Goal: Information Seeking & Learning: Find specific fact

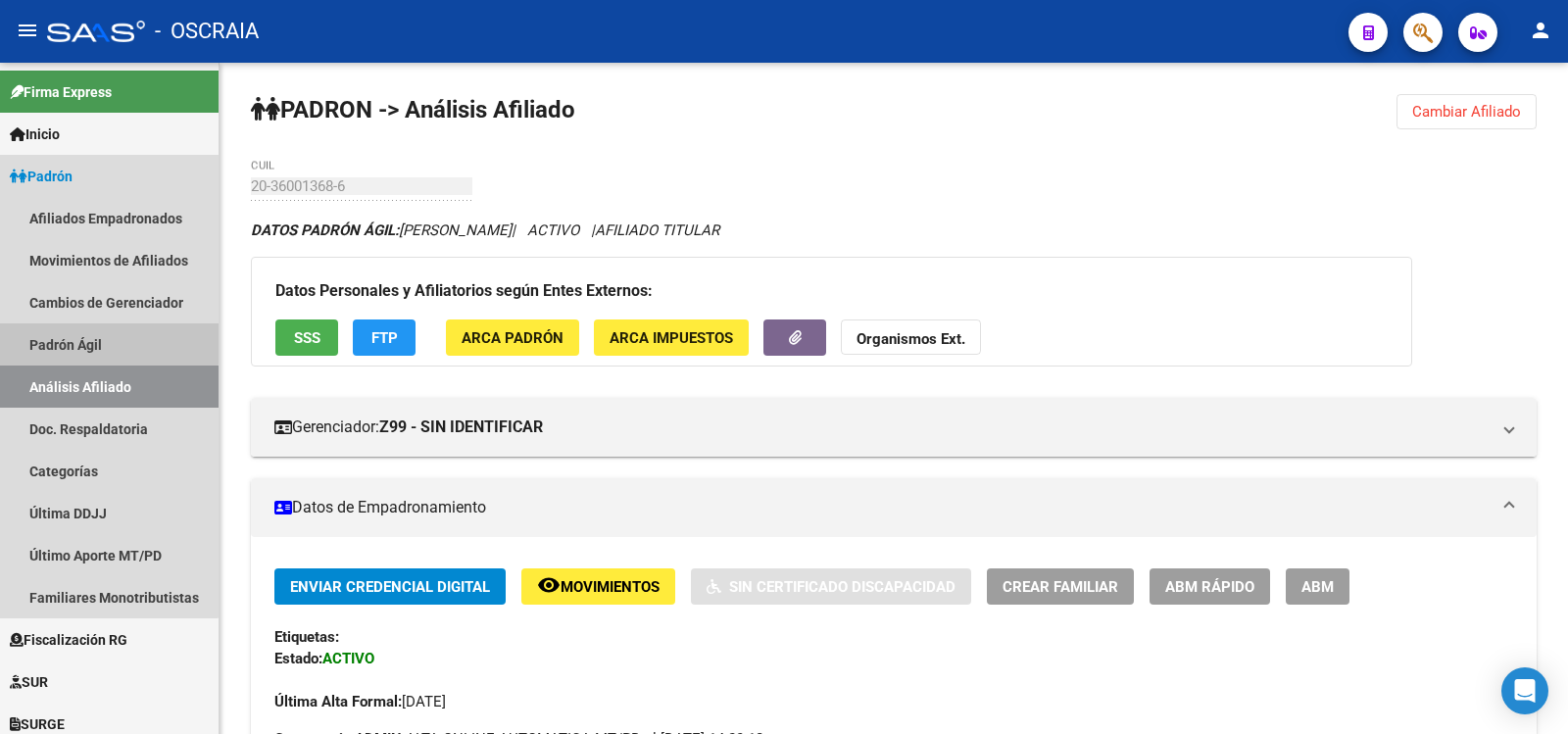
click at [104, 343] on link "Padrón Ágil" at bounding box center [109, 345] width 218 height 42
click at [106, 367] on link "Análisis Afiliado" at bounding box center [109, 386] width 218 height 42
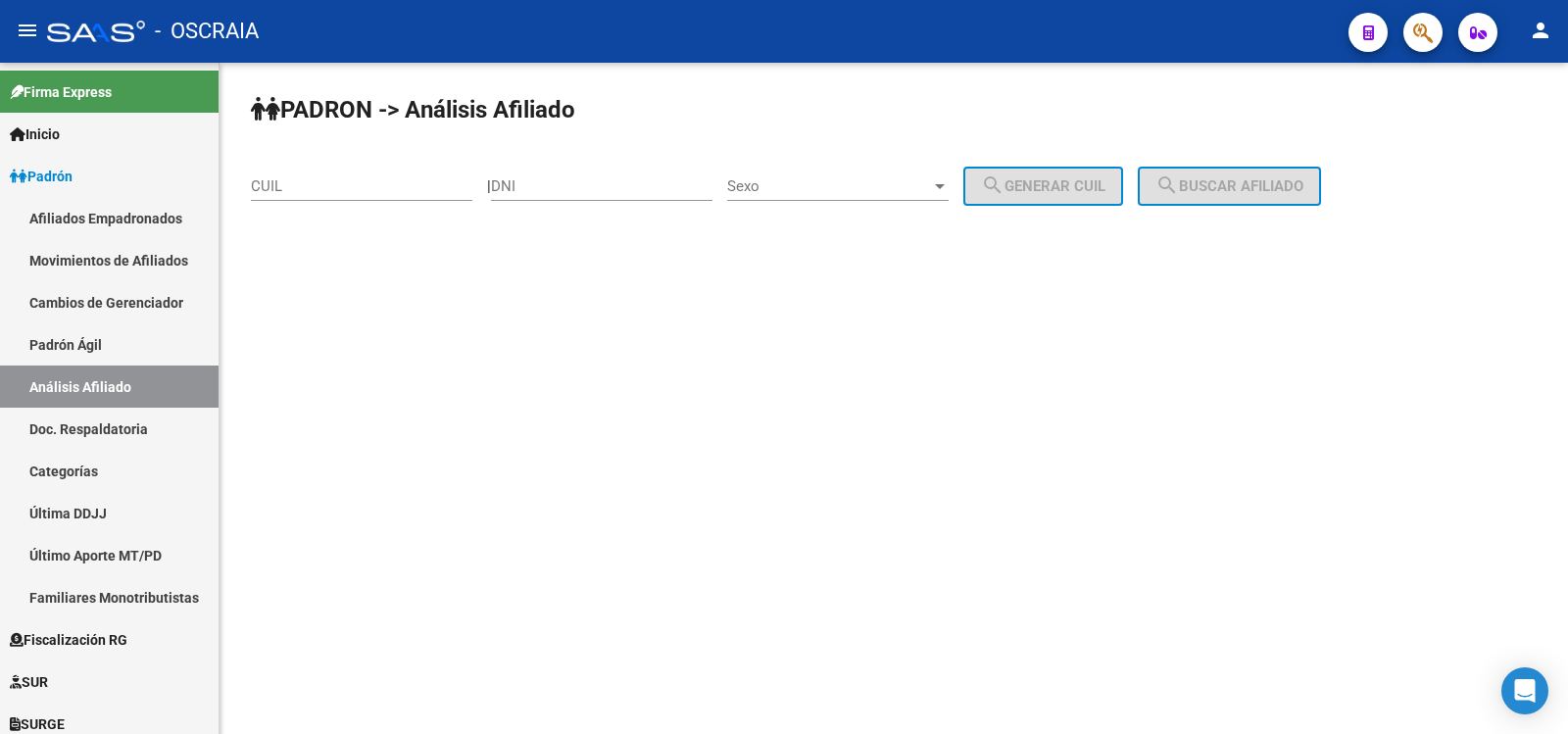
click at [342, 173] on div "CUIL" at bounding box center [362, 179] width 221 height 42
click at [345, 188] on input "CUIL" at bounding box center [362, 186] width 221 height 18
paste input "20-40513361-0"
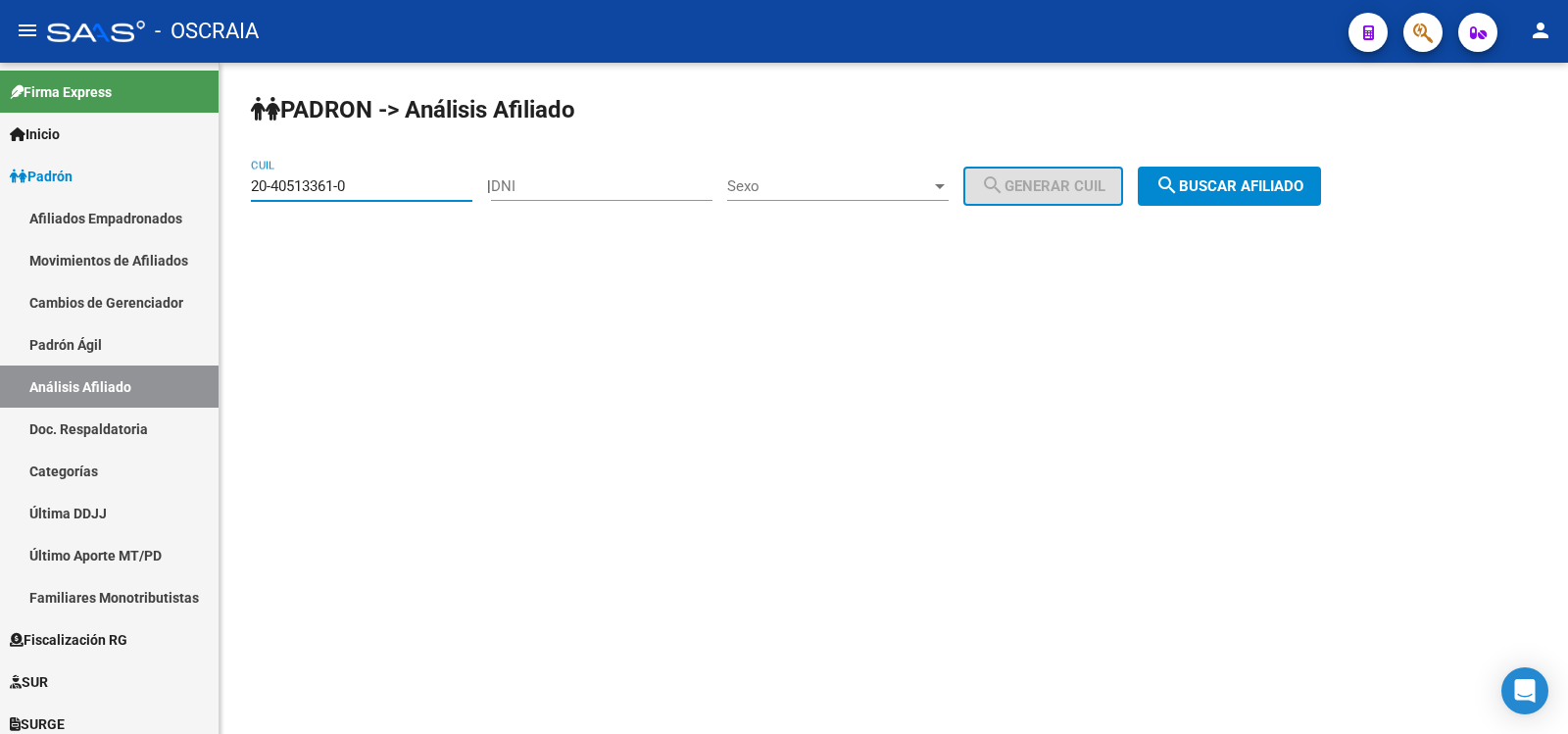
type input "20-40513361-0"
click at [1278, 172] on button "search Buscar afiliado" at bounding box center [1229, 185] width 183 height 39
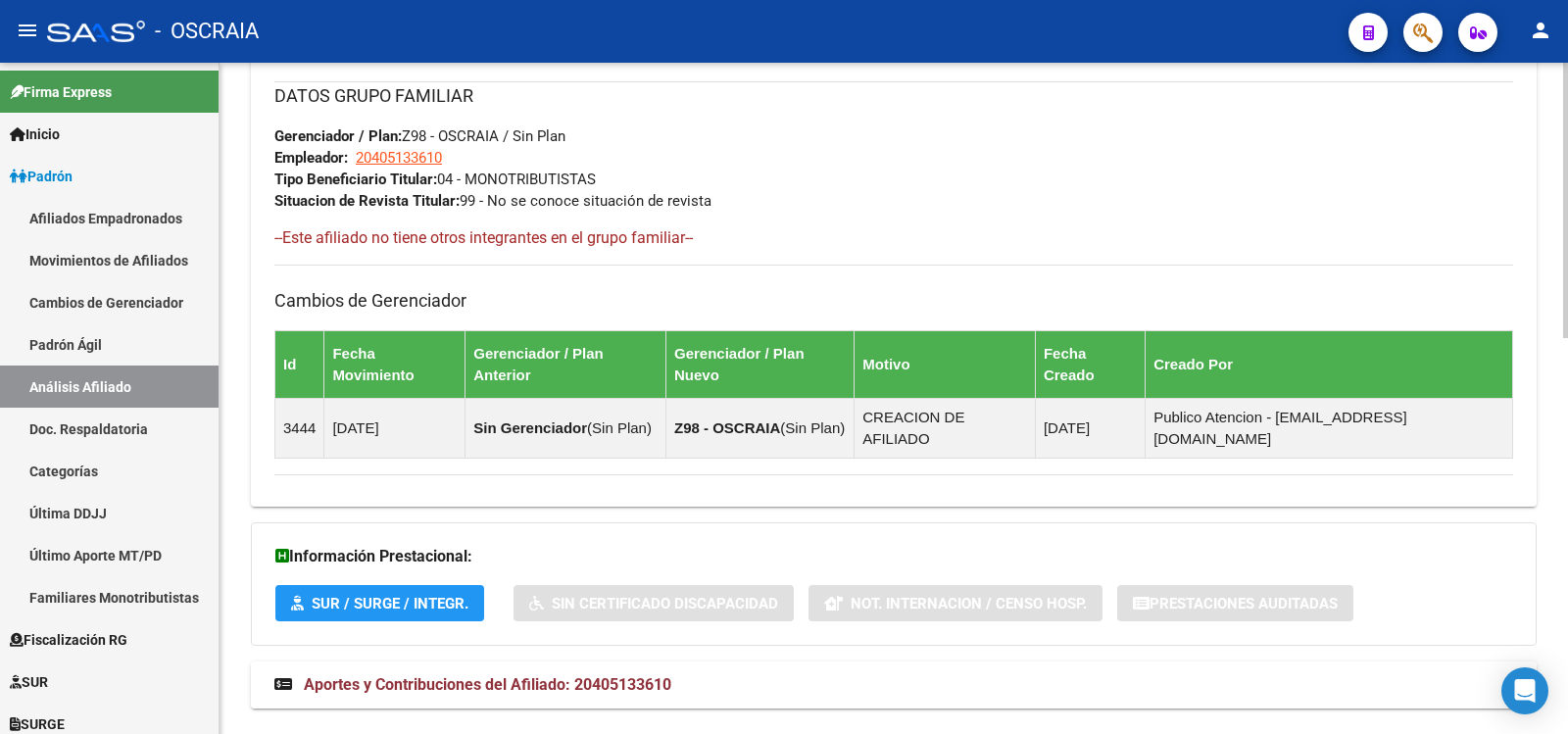
click at [632, 661] on mat-expansion-panel-header "Aportes y Contribuciones del Afiliado: 20405133610" at bounding box center [894, 684] width 1286 height 47
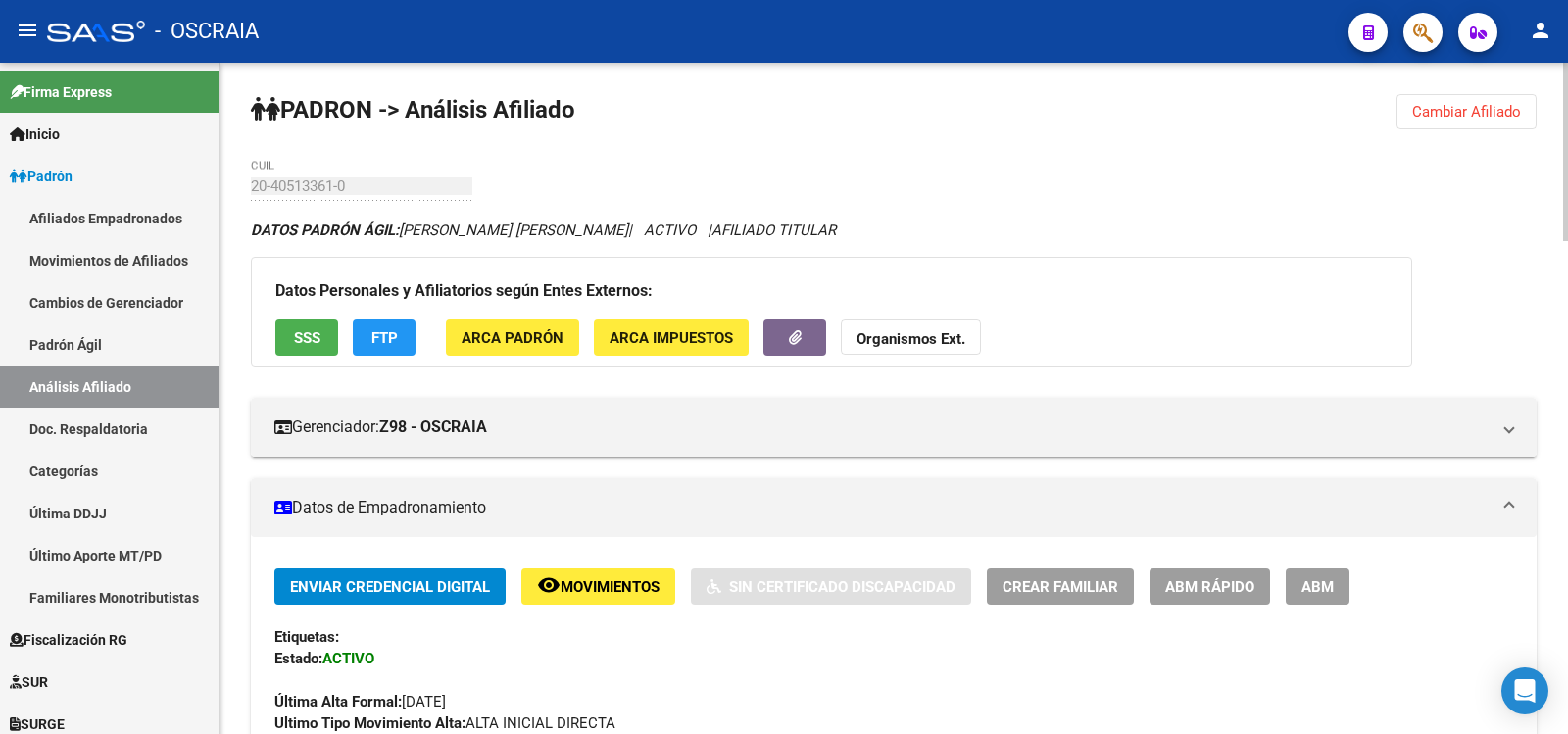
scroll to position [1857, 0]
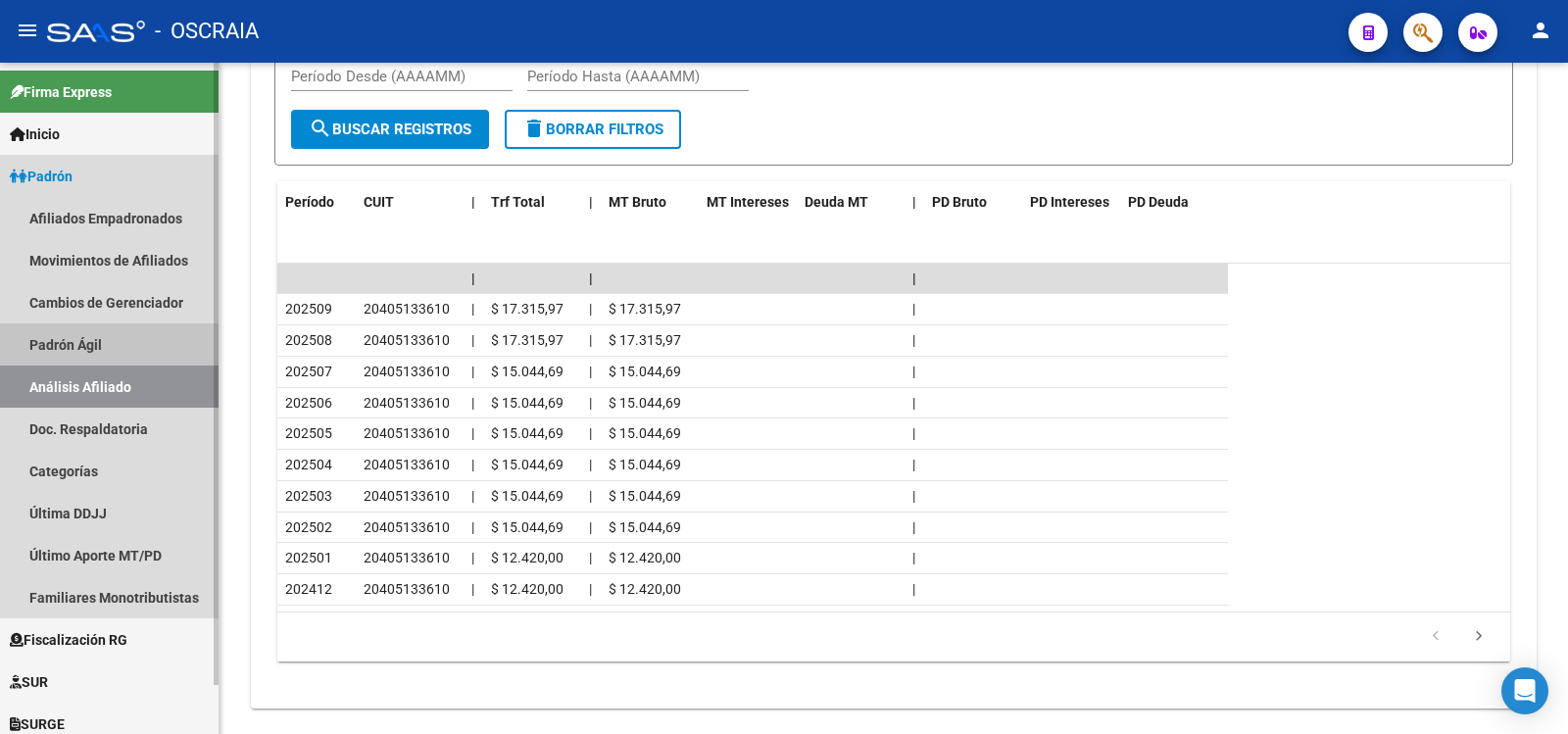
click at [93, 348] on link "Padrón Ágil" at bounding box center [109, 345] width 218 height 42
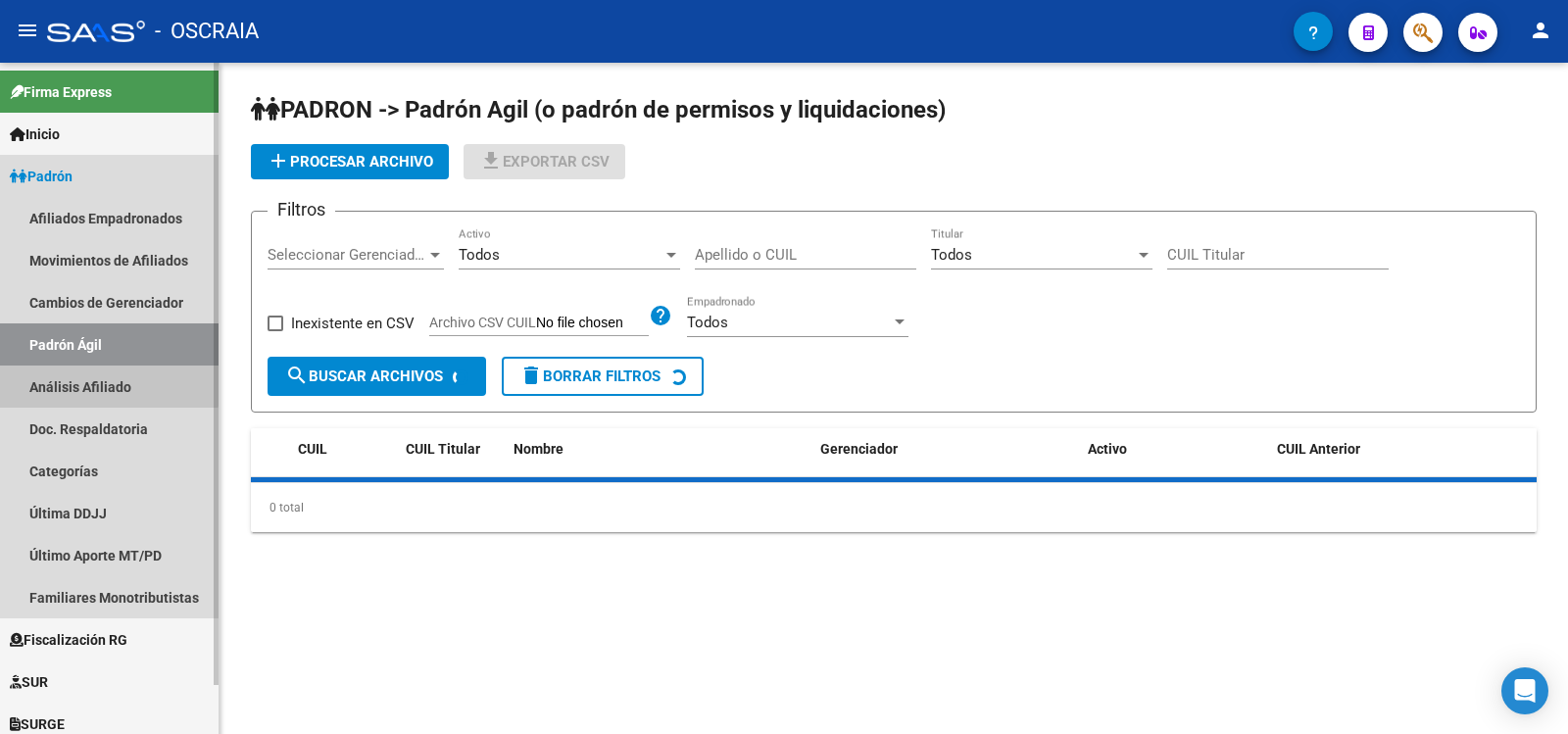
click at [109, 376] on link "Análisis Afiliado" at bounding box center [109, 386] width 218 height 42
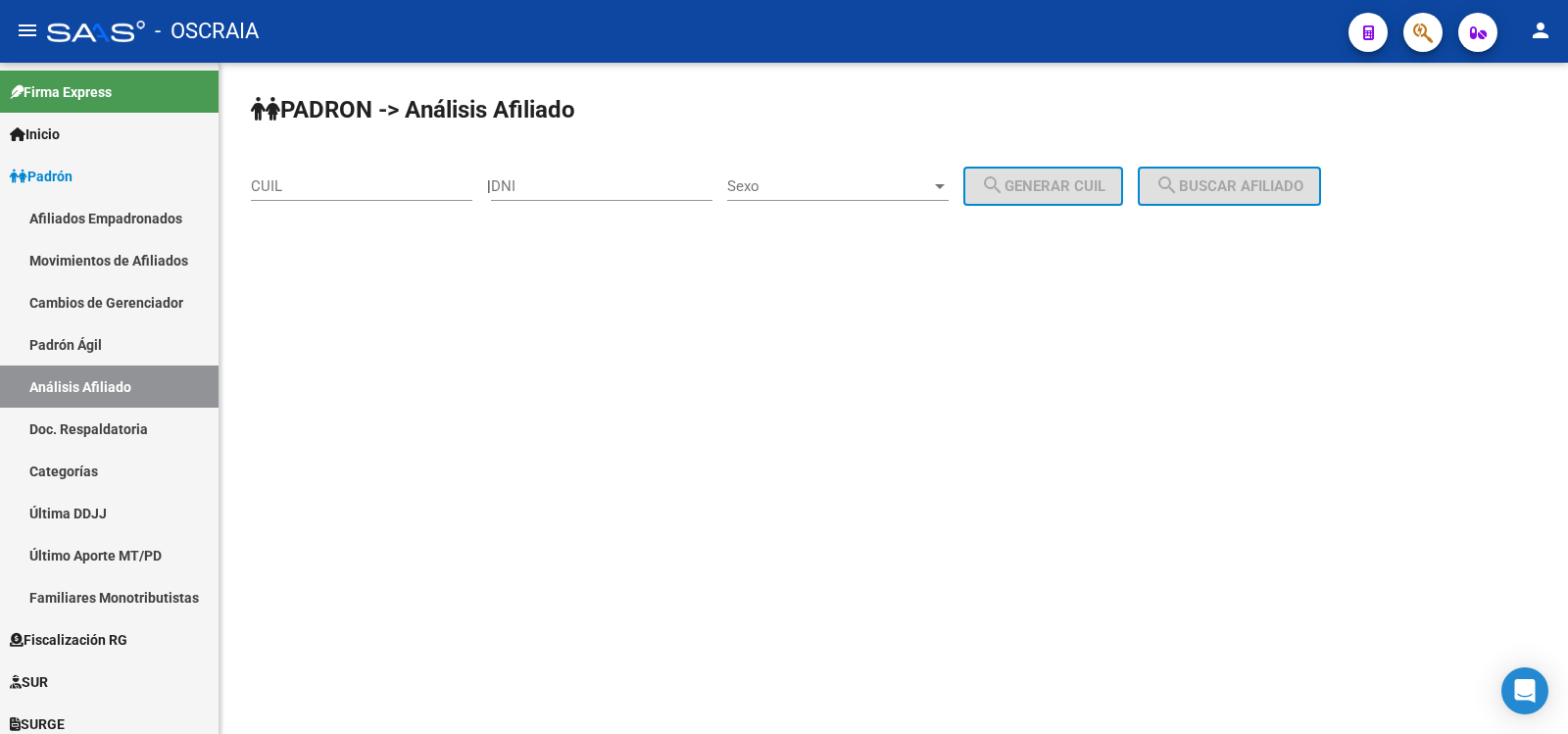
click at [302, 193] on input "CUIL" at bounding box center [362, 186] width 221 height 18
paste input "27-26539106-6"
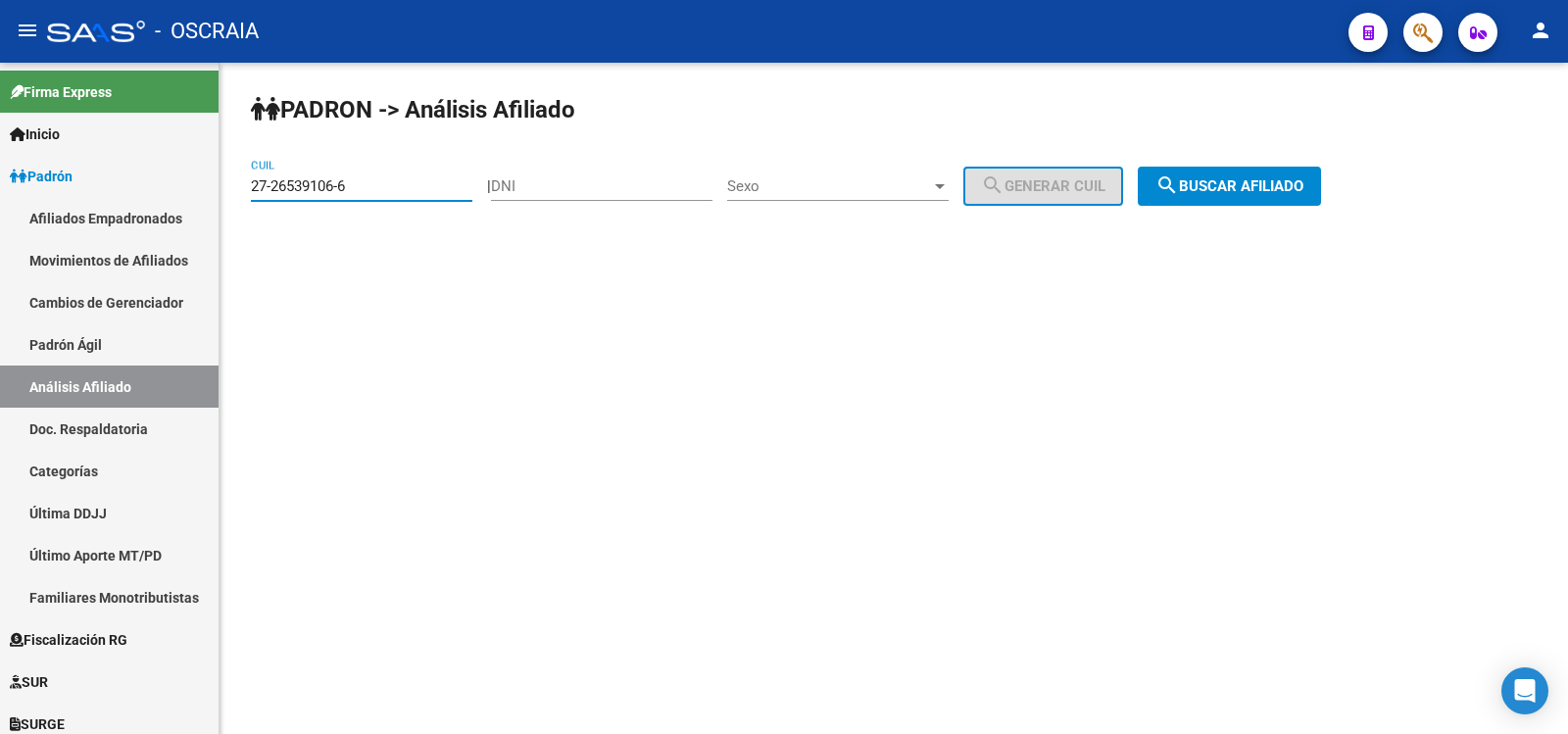
type input "27-26539106-6"
click at [1232, 195] on button "search Buscar afiliado" at bounding box center [1229, 185] width 183 height 39
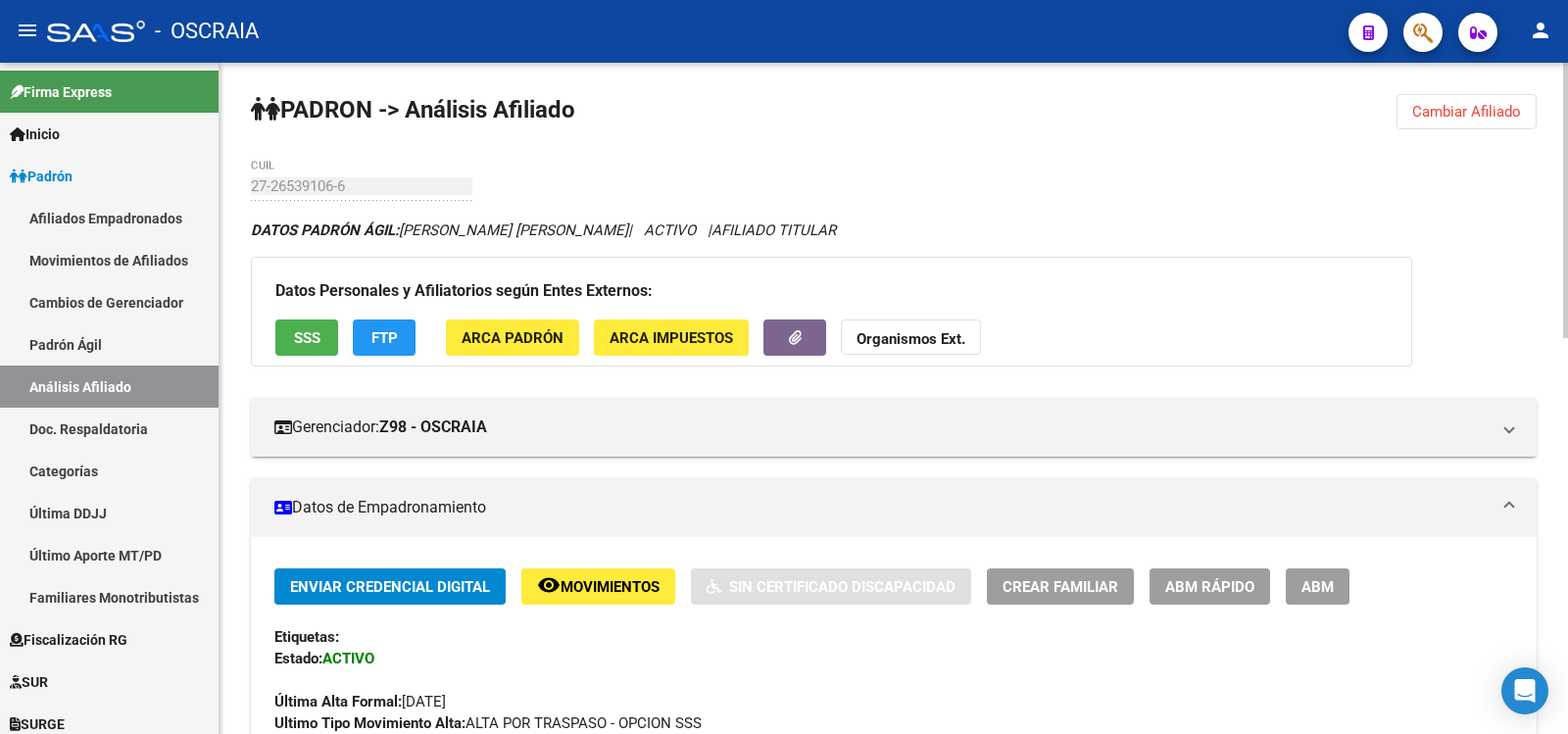
scroll to position [965, 0]
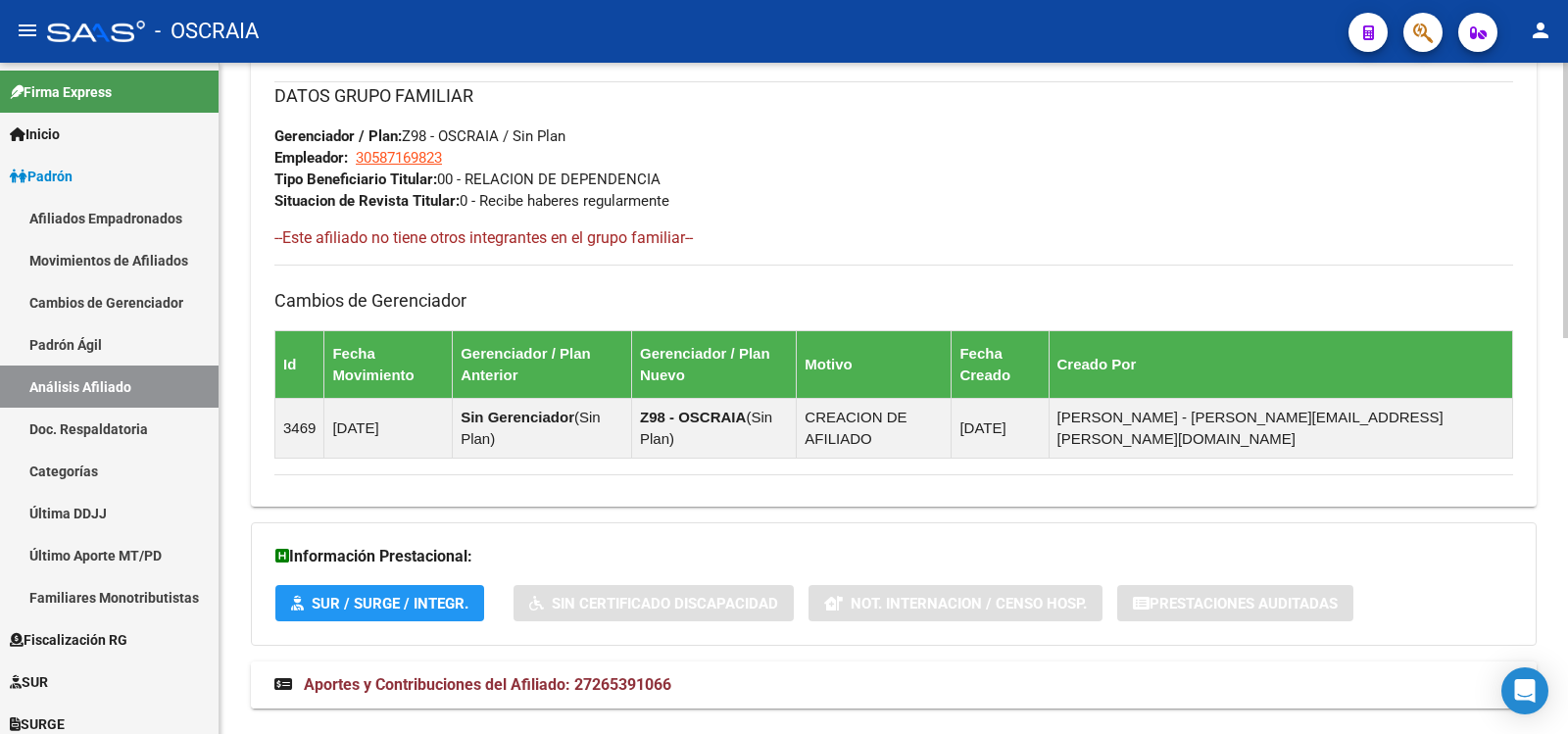
click at [514, 661] on mat-expansion-panel-header "Aportes y Contribuciones del Afiliado: 27265391066" at bounding box center [894, 684] width 1286 height 47
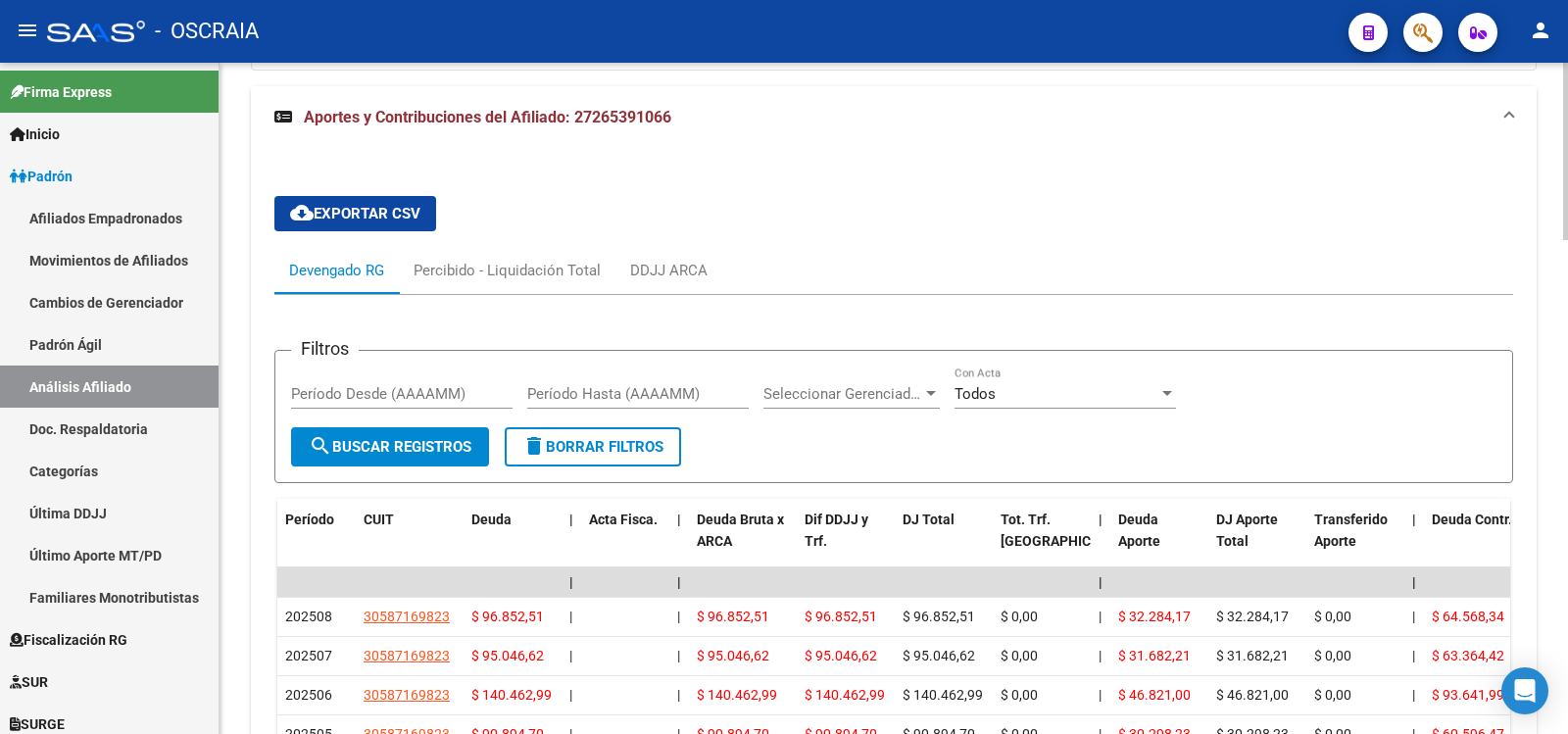
scroll to position [1866, 0]
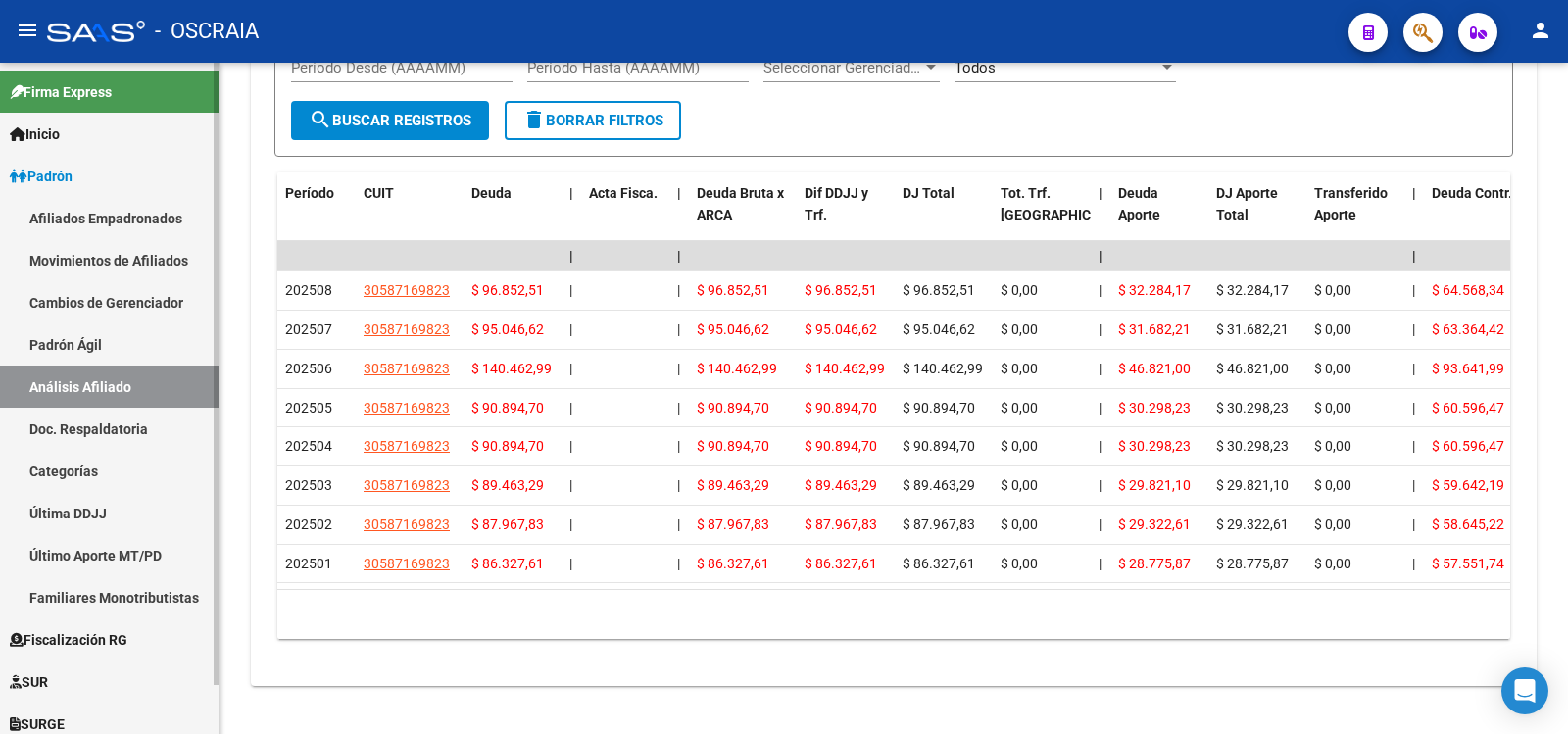
click at [97, 337] on link "Padrón Ágil" at bounding box center [109, 345] width 218 height 42
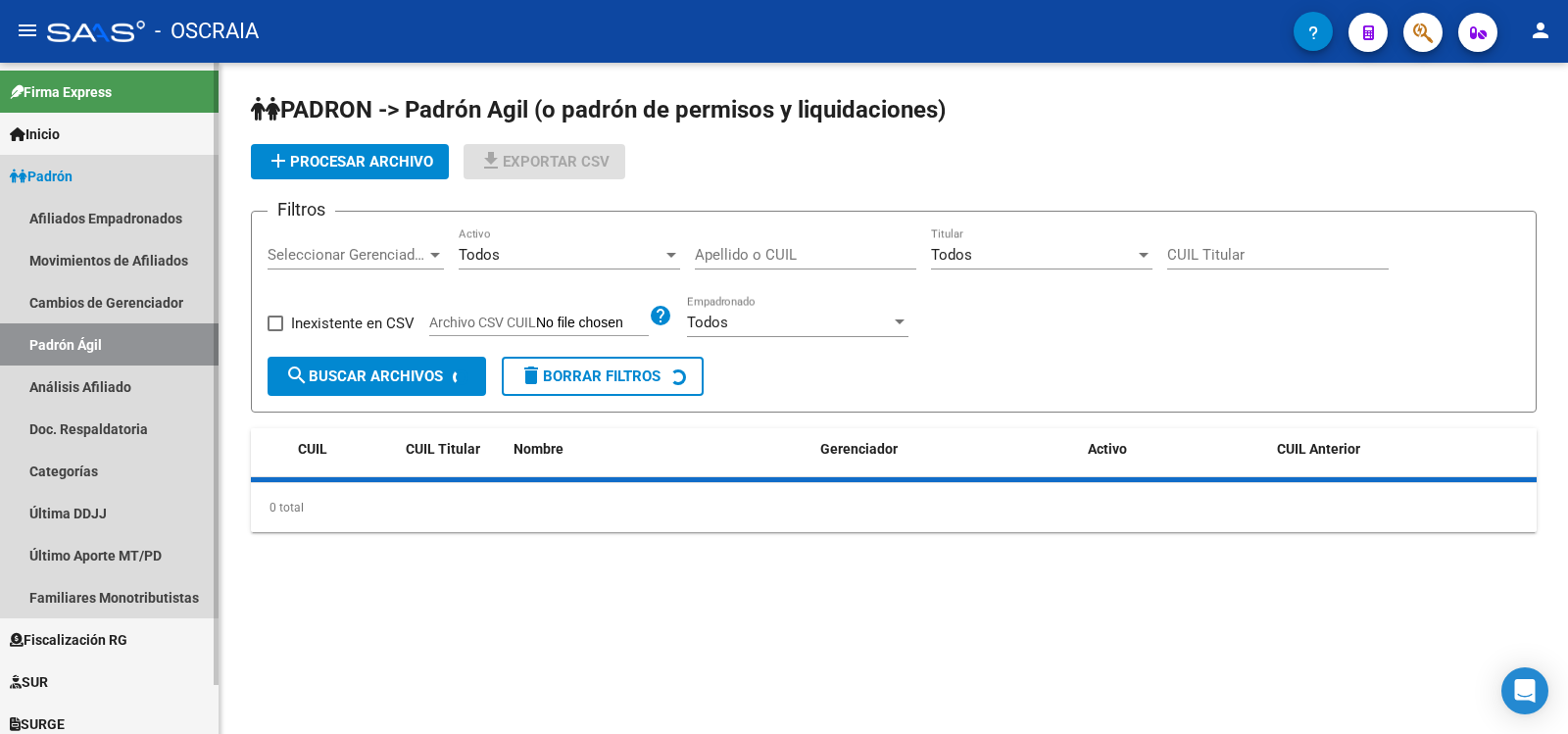
click at [108, 386] on link "Análisis Afiliado" at bounding box center [109, 386] width 218 height 42
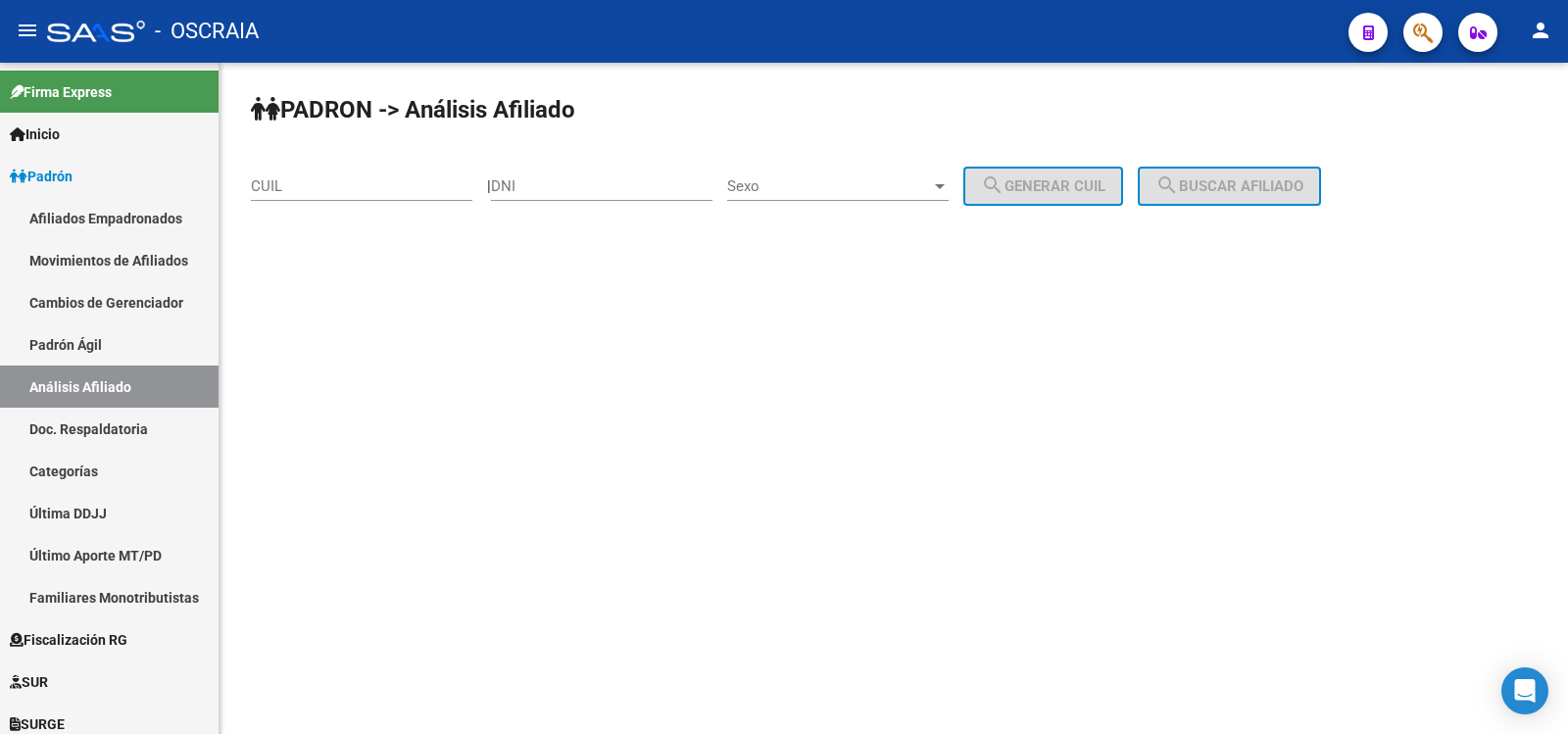
click at [385, 176] on div "CUIL" at bounding box center [362, 179] width 221 height 42
paste input "20-32771447-4"
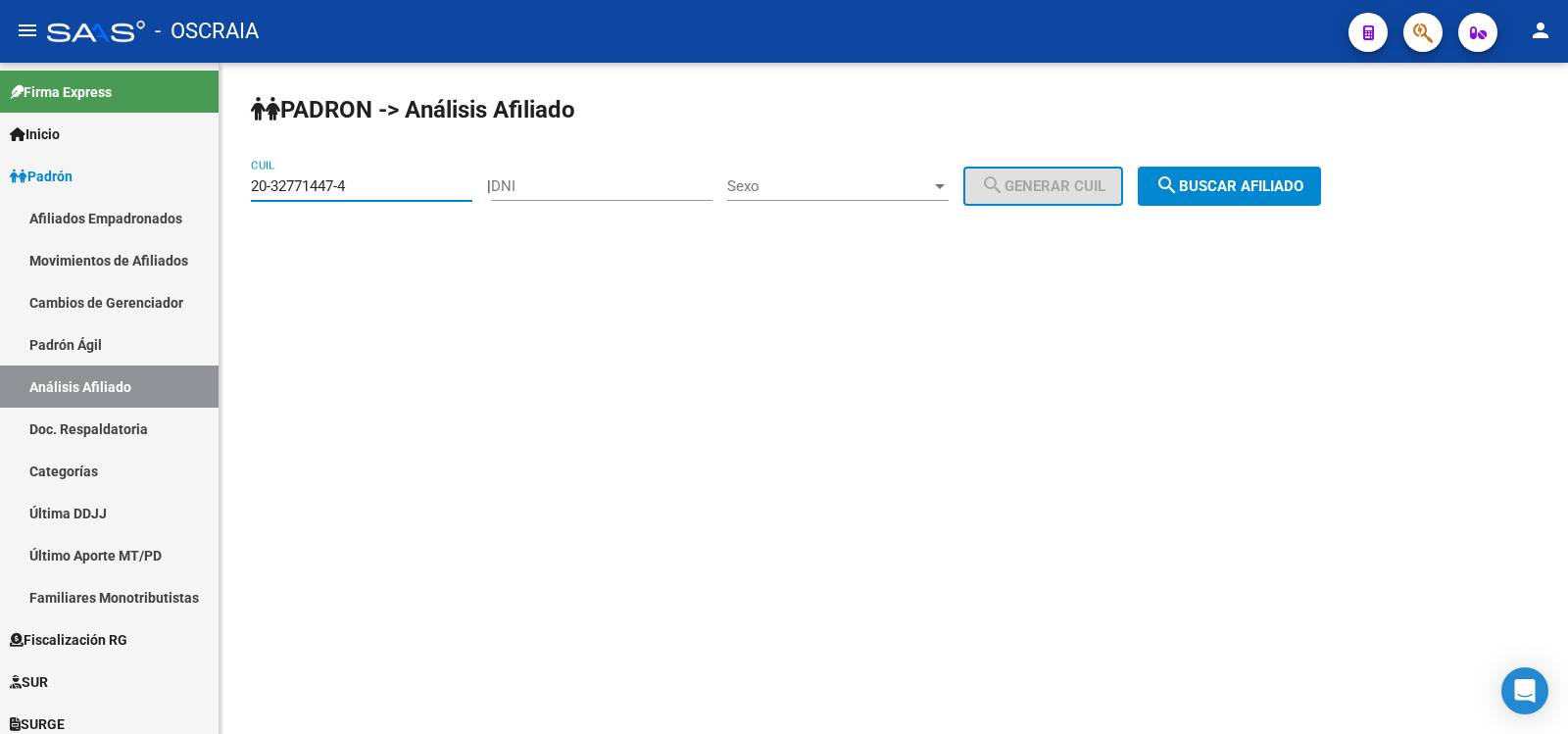
type input "20-32771447-4"
click at [1205, 165] on div "PADRON -> Análisis Afiliado 20-32771447-4 CUIL | DNI Sexo Sexo search Generar C…" at bounding box center [894, 165] width 1349 height 206
click at [1178, 178] on mat-icon "search" at bounding box center [1168, 185] width 24 height 24
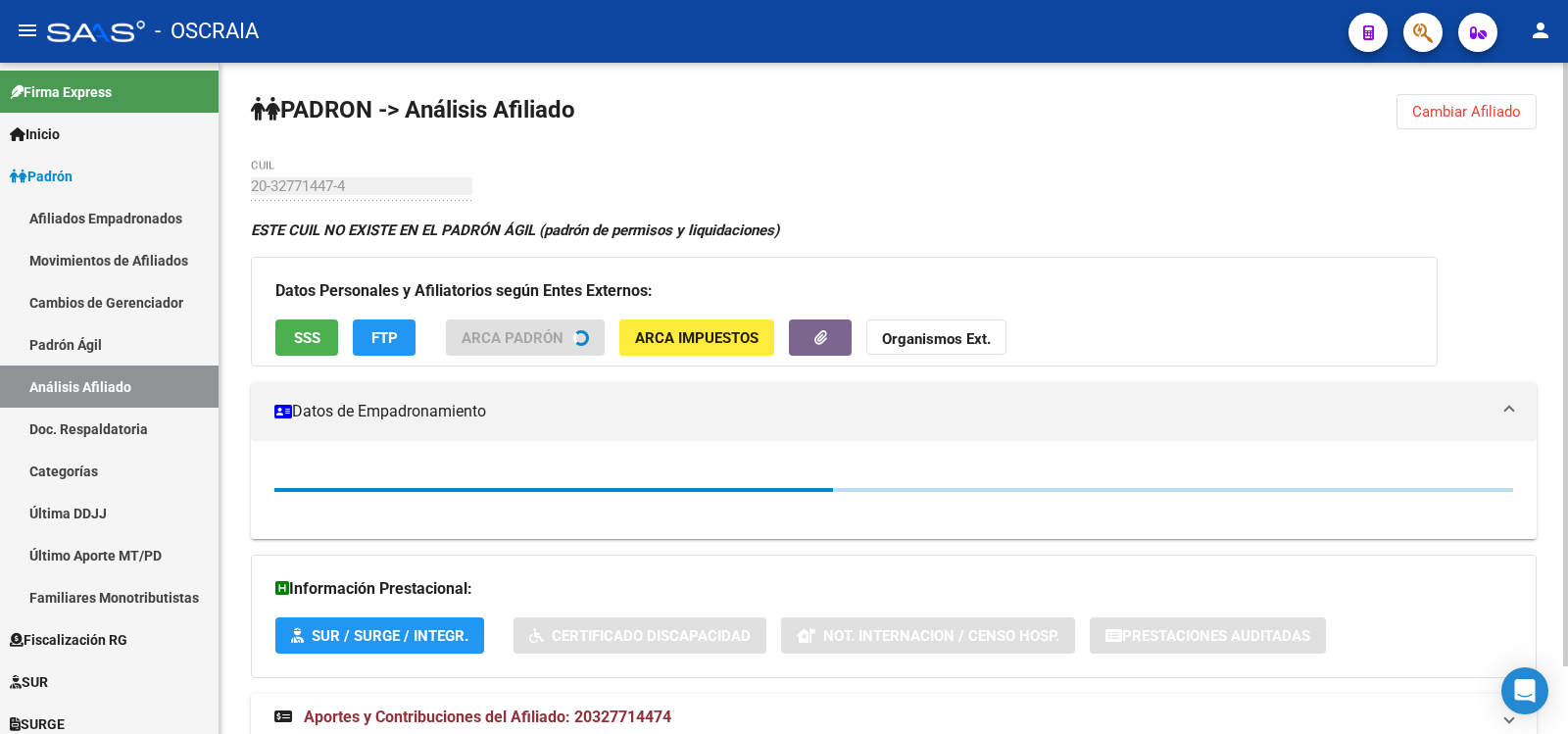
scroll to position [76, 0]
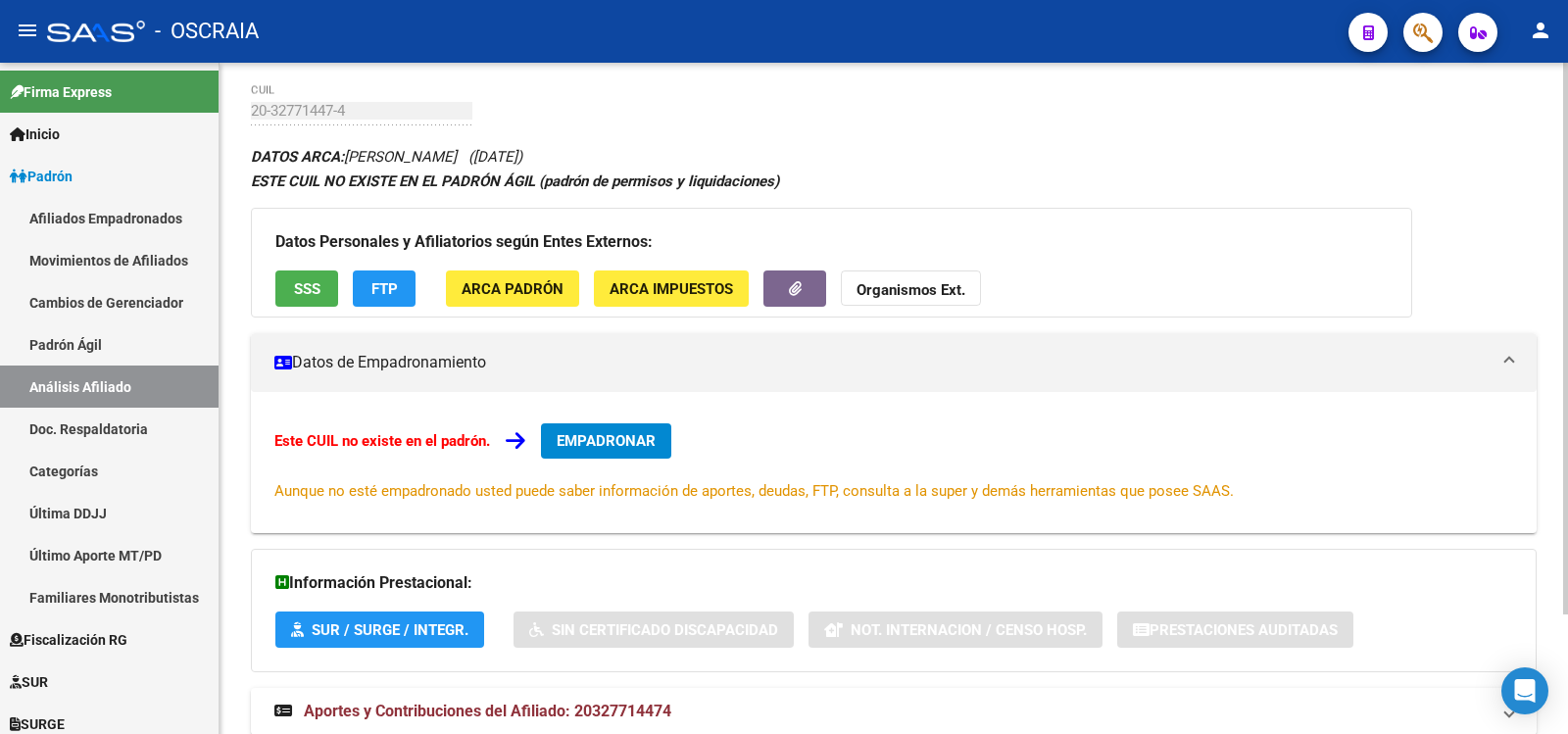
click at [584, 657] on div "Información Prestacional: SUR / SURGE / INTEGR. Sin Certificado Discapacidad No…" at bounding box center [894, 611] width 1286 height 123
click at [581, 682] on div "DATOS ARCA: [PERSON_NAME] ([DATE]) ESTE CUIL NO EXISTE EN EL PADRÓN ÁGIL (padró…" at bounding box center [894, 450] width 1286 height 612
click at [574, 695] on mat-expansion-panel-header "Aportes y Contribuciones del Afiliado: 20327714474" at bounding box center [894, 711] width 1286 height 47
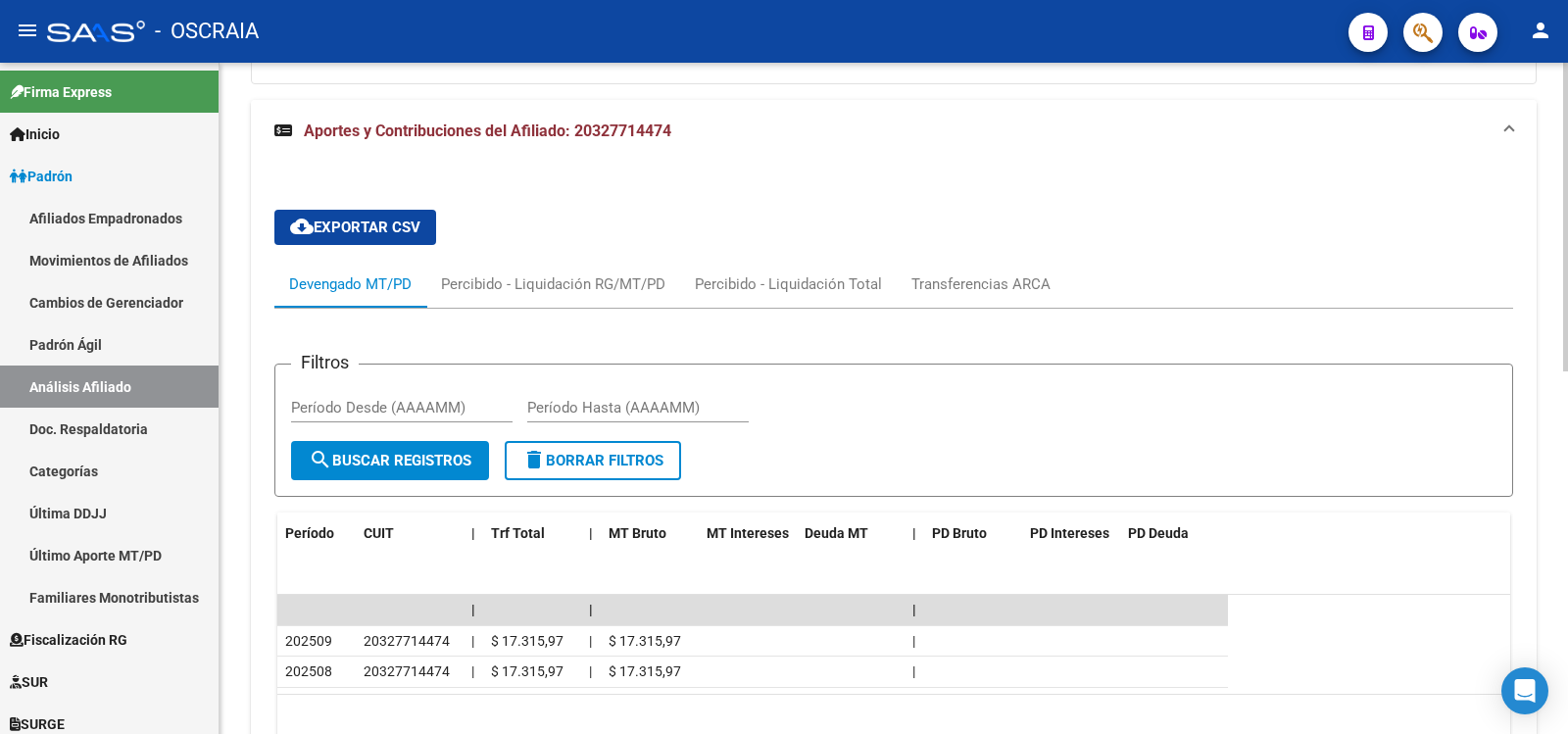
scroll to position [789, 0]
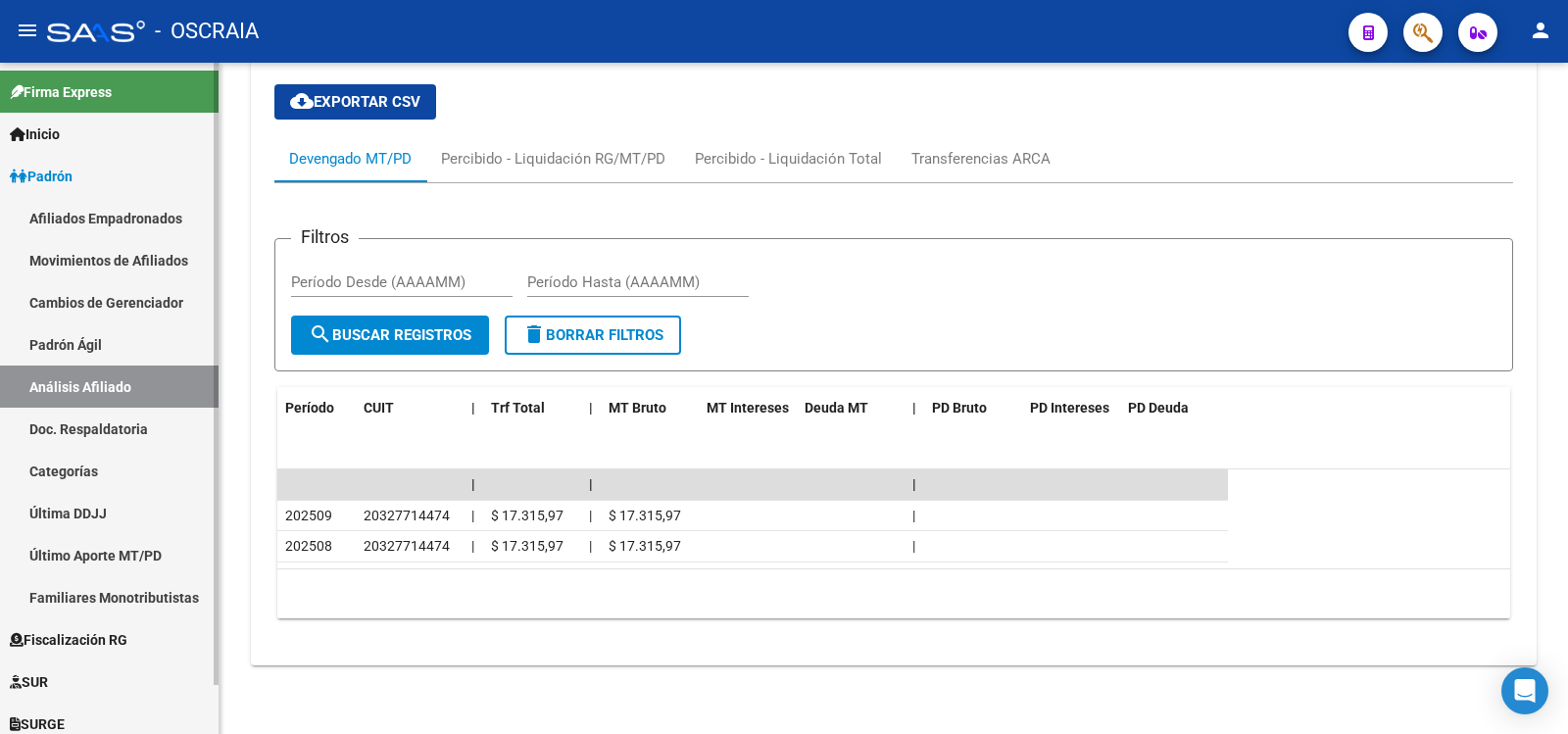
click at [129, 358] on link "Padrón Ágil" at bounding box center [109, 345] width 218 height 42
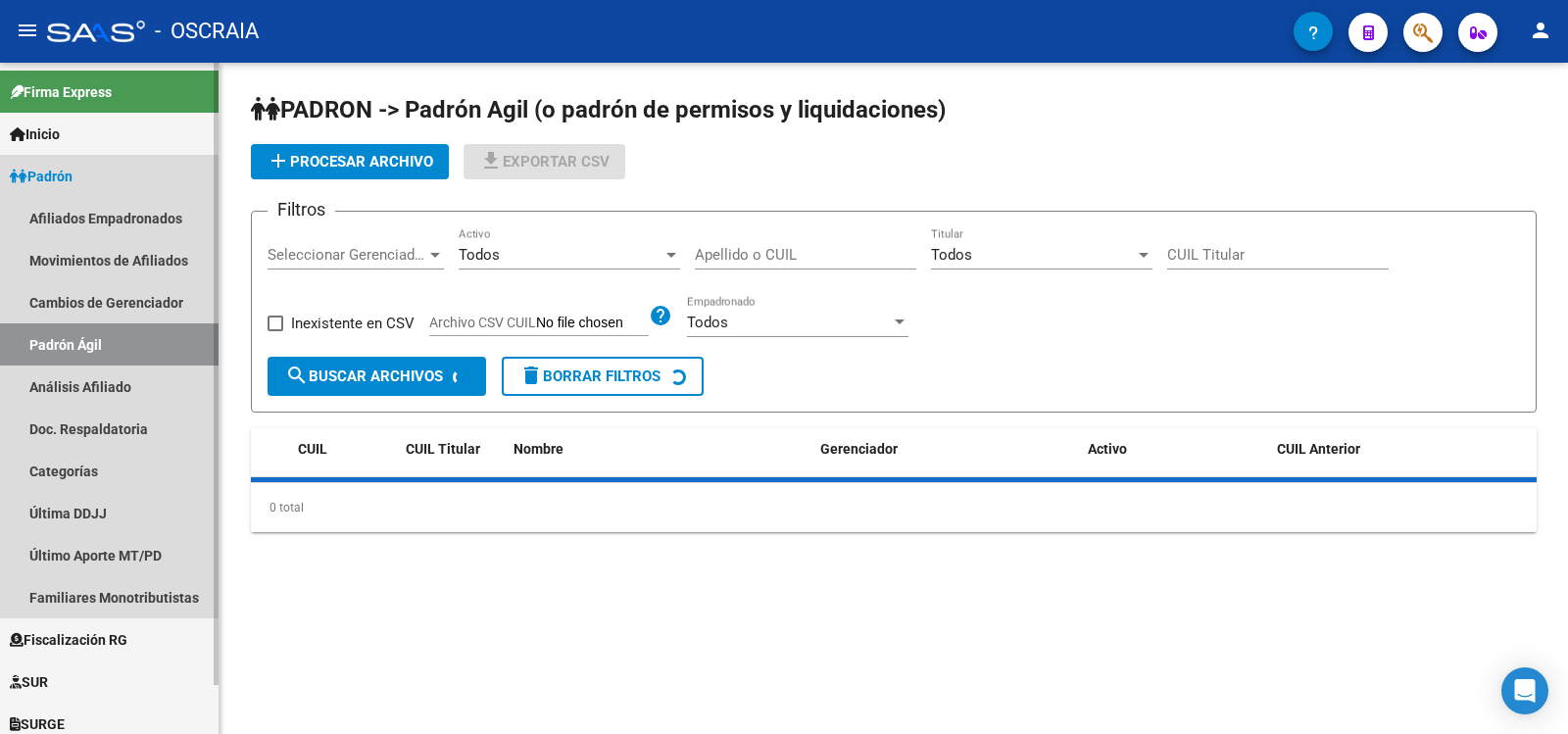
click at [145, 386] on link "Análisis Afiliado" at bounding box center [109, 386] width 218 height 42
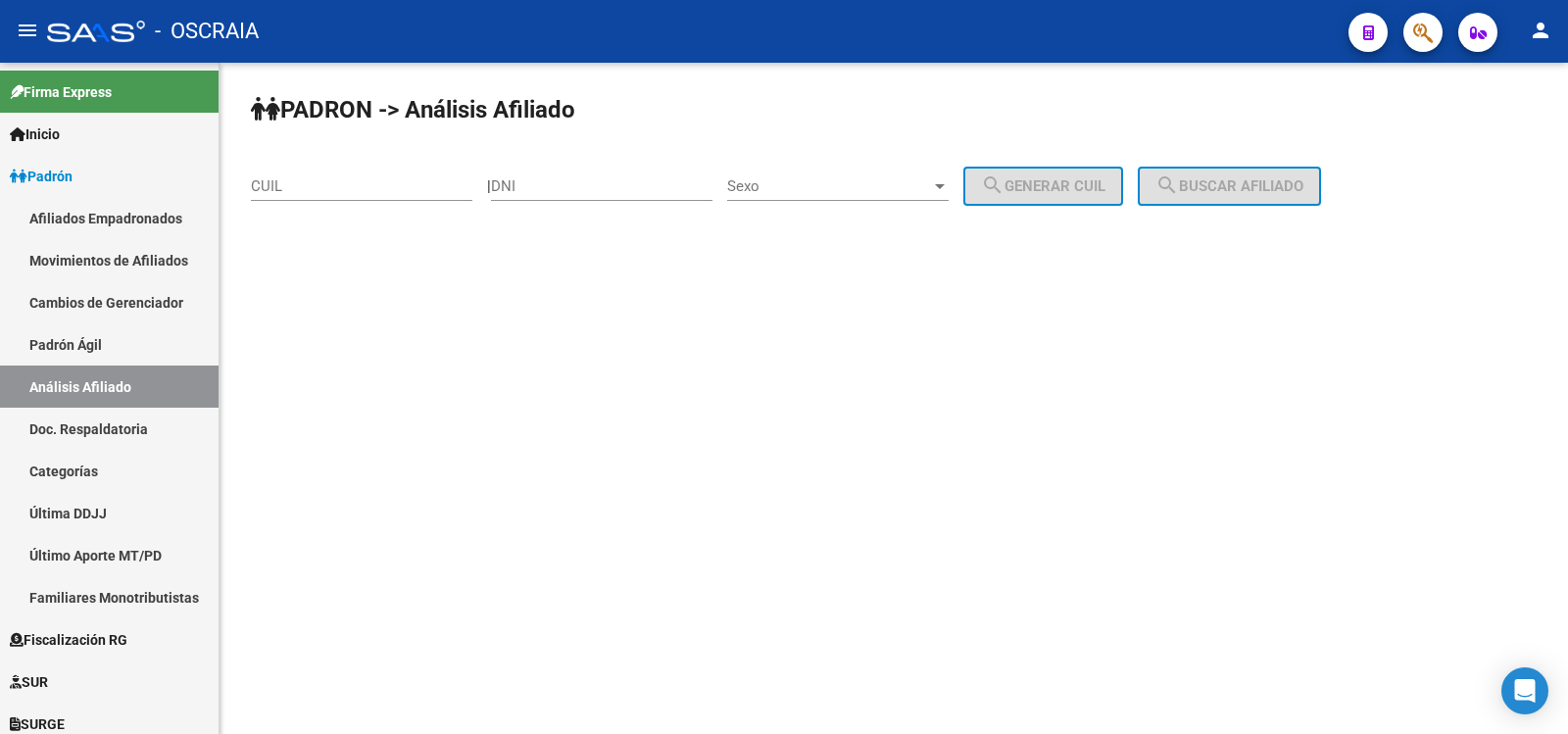
click at [391, 178] on input "CUIL" at bounding box center [362, 186] width 221 height 18
click at [535, 176] on div "DNI" at bounding box center [602, 179] width 221 height 42
click at [544, 180] on input "DNI" at bounding box center [602, 186] width 221 height 18
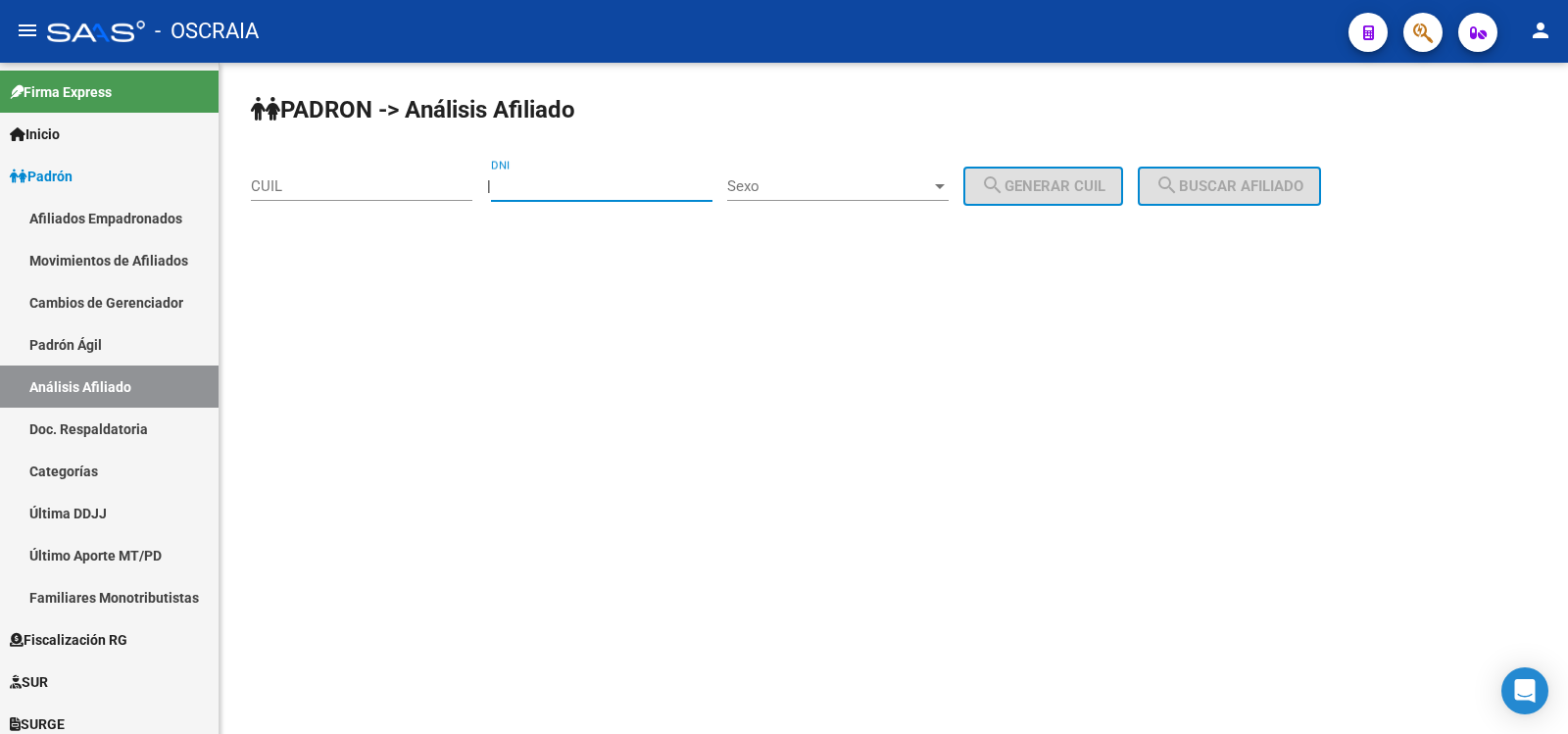
click at [576, 188] on input "DNI" at bounding box center [602, 186] width 221 height 18
type input "38172091"
click at [771, 200] on div "Sexo Sexo" at bounding box center [838, 179] width 221 height 42
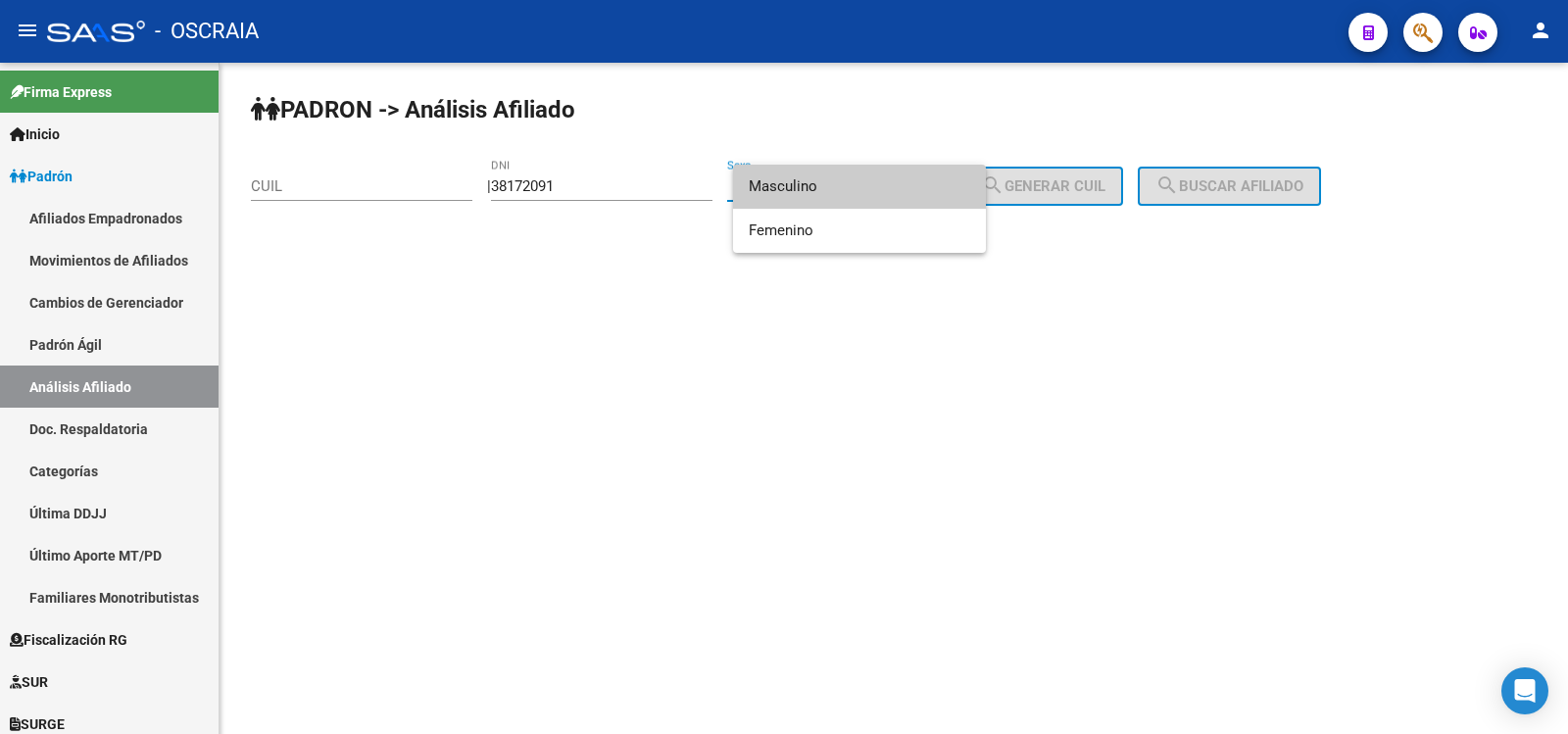
click at [788, 192] on span "Masculino" at bounding box center [860, 186] width 221 height 44
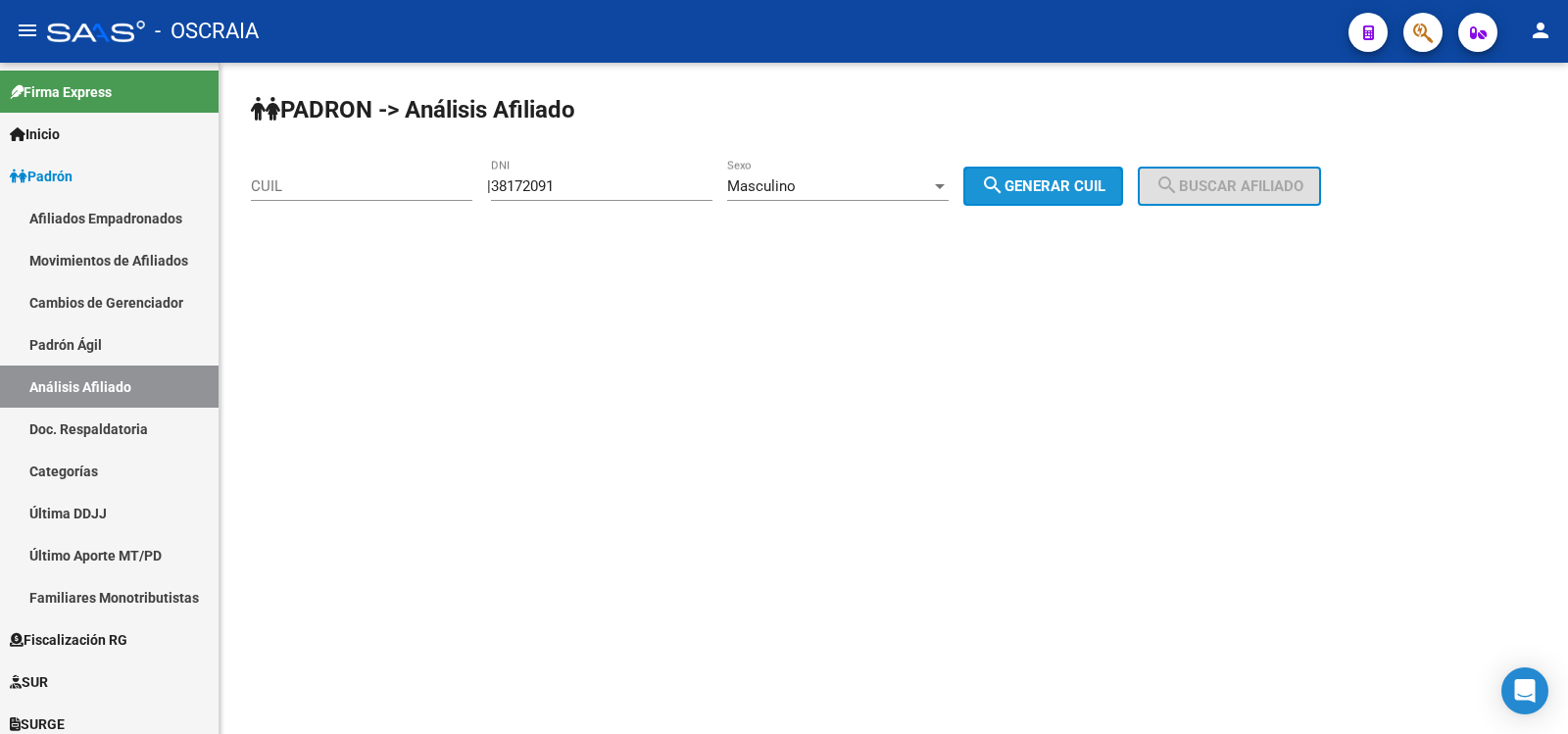
click at [1004, 192] on mat-icon "search" at bounding box center [993, 185] width 24 height 24
type input "20-38172091-9"
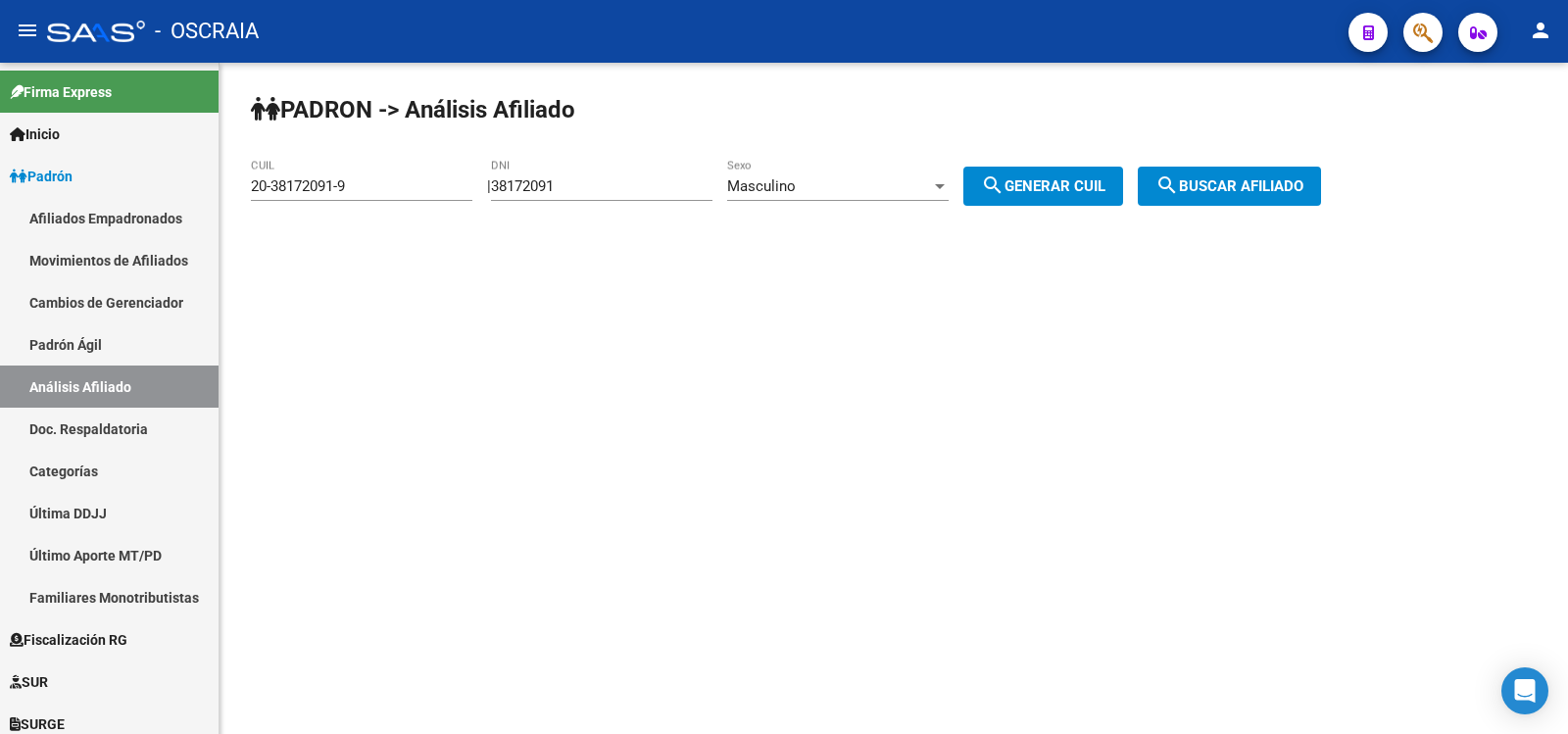
click at [1217, 185] on span "search Buscar afiliado" at bounding box center [1229, 186] width 148 height 18
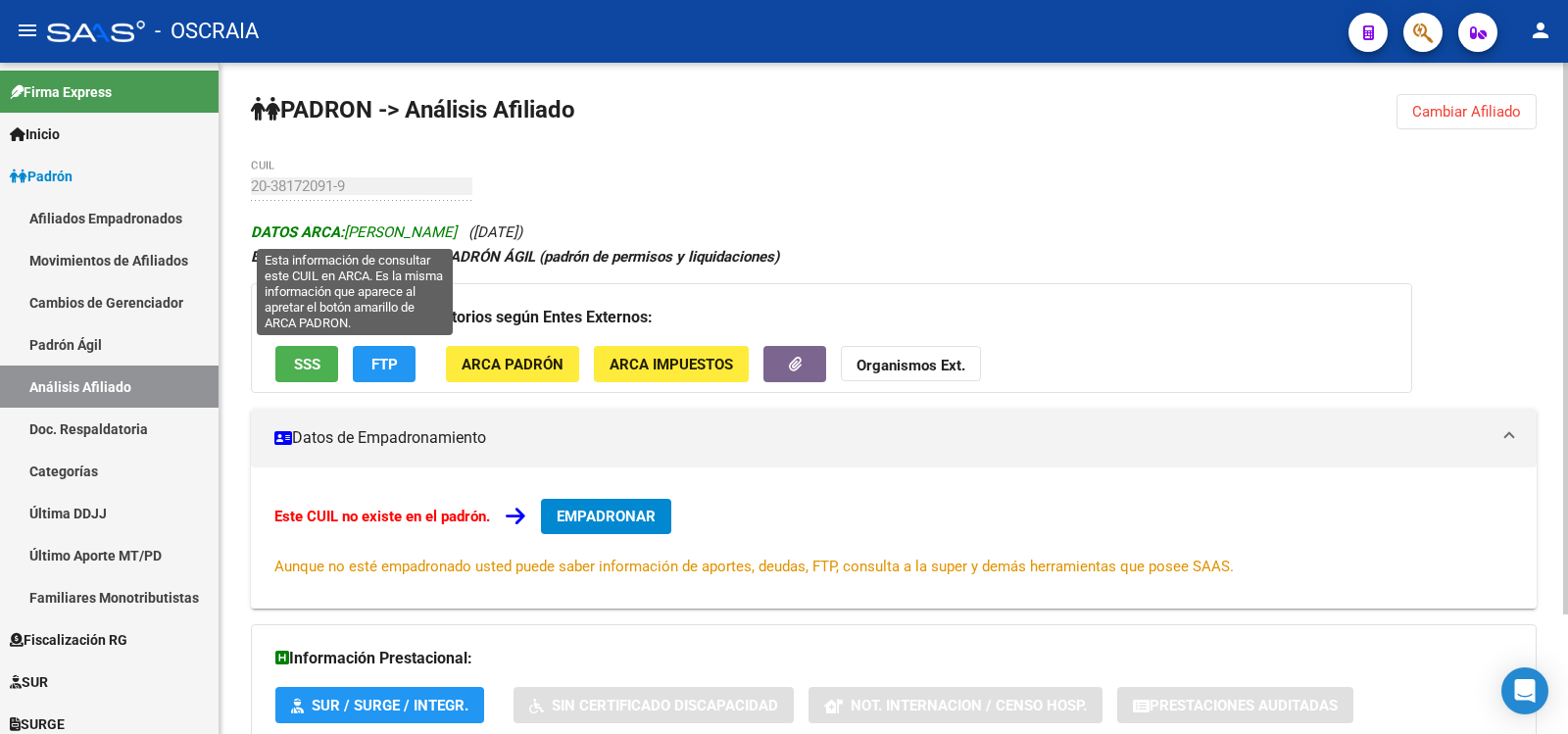
copy icon "[PERSON_NAME] ([DATE])"
drag, startPoint x: 587, startPoint y: 223, endPoint x: 349, endPoint y: 234, distance: 238.3
click at [349, 234] on div "DATOS ARCA: [PERSON_NAME] ([DATE]) ESTE CUIL NO EXISTE EN EL PADRÓN ÁGIL (padró…" at bounding box center [894, 525] width 1286 height 612
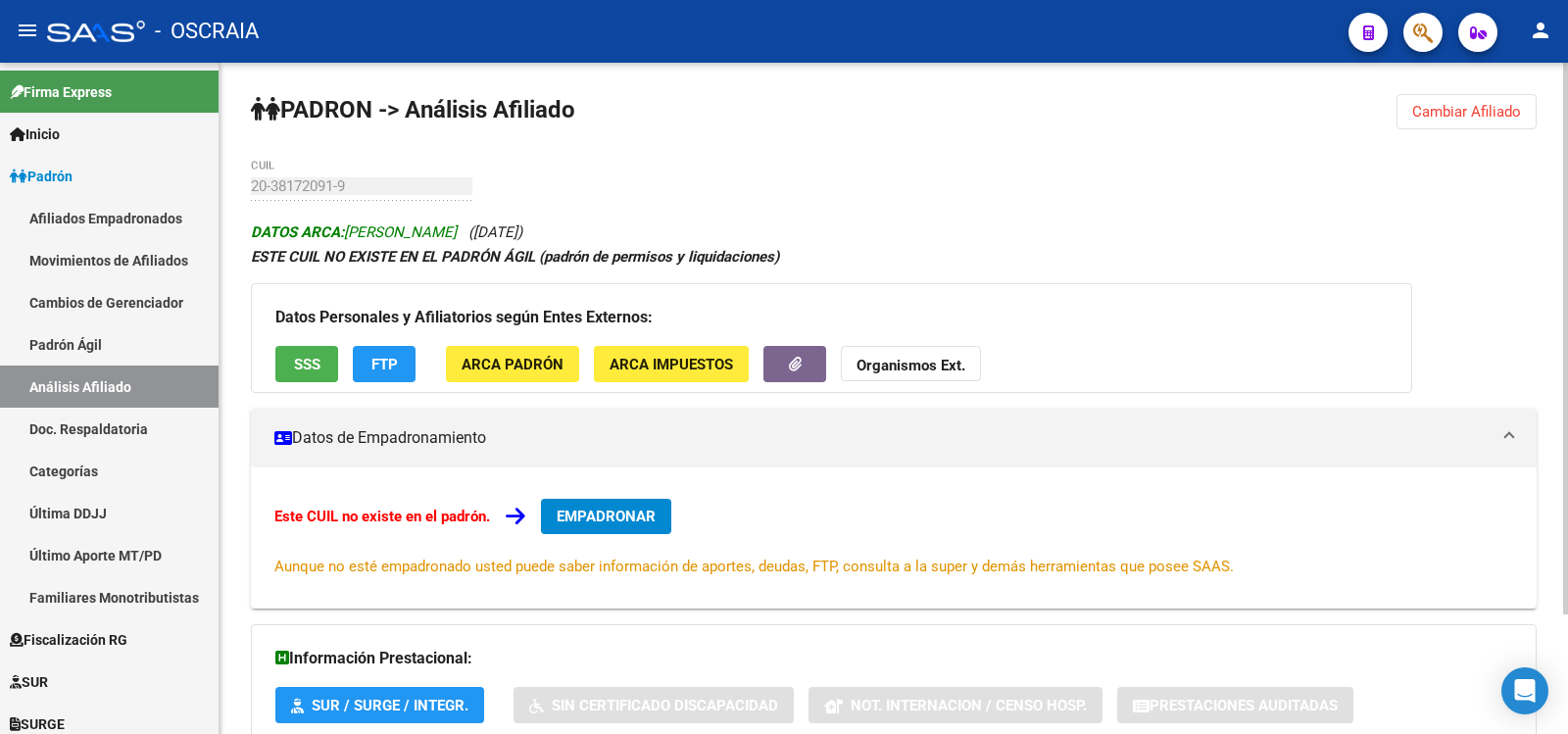
click at [248, 206] on div "PADRON -> Análisis Afiliado Cambiar Afiliado 20-38172091-9 CUIL DATOS ARCA: [PE…" at bounding box center [894, 470] width 1349 height 816
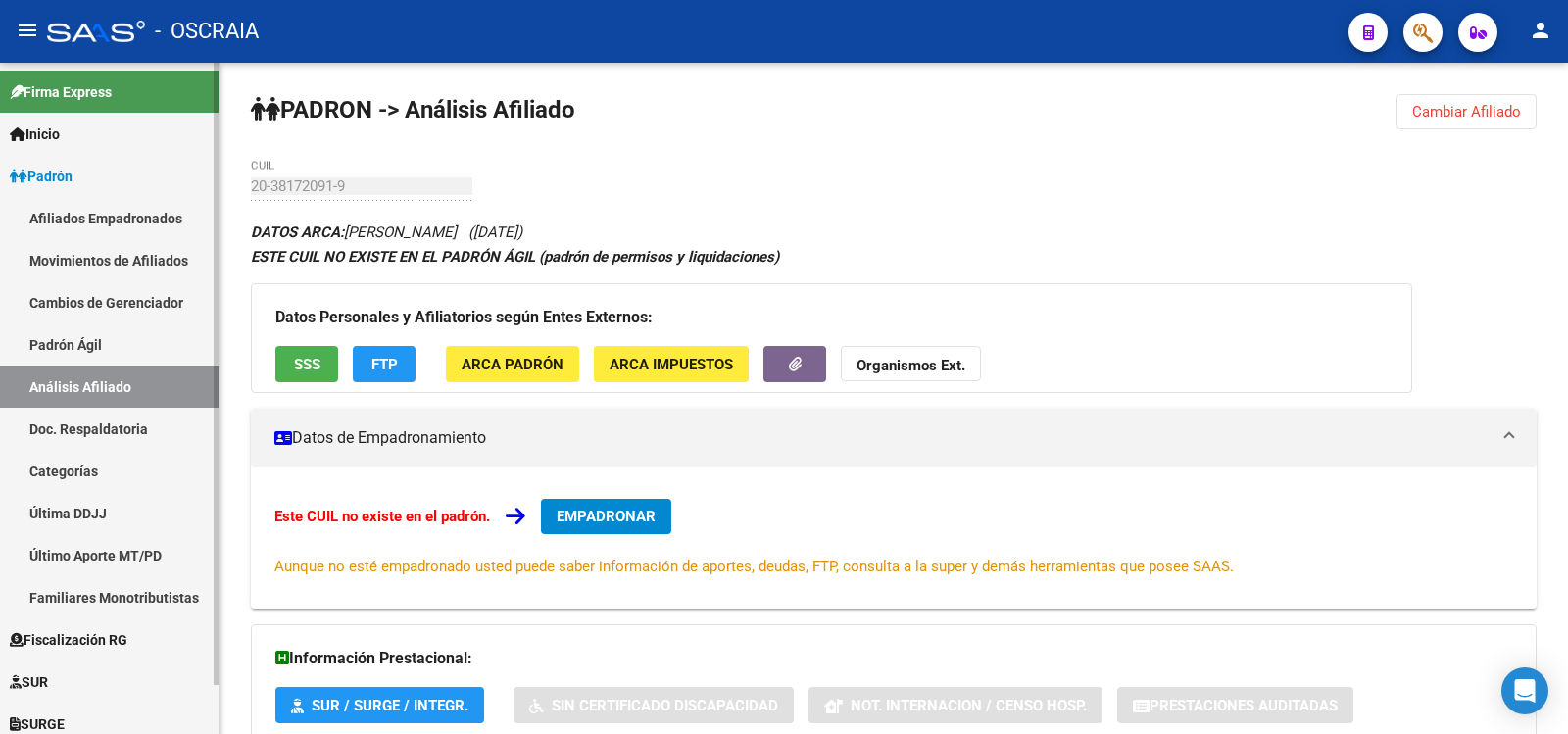
click at [91, 351] on link "Padrón Ágil" at bounding box center [109, 345] width 218 height 42
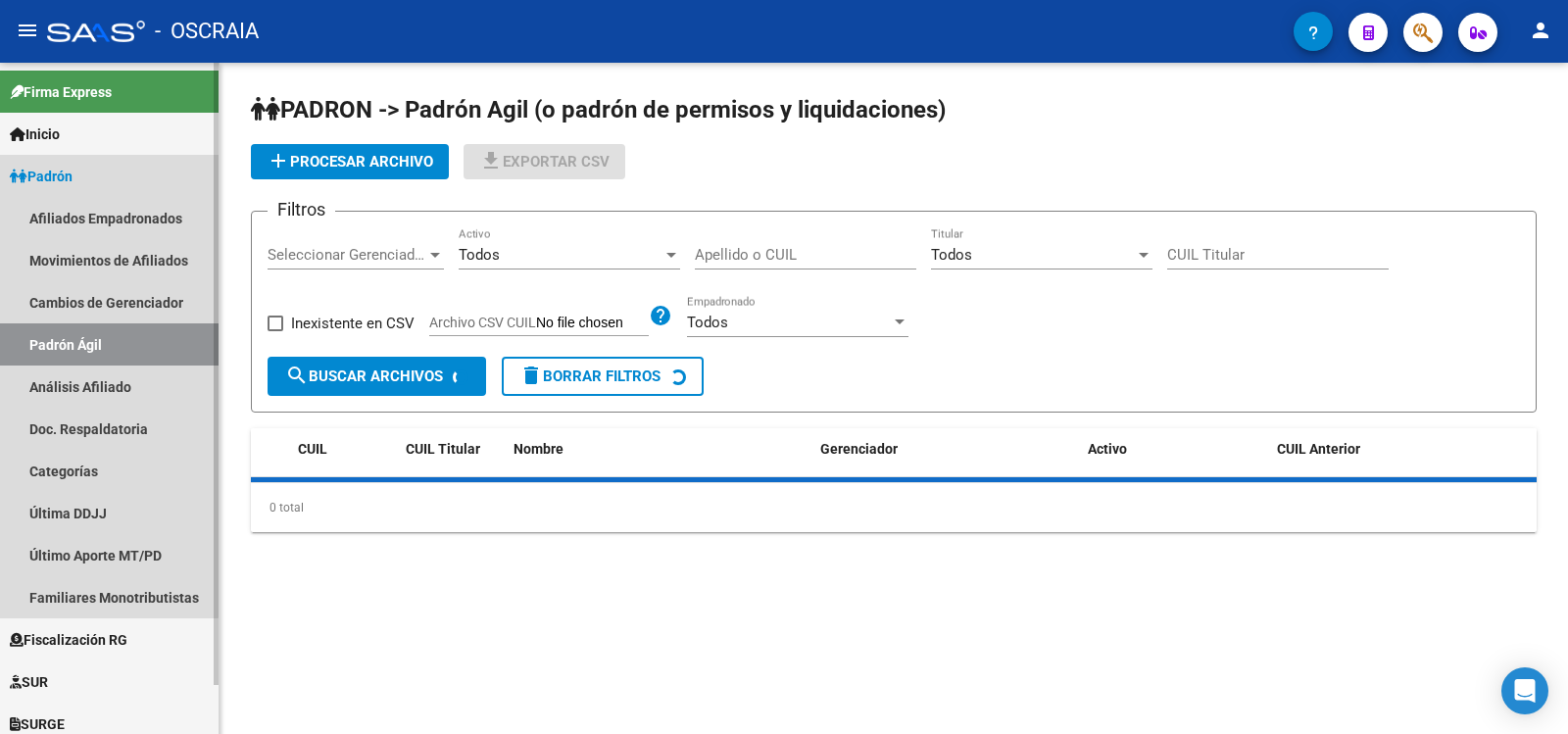
click at [91, 395] on link "Análisis Afiliado" at bounding box center [109, 386] width 218 height 42
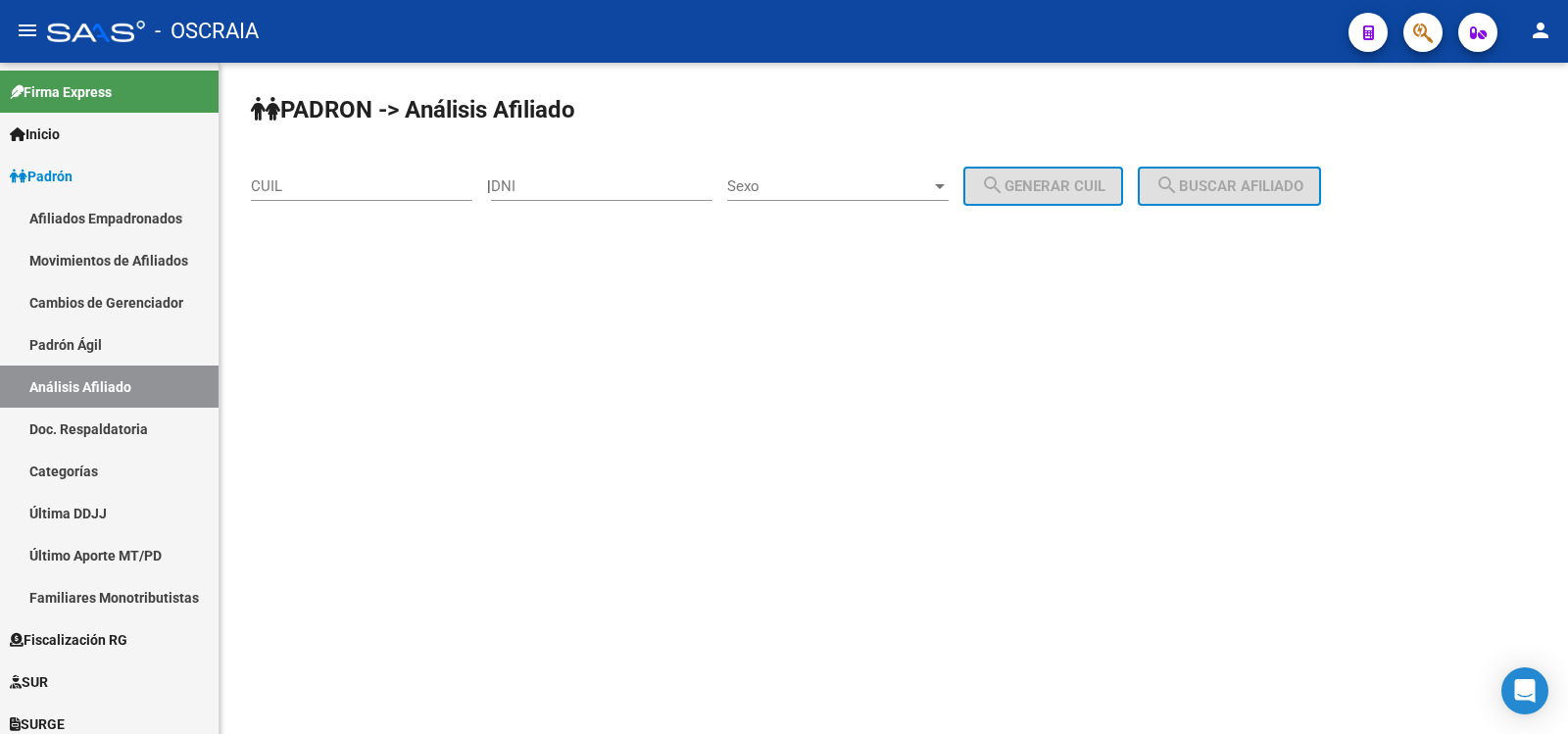
click at [350, 182] on input "CUIL" at bounding box center [362, 186] width 221 height 18
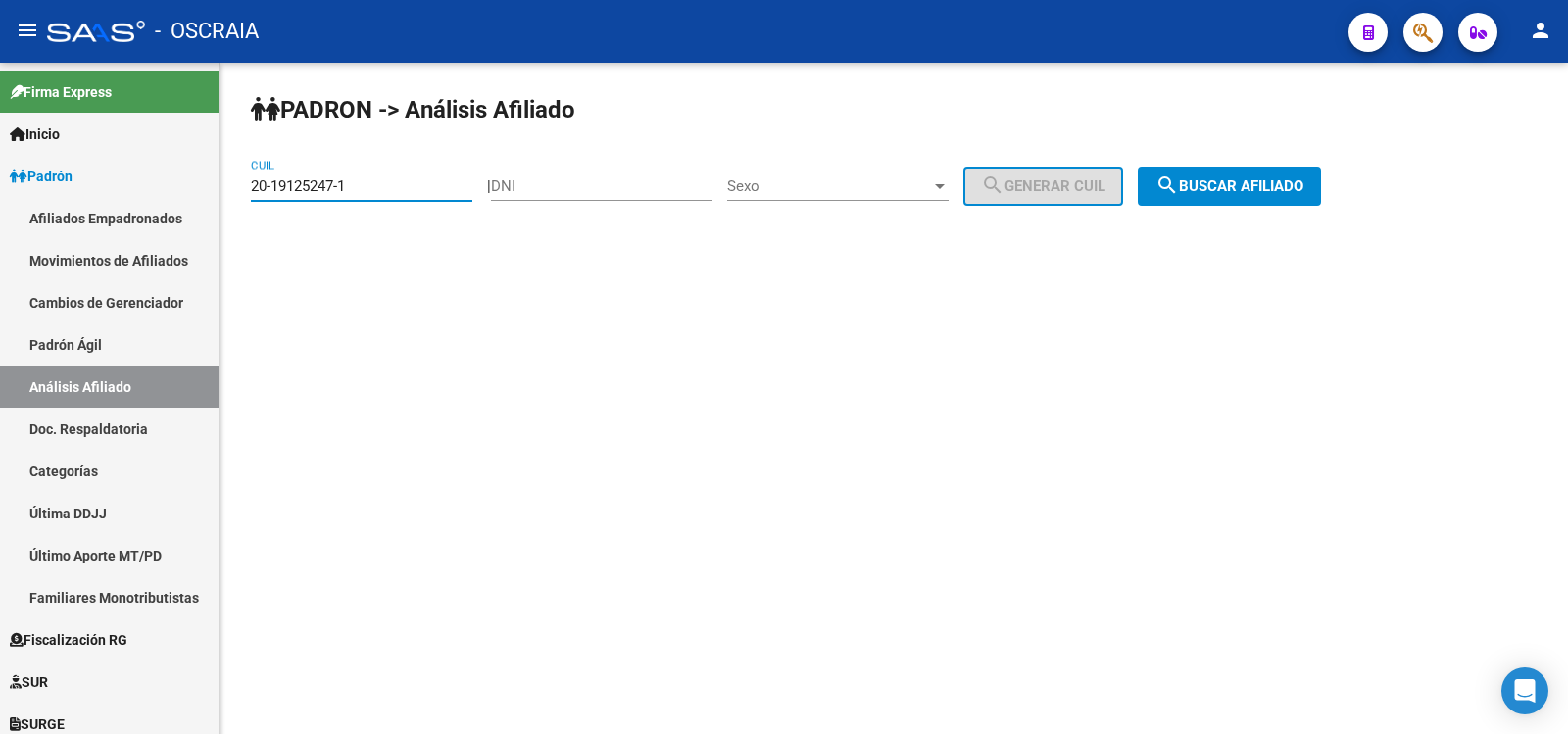
type input "20-19125247-1"
click at [1269, 177] on span "search Buscar afiliado" at bounding box center [1229, 186] width 148 height 18
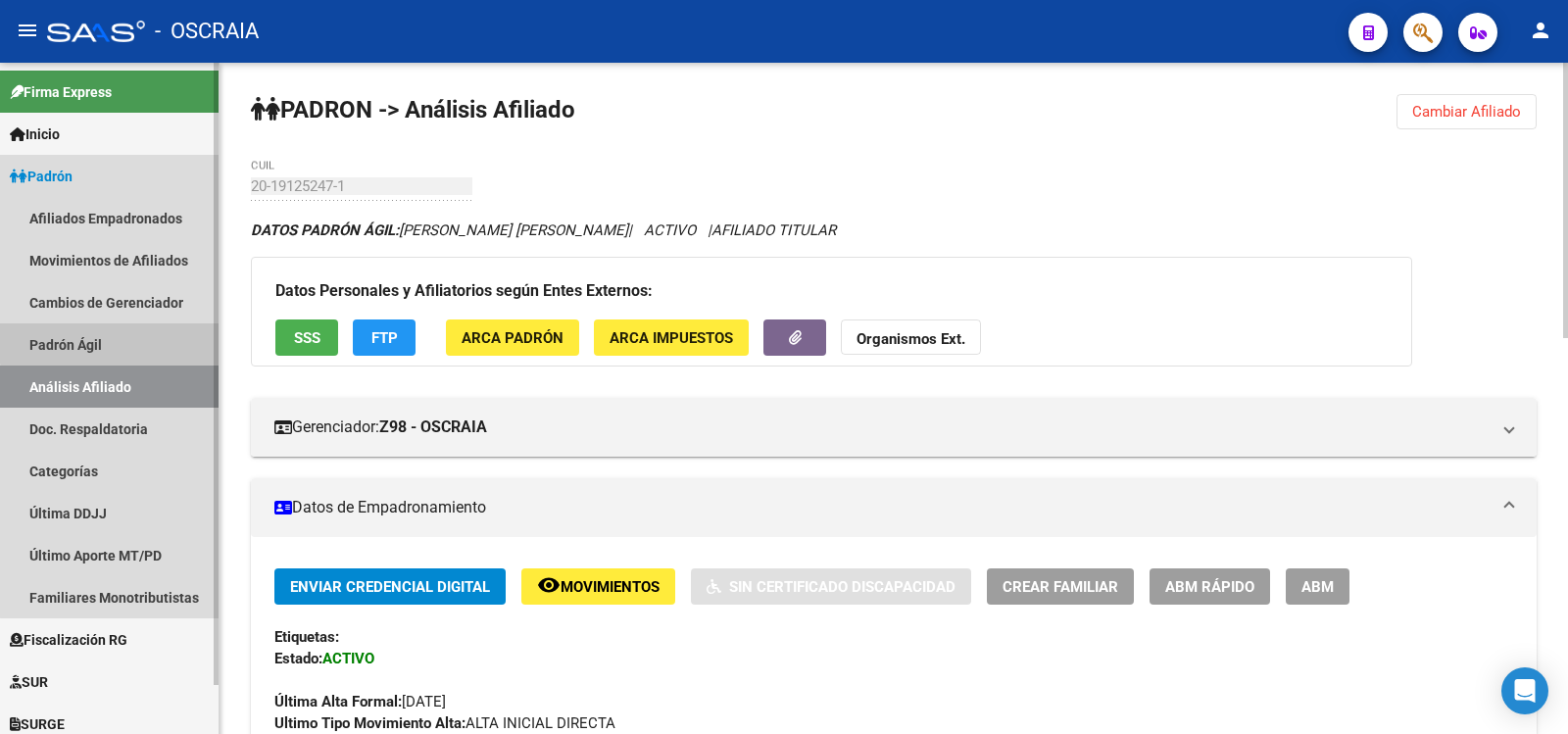
click at [120, 342] on link "Padrón Ágil" at bounding box center [109, 345] width 218 height 42
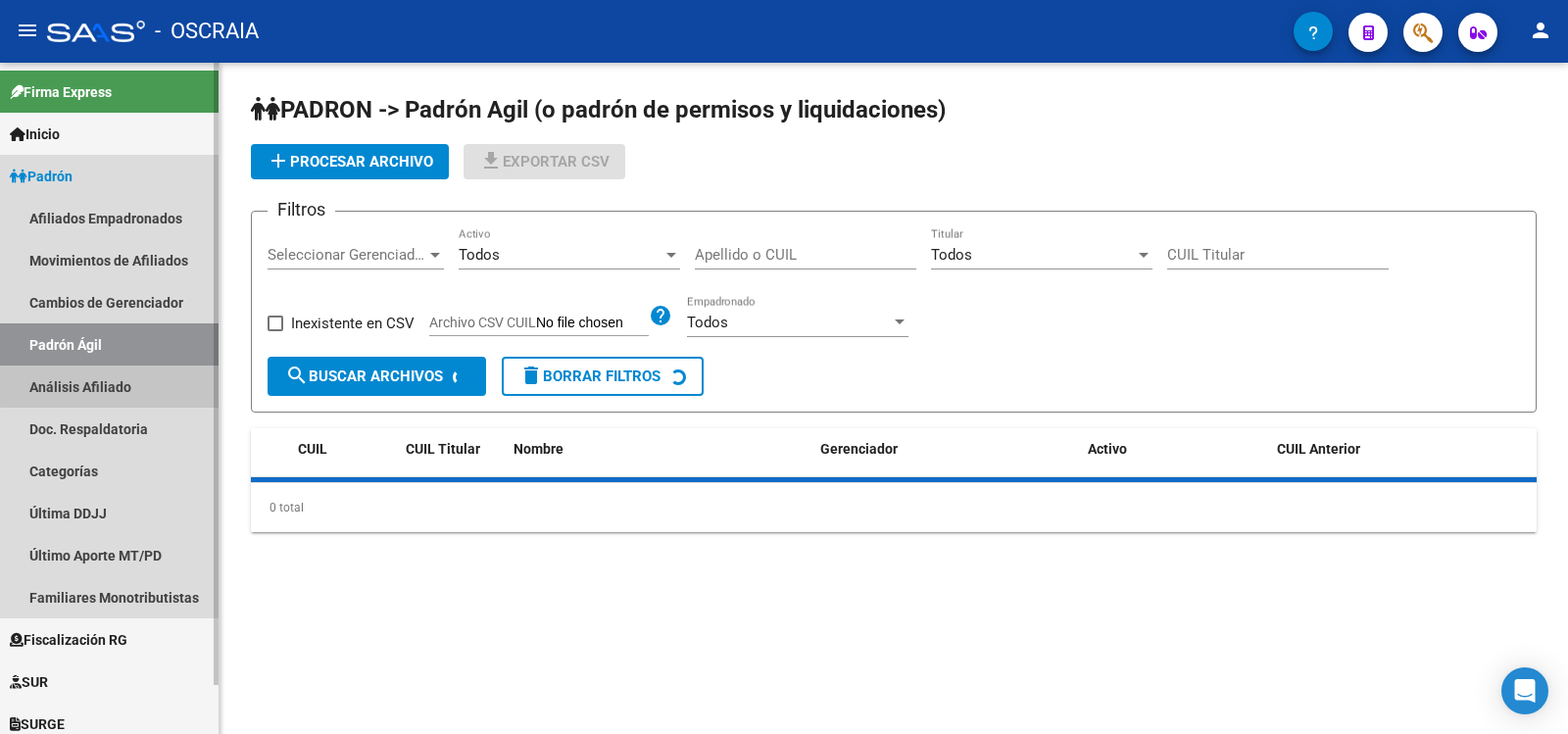
click at [119, 386] on link "Análisis Afiliado" at bounding box center [109, 386] width 218 height 42
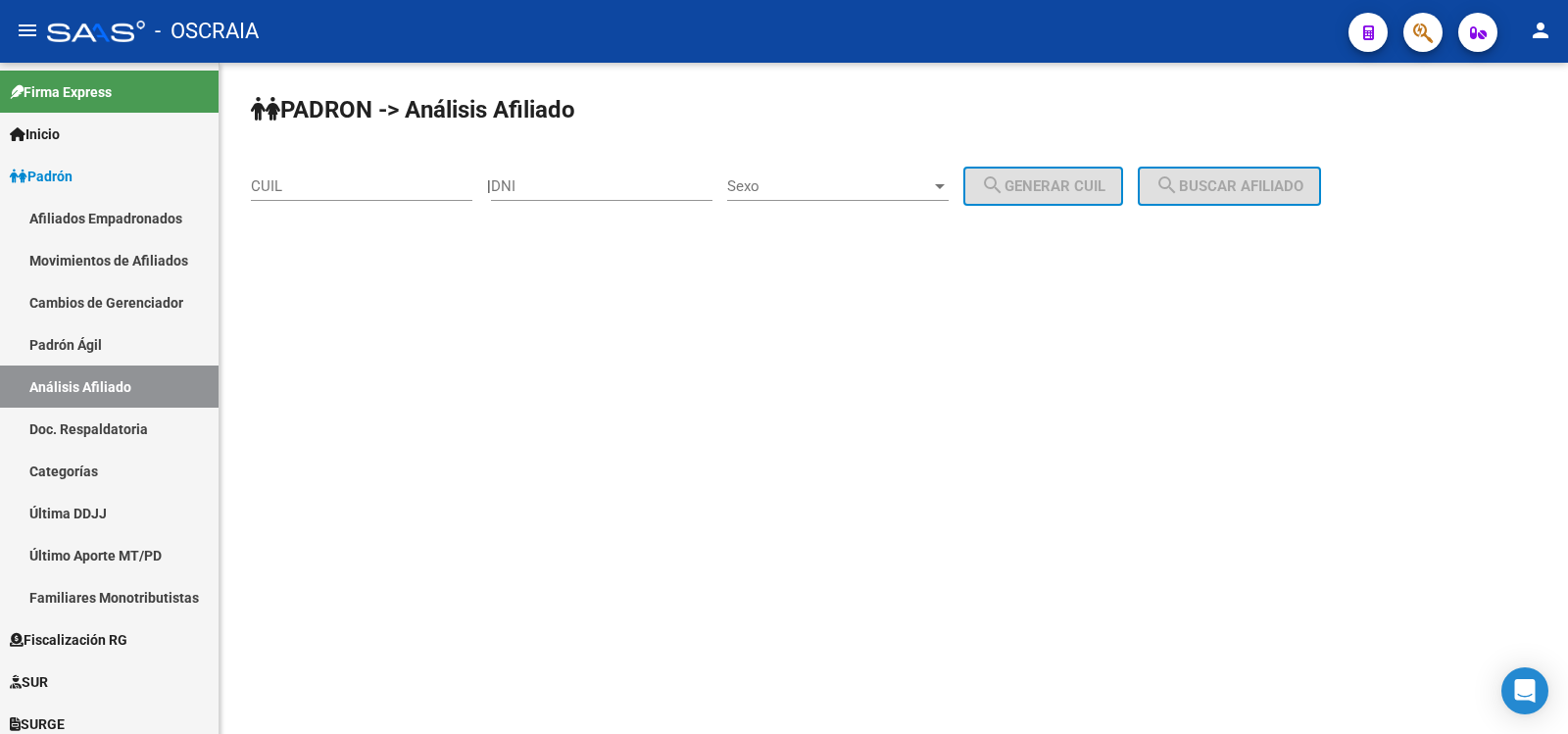
click at [533, 191] on input "DNI" at bounding box center [602, 186] width 221 height 18
drag, startPoint x: 536, startPoint y: 185, endPoint x: 431, endPoint y: 182, distance: 105.0
click at [431, 182] on app-analisis-afiliado "PADRON -> Análisis Afiliado CUIL | 5825 DNI Sexo Sexo search Generar CUIL searc…" at bounding box center [793, 186] width 1085 height 18
type input "14230139"
click at [795, 169] on div "Sexo Sexo" at bounding box center [838, 179] width 221 height 42
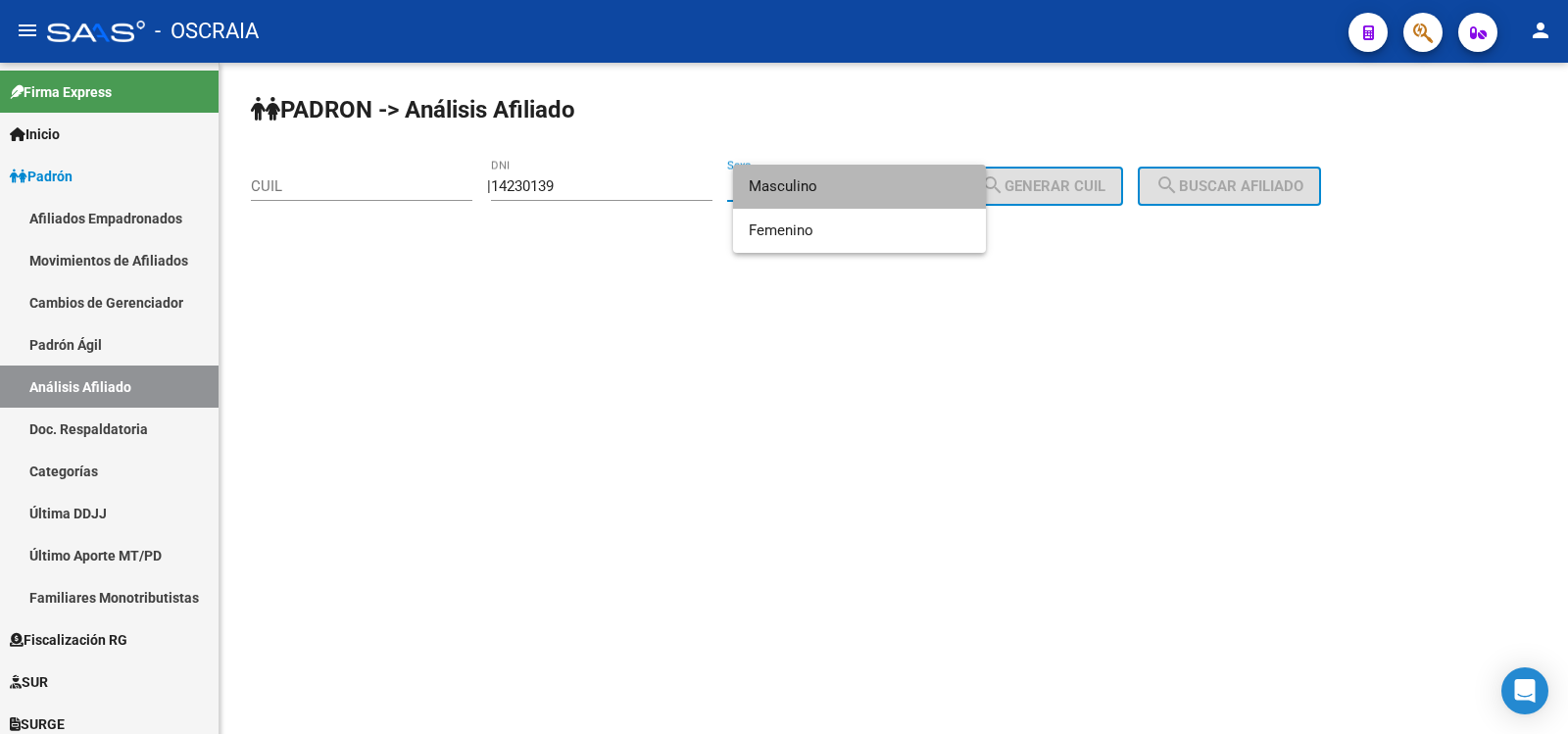
click at [804, 194] on span "Masculino" at bounding box center [860, 186] width 221 height 44
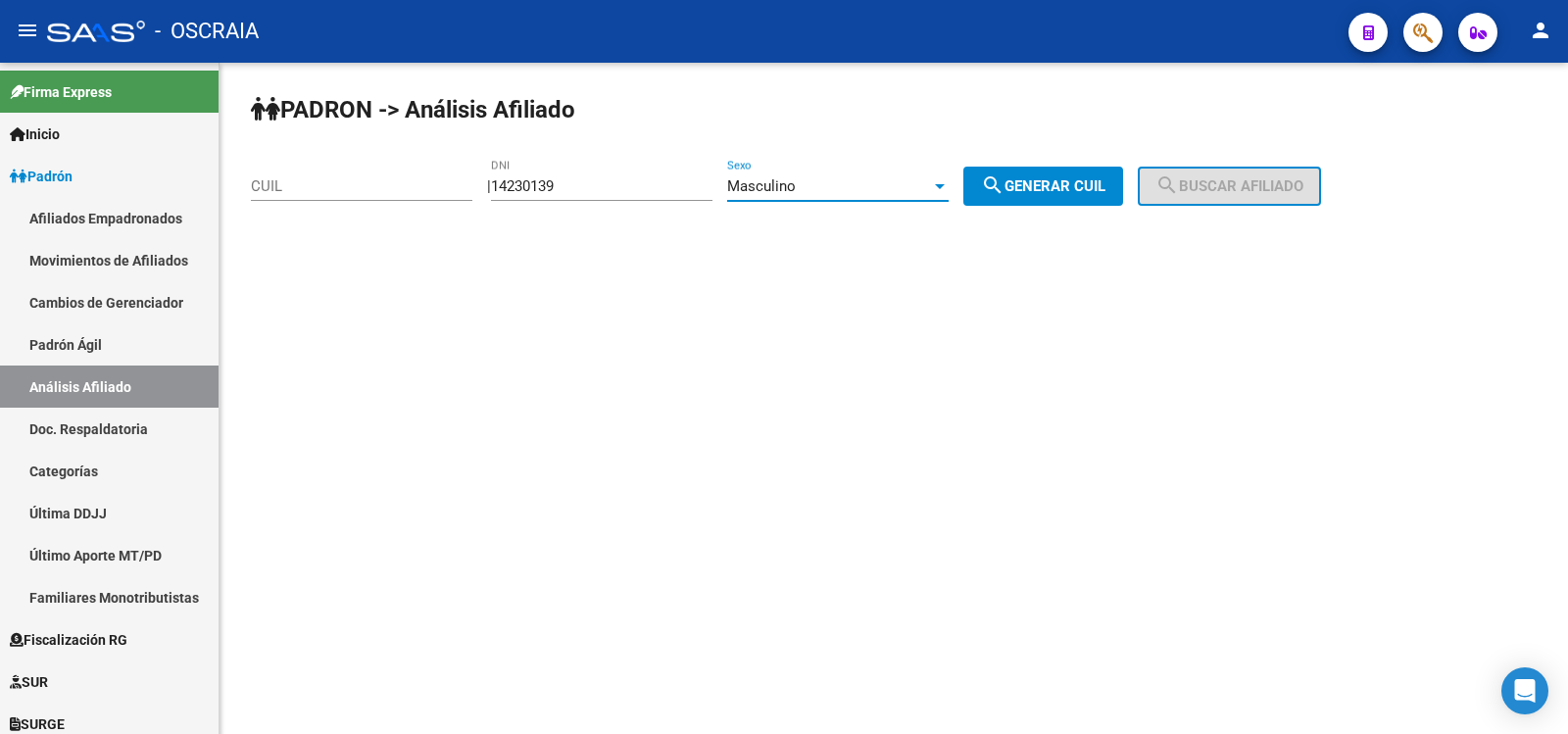
click at [1052, 197] on button "search Generar CUIL" at bounding box center [1043, 185] width 159 height 39
type input "20-14230139-4"
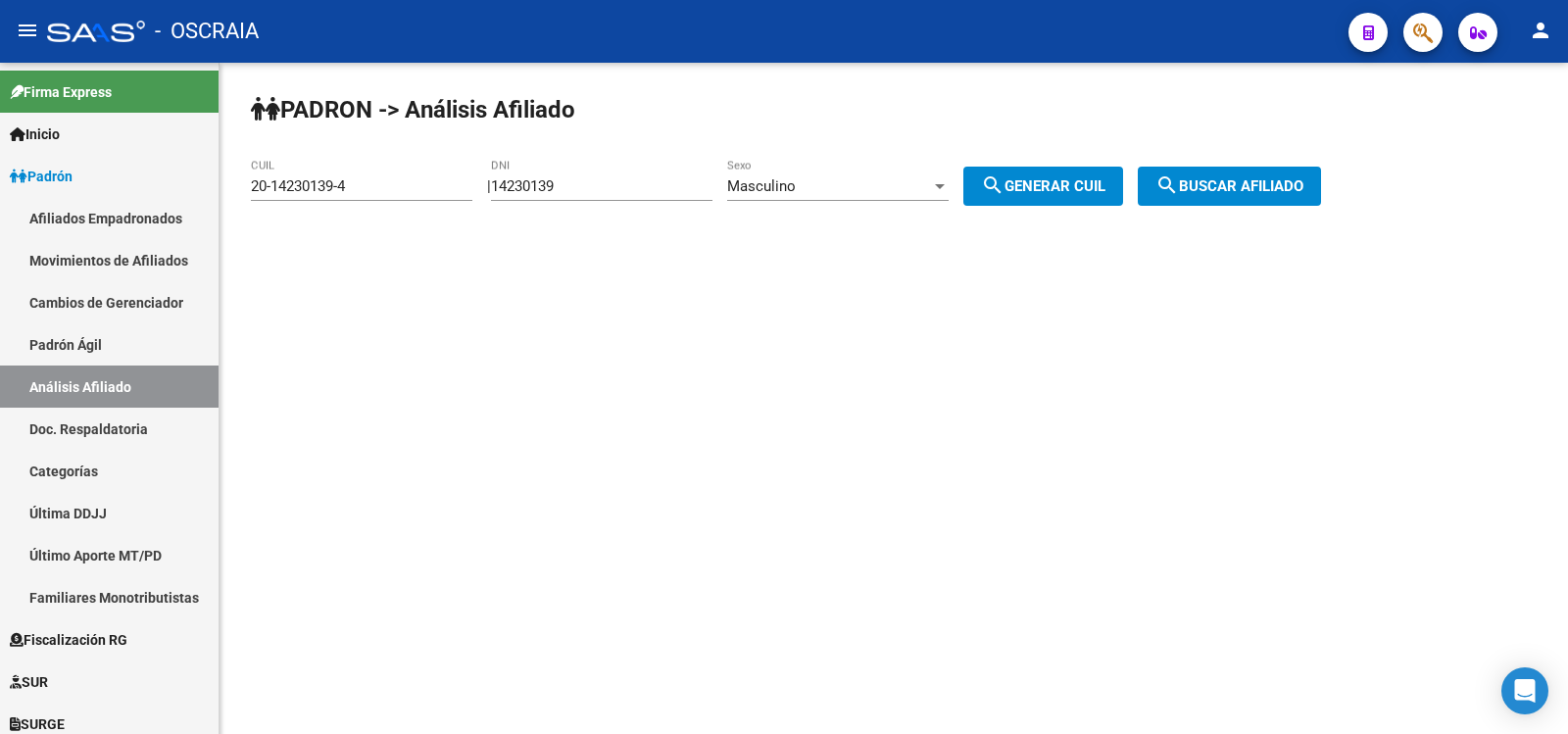
click at [1178, 179] on mat-icon "search" at bounding box center [1168, 185] width 24 height 24
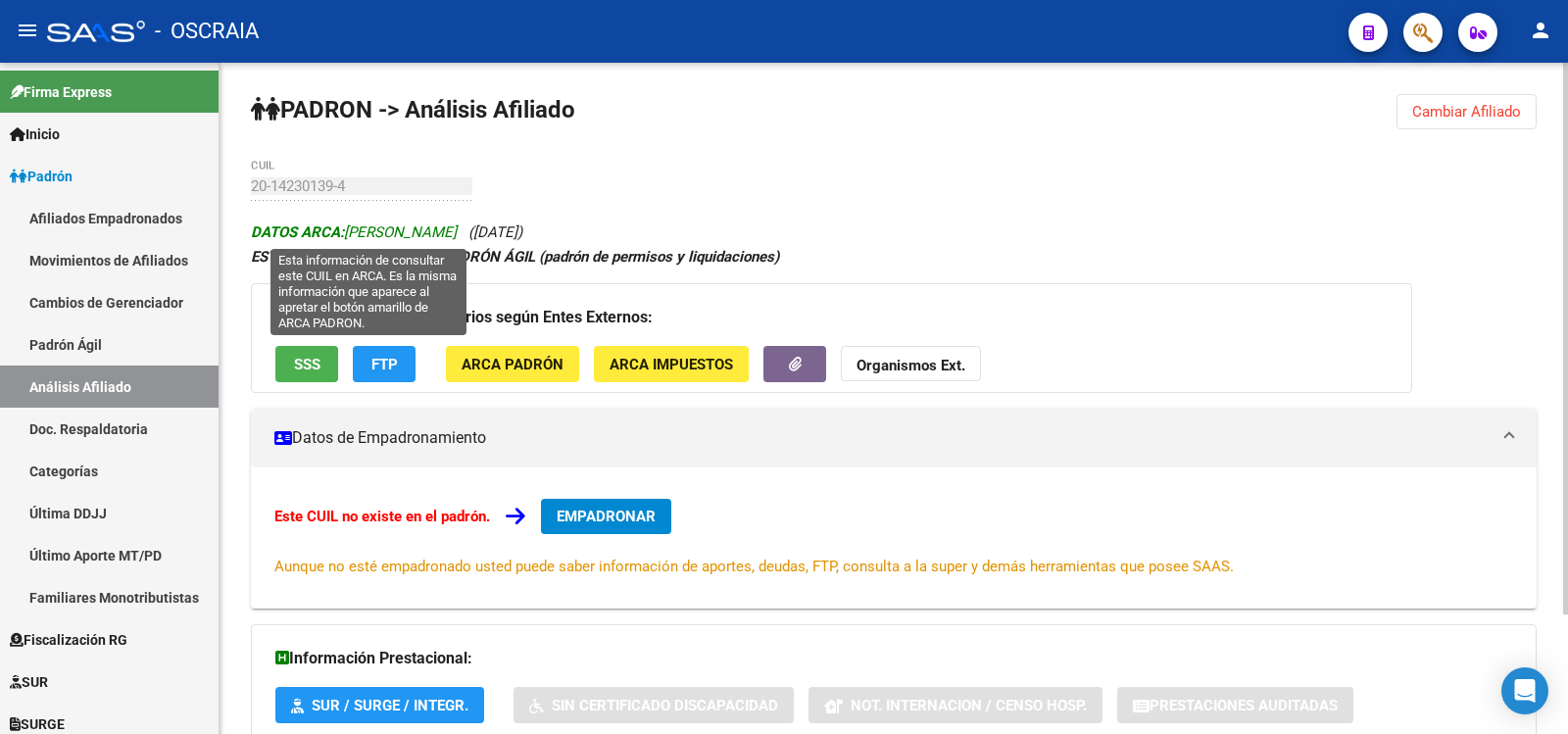
copy icon "[PERSON_NAME] ([DATE])"
drag, startPoint x: 603, startPoint y: 235, endPoint x: 349, endPoint y: 229, distance: 254.1
click at [349, 229] on div "DATOS ARCA: [PERSON_NAME] ([DATE]) ESTE CUIL NO EXISTE EN EL PADRÓN ÁGIL (padró…" at bounding box center [894, 525] width 1286 height 612
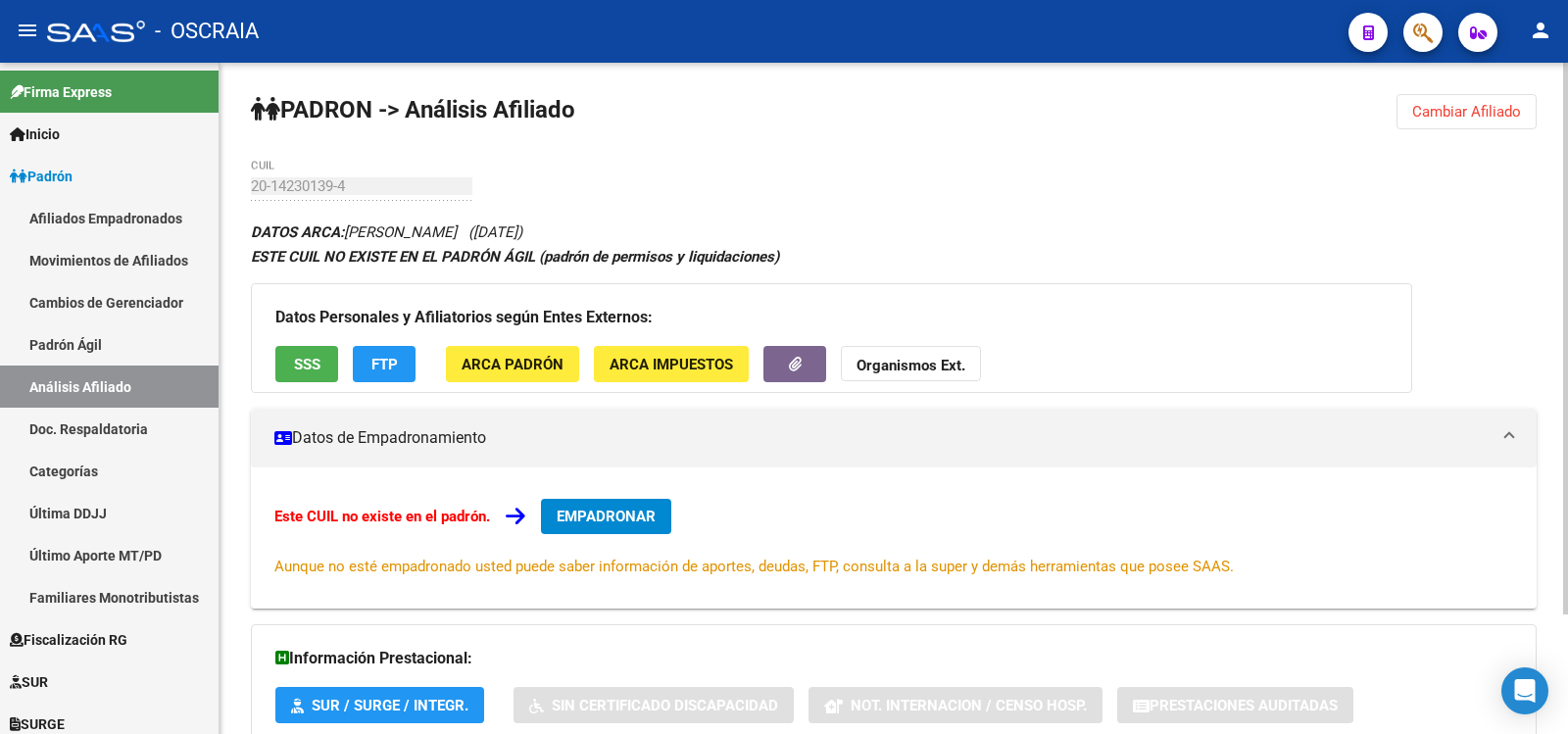
click at [250, 183] on div "PADRON -> Análisis Afiliado Cambiar Afiliado 20-14230139-4 CUIL DATOS ARCA: [PE…" at bounding box center [894, 470] width 1349 height 816
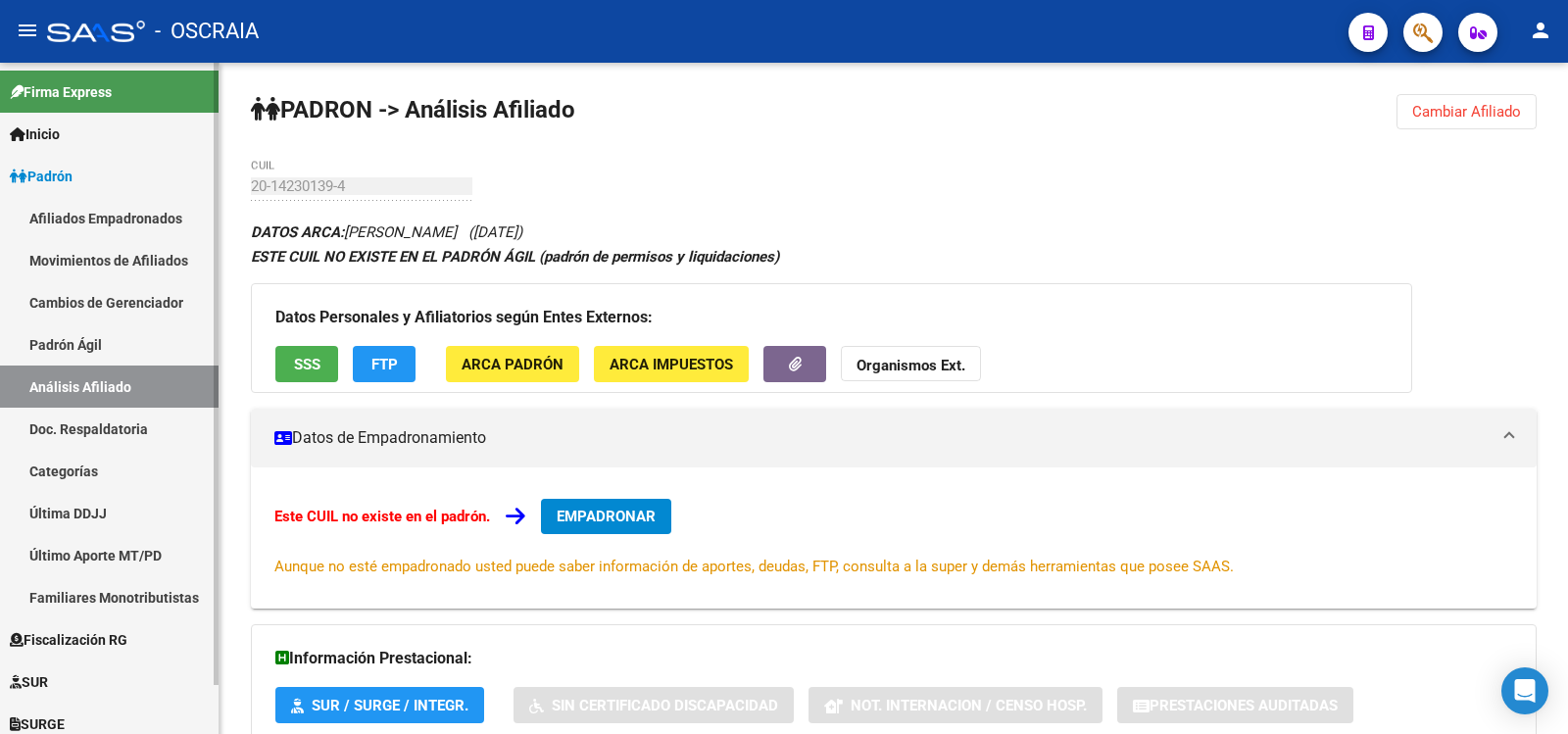
click at [116, 357] on link "Padrón Ágil" at bounding box center [109, 345] width 218 height 42
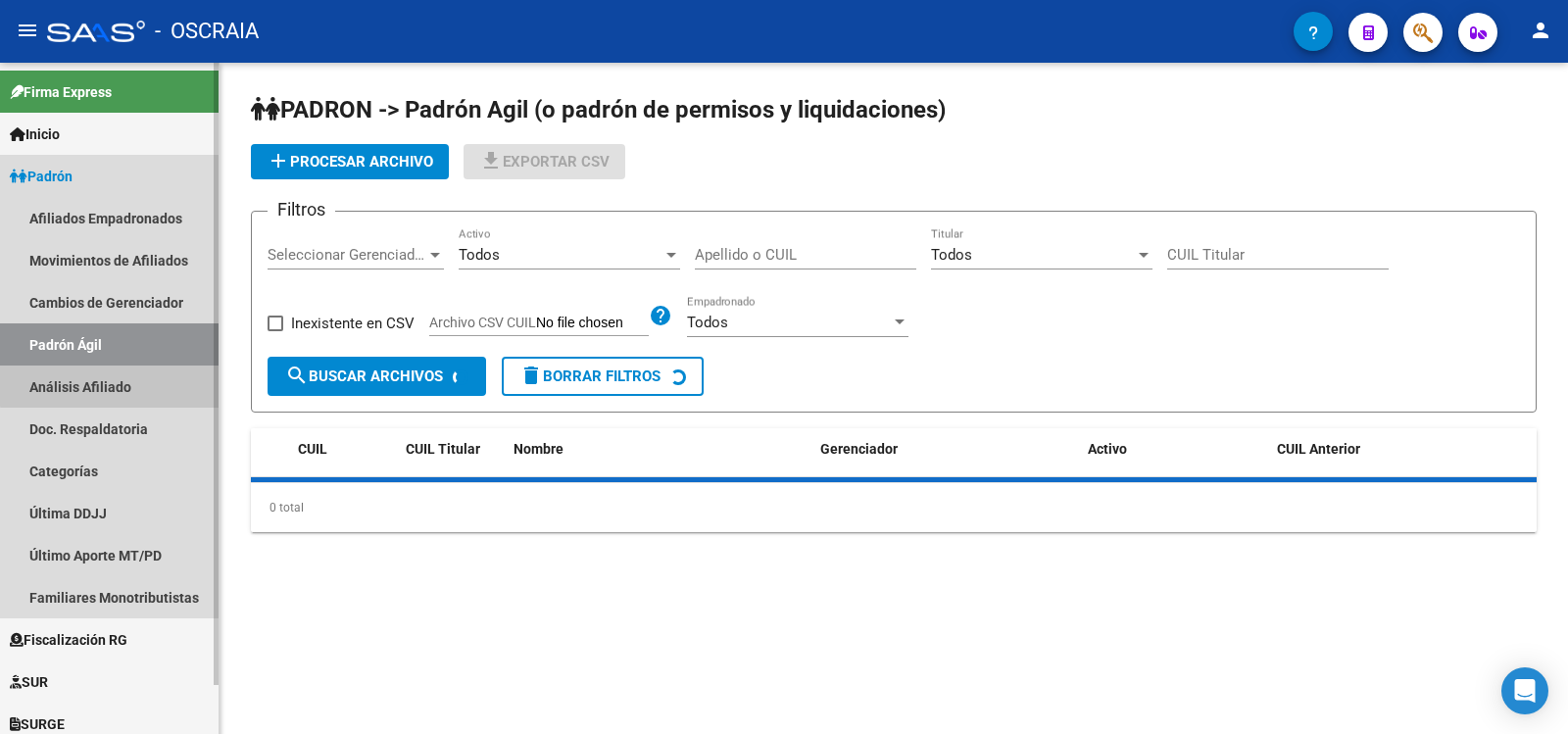
click at [112, 385] on link "Análisis Afiliado" at bounding box center [109, 386] width 218 height 42
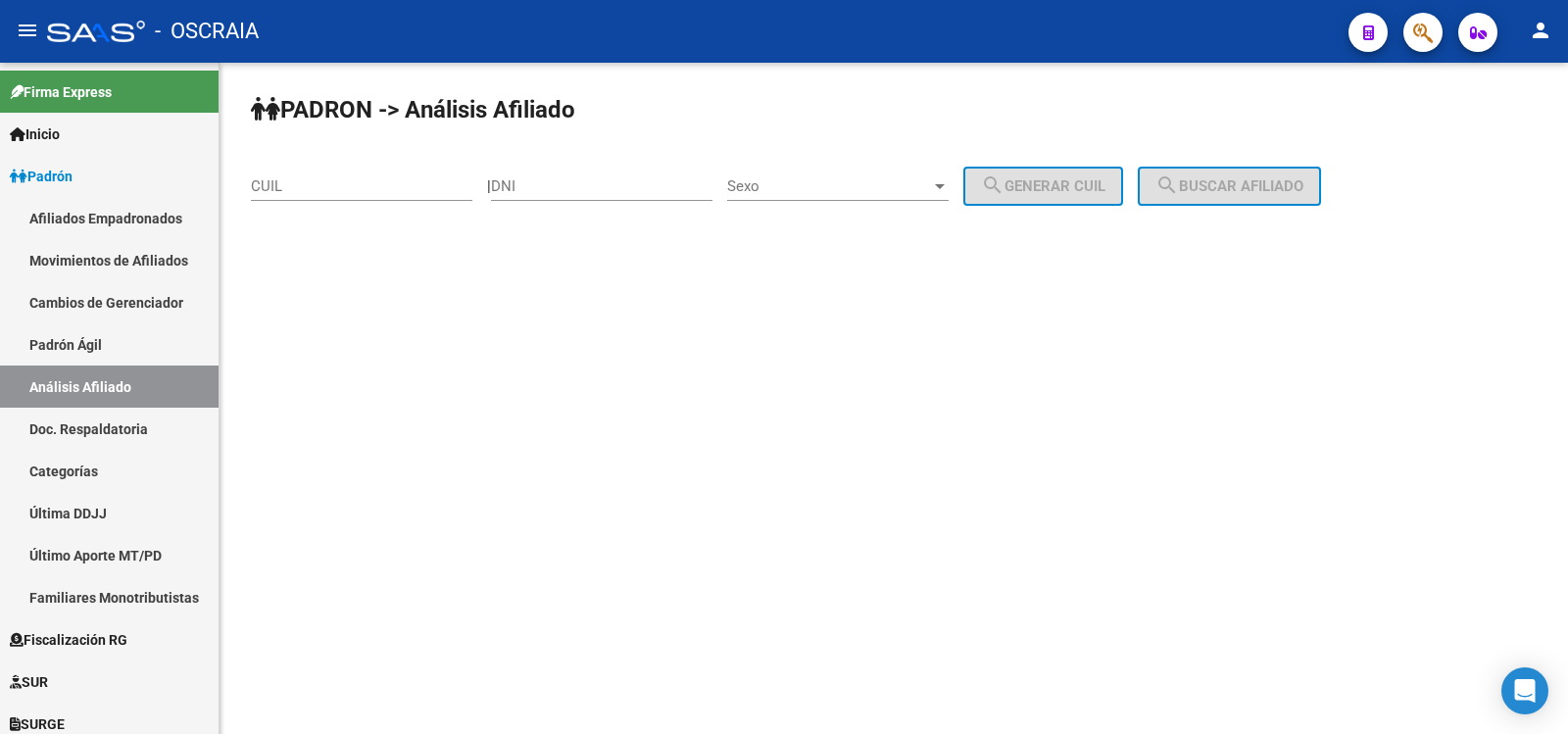
drag, startPoint x: 359, startPoint y: 156, endPoint x: 358, endPoint y: 168, distance: 12.0
click at [360, 160] on div "PADRON -> Análisis Afiliado CUIL | DNI Sexo Sexo search Generar CUIL search Bus…" at bounding box center [894, 165] width 1349 height 206
click at [358, 189] on input "CUIL" at bounding box center [362, 186] width 221 height 18
paste input "20-32771447-4"
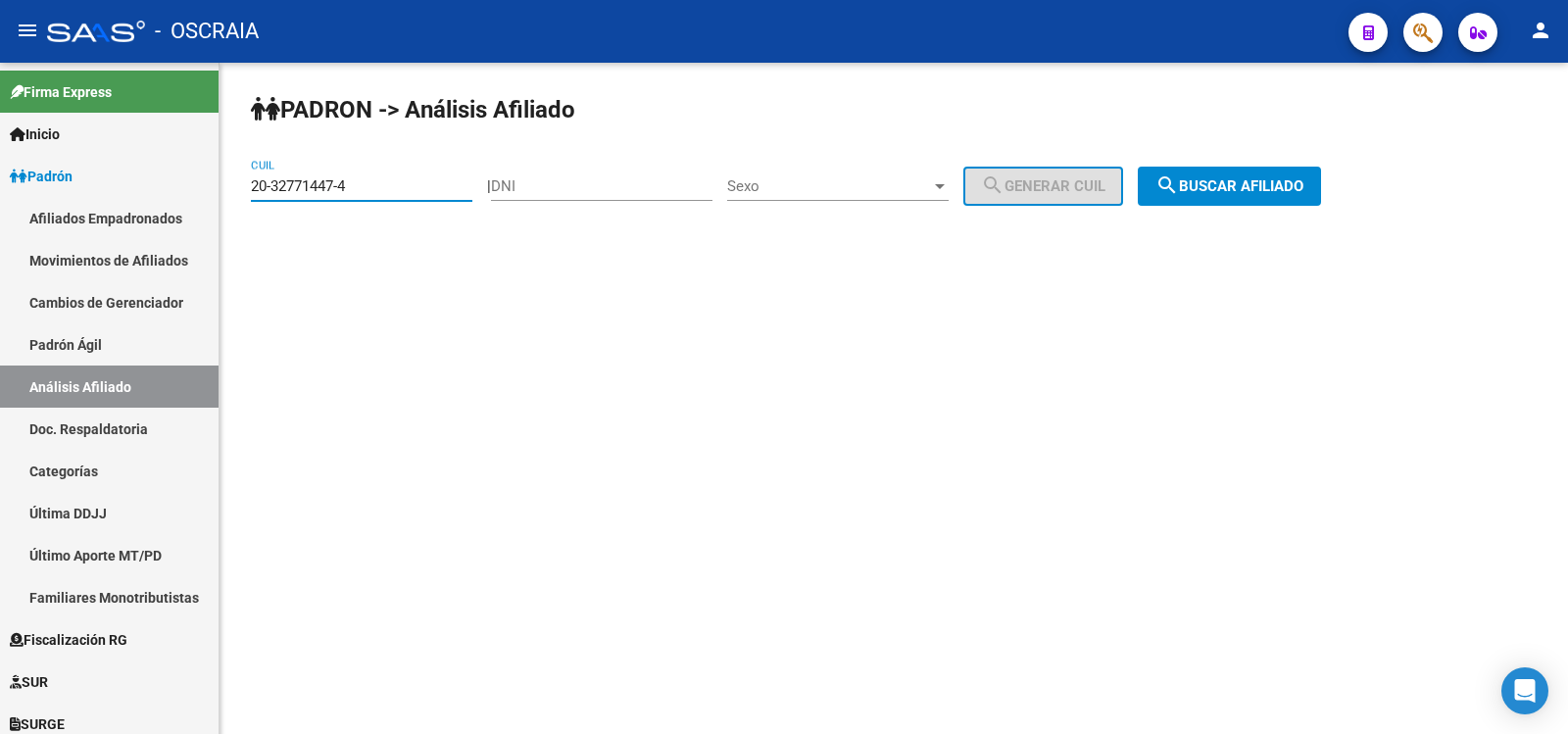
type input "20-32771447-4"
click at [1232, 177] on span "search Buscar afiliado" at bounding box center [1229, 186] width 148 height 18
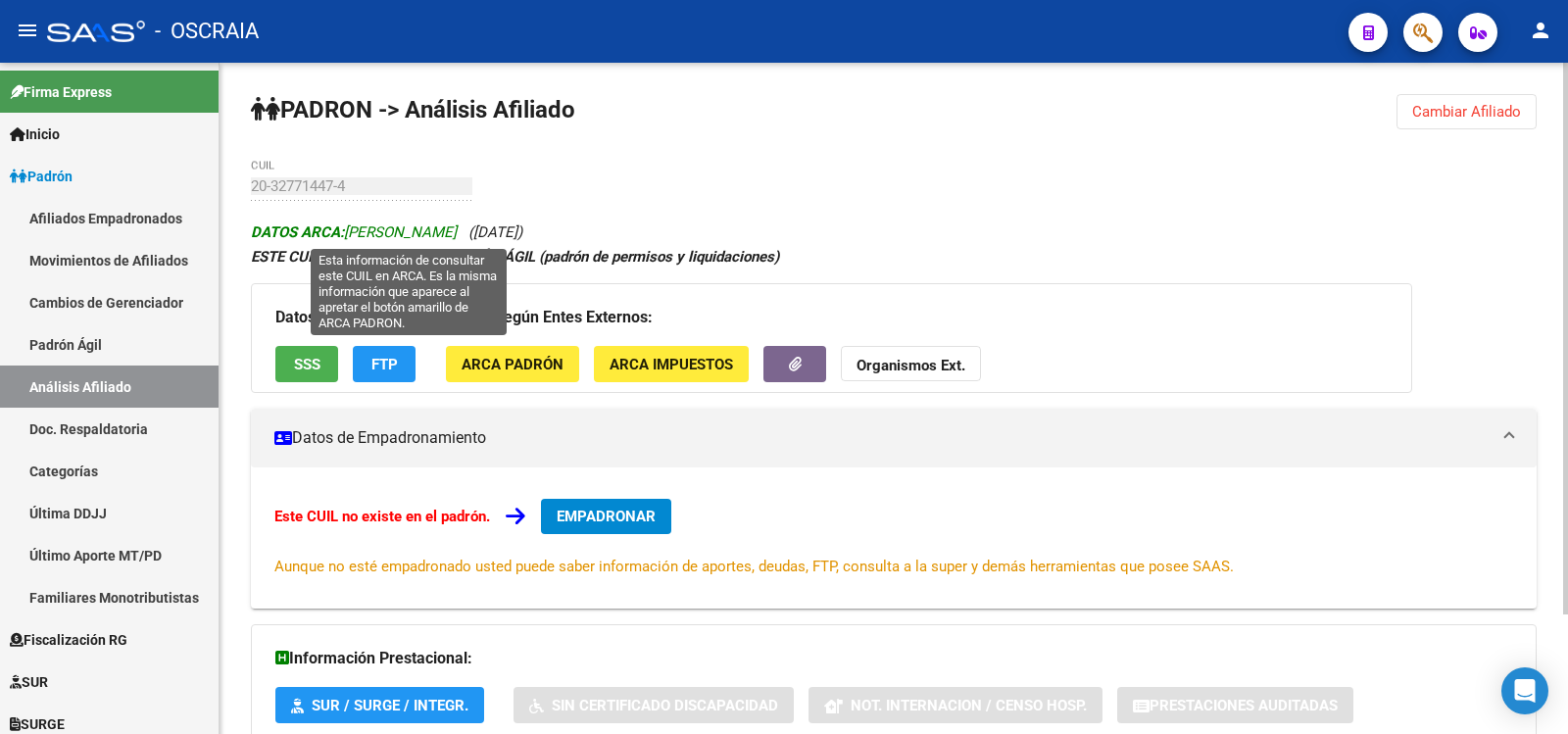
copy icon "[PERSON_NAME] ([DATE])"
drag, startPoint x: 674, startPoint y: 226, endPoint x: 352, endPoint y: 233, distance: 322.1
click at [352, 233] on div "DATOS ARCA: [PERSON_NAME] ([DATE]) ESTE CUIL NO EXISTE EN EL PADRÓN ÁGIL (padró…" at bounding box center [894, 525] width 1286 height 612
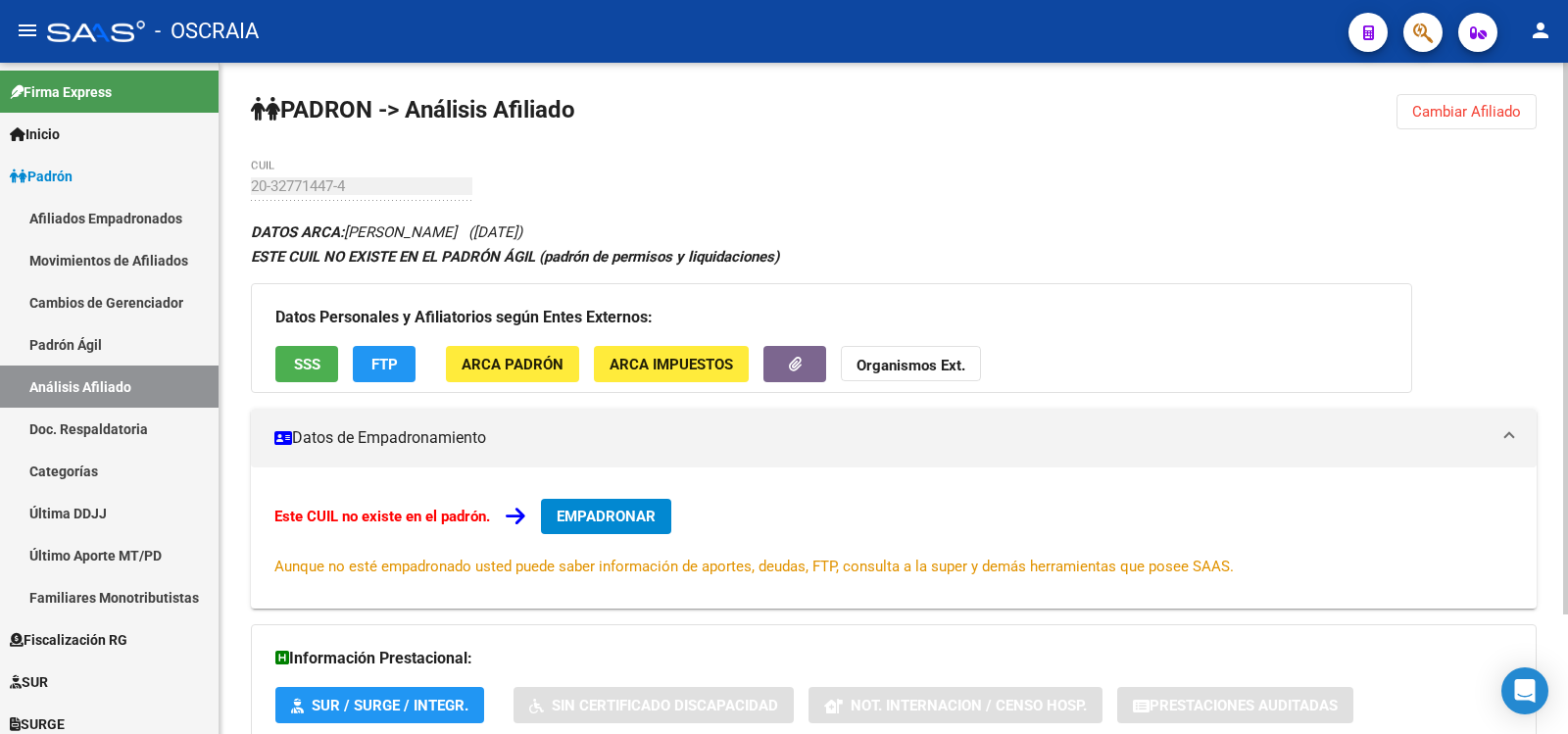
drag, startPoint x: 361, startPoint y: 174, endPoint x: 263, endPoint y: 181, distance: 98.2
click at [250, 175] on div "PADRON -> Análisis Afiliado Cambiar Afiliado 20-32771447-4 CUIL DATOS ARCA: [PE…" at bounding box center [894, 470] width 1349 height 816
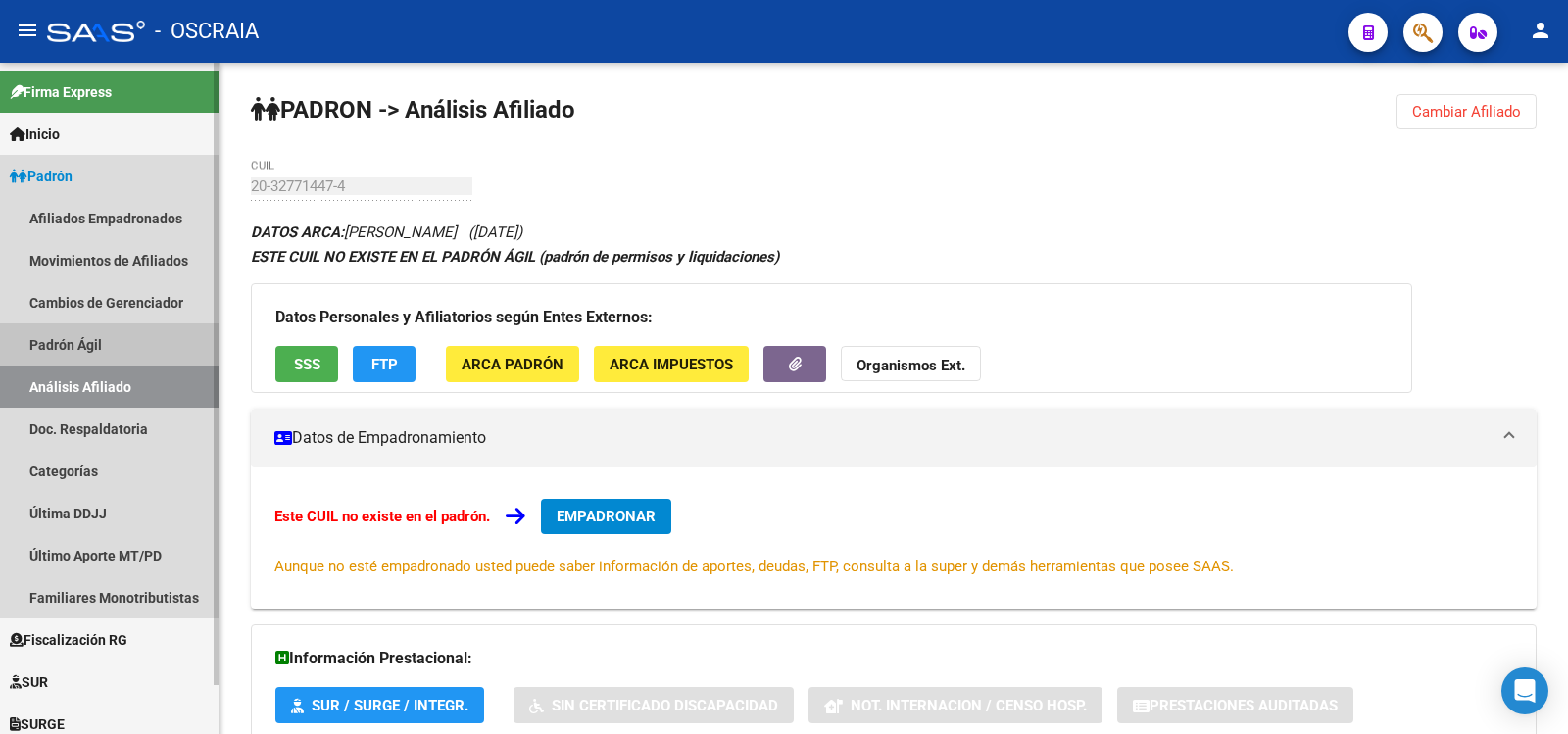
click at [76, 417] on link "Doc. Respaldatoria" at bounding box center [109, 428] width 218 height 42
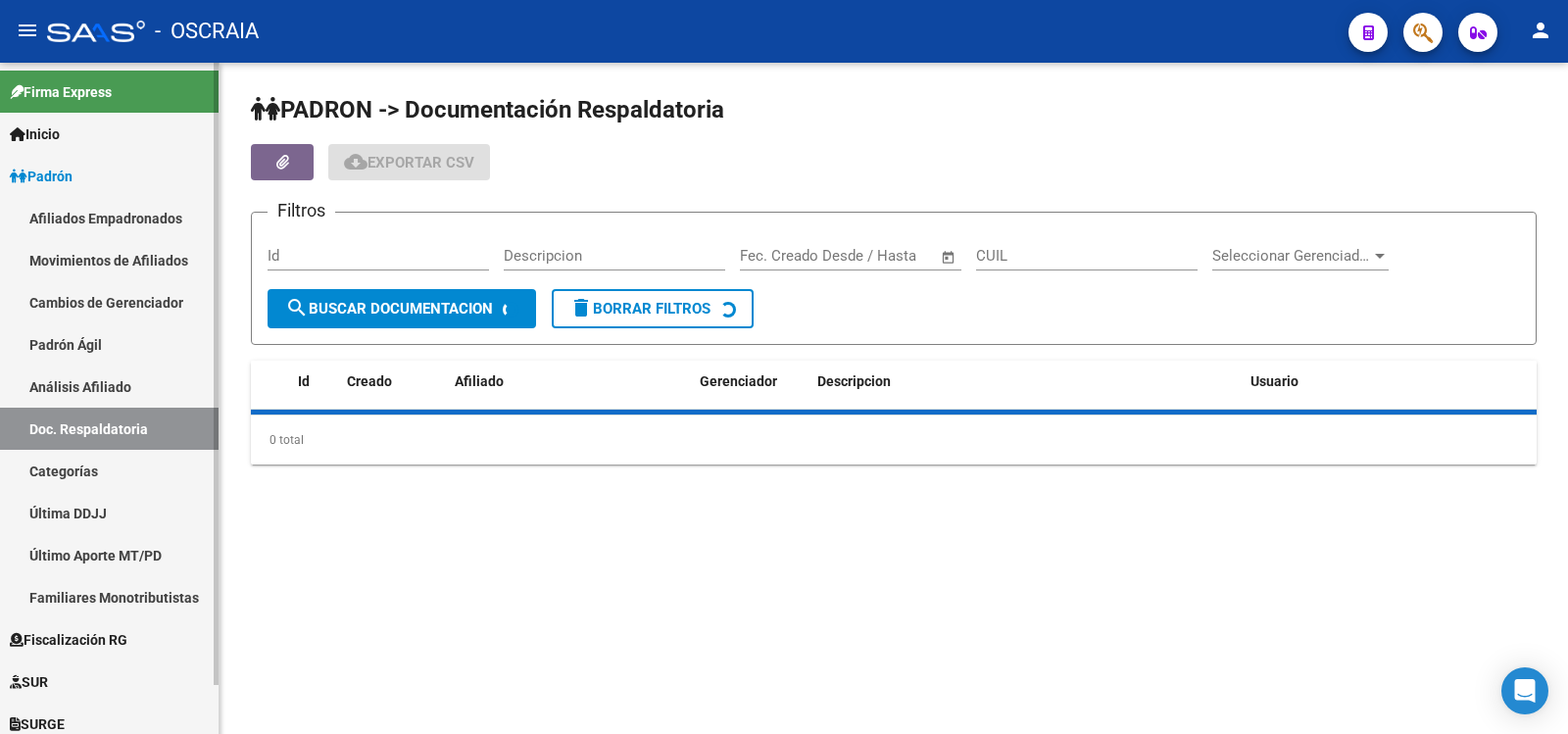
drag, startPoint x: 108, startPoint y: 346, endPoint x: 115, endPoint y: 379, distance: 33.7
click at [108, 349] on link "Padrón Ágil" at bounding box center [109, 345] width 218 height 42
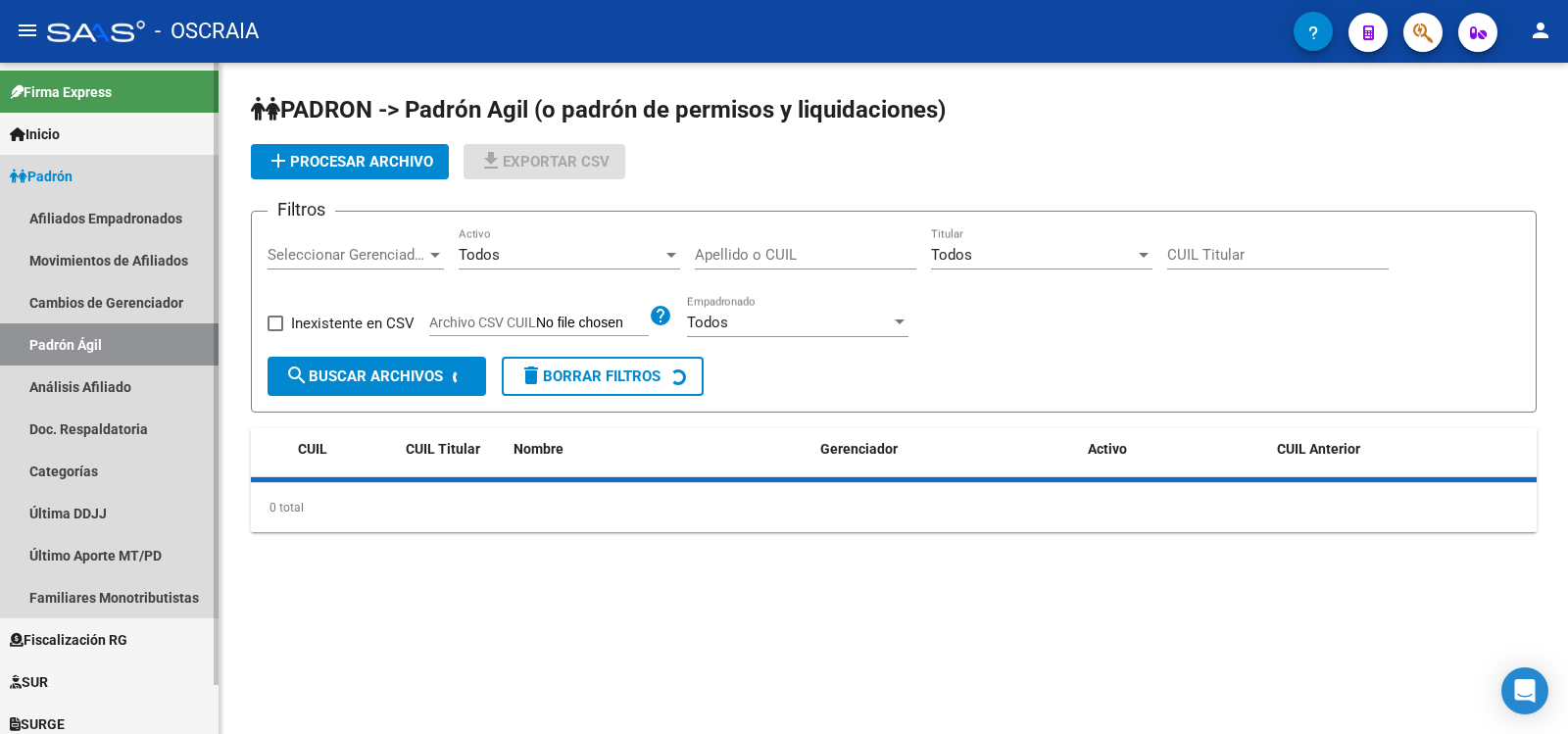
click at [115, 379] on link "Análisis Afiliado" at bounding box center [109, 386] width 218 height 42
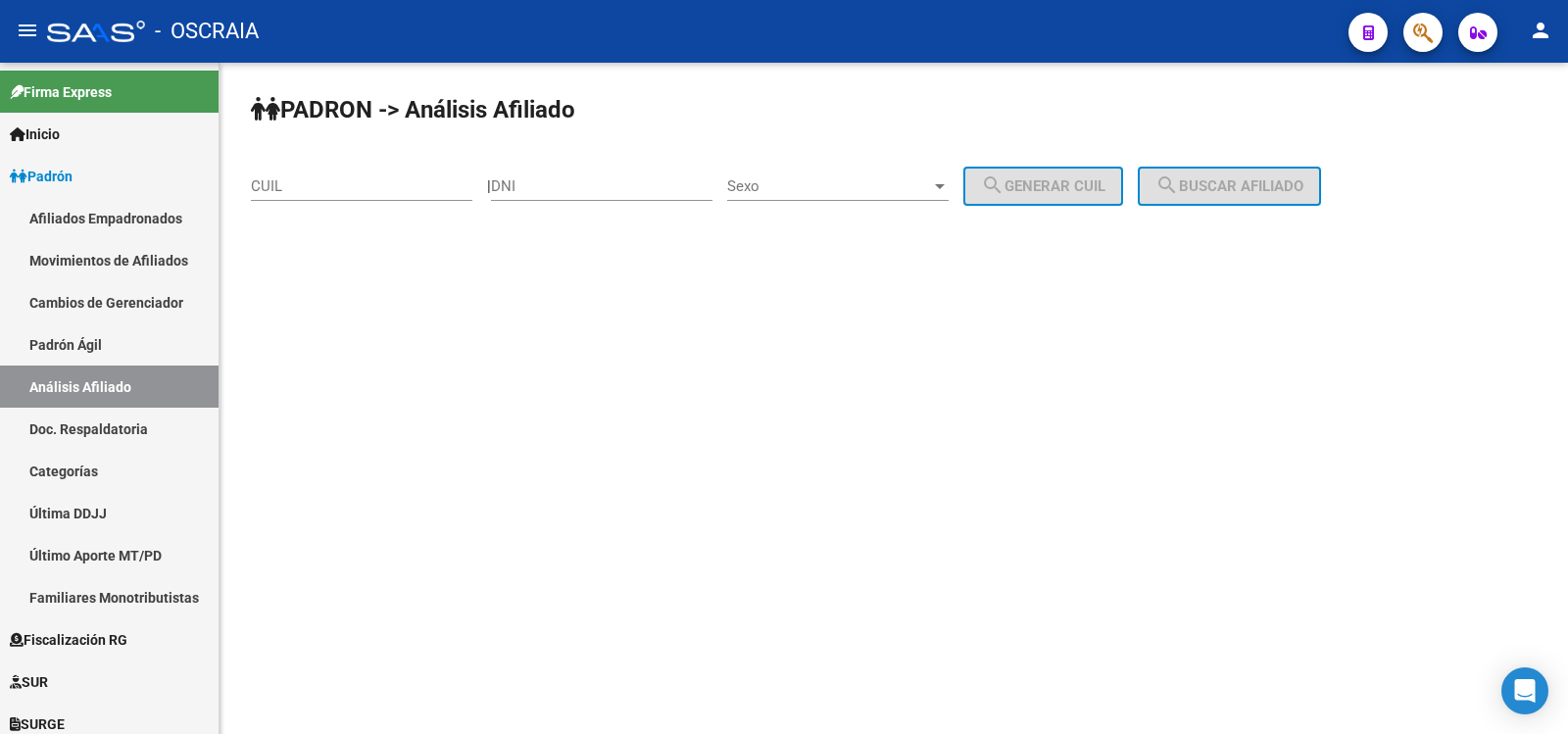
click at [354, 175] on div "CUIL" at bounding box center [362, 179] width 221 height 42
paste input "27-26561543-6"
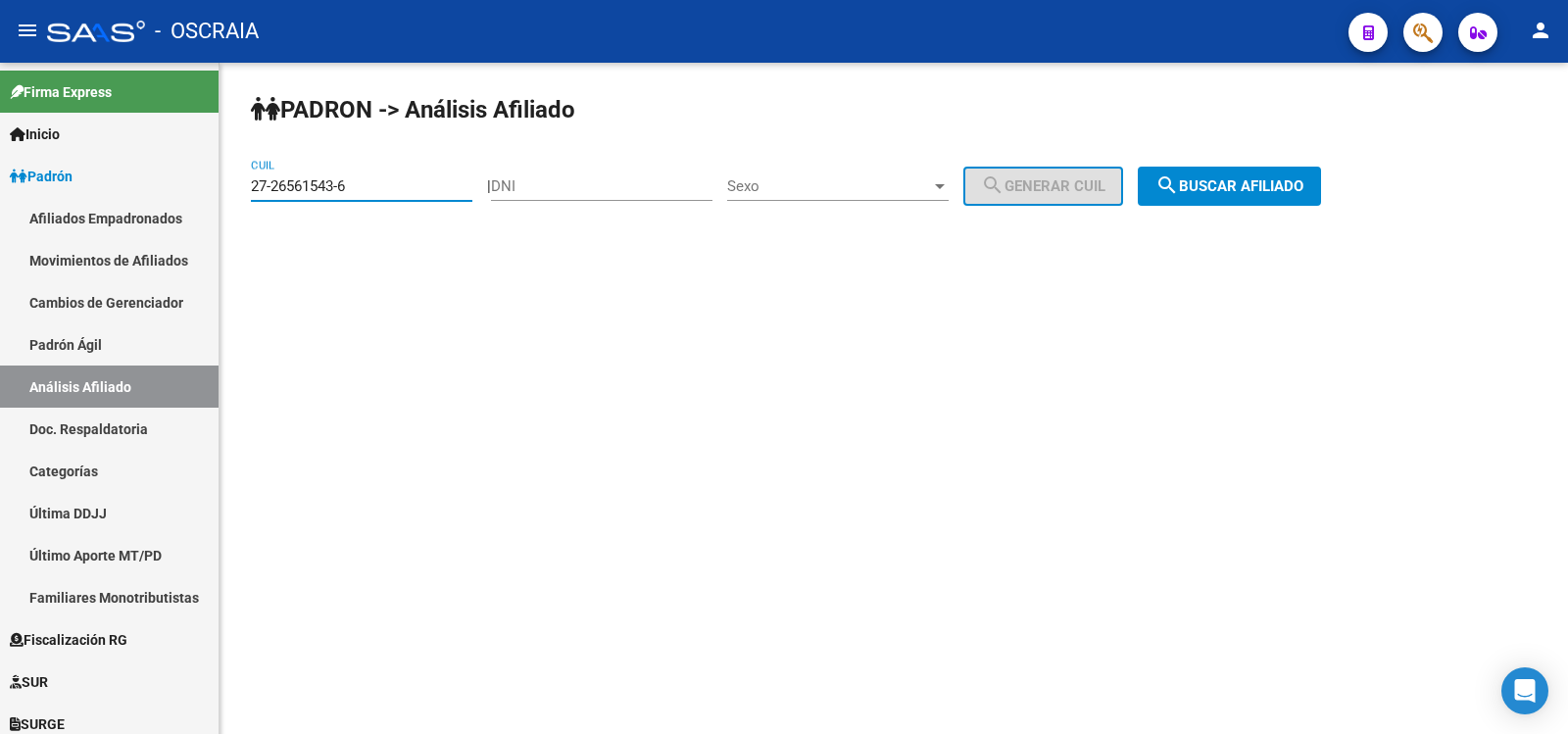
type input "27-26561543-6"
click at [1247, 165] on div "PADRON -> Análisis Afiliado 27-26561543-6 CUIL | DNI Sexo Sexo search Generar C…" at bounding box center [894, 165] width 1349 height 206
click at [1238, 172] on button "search Buscar afiliado" at bounding box center [1229, 185] width 183 height 39
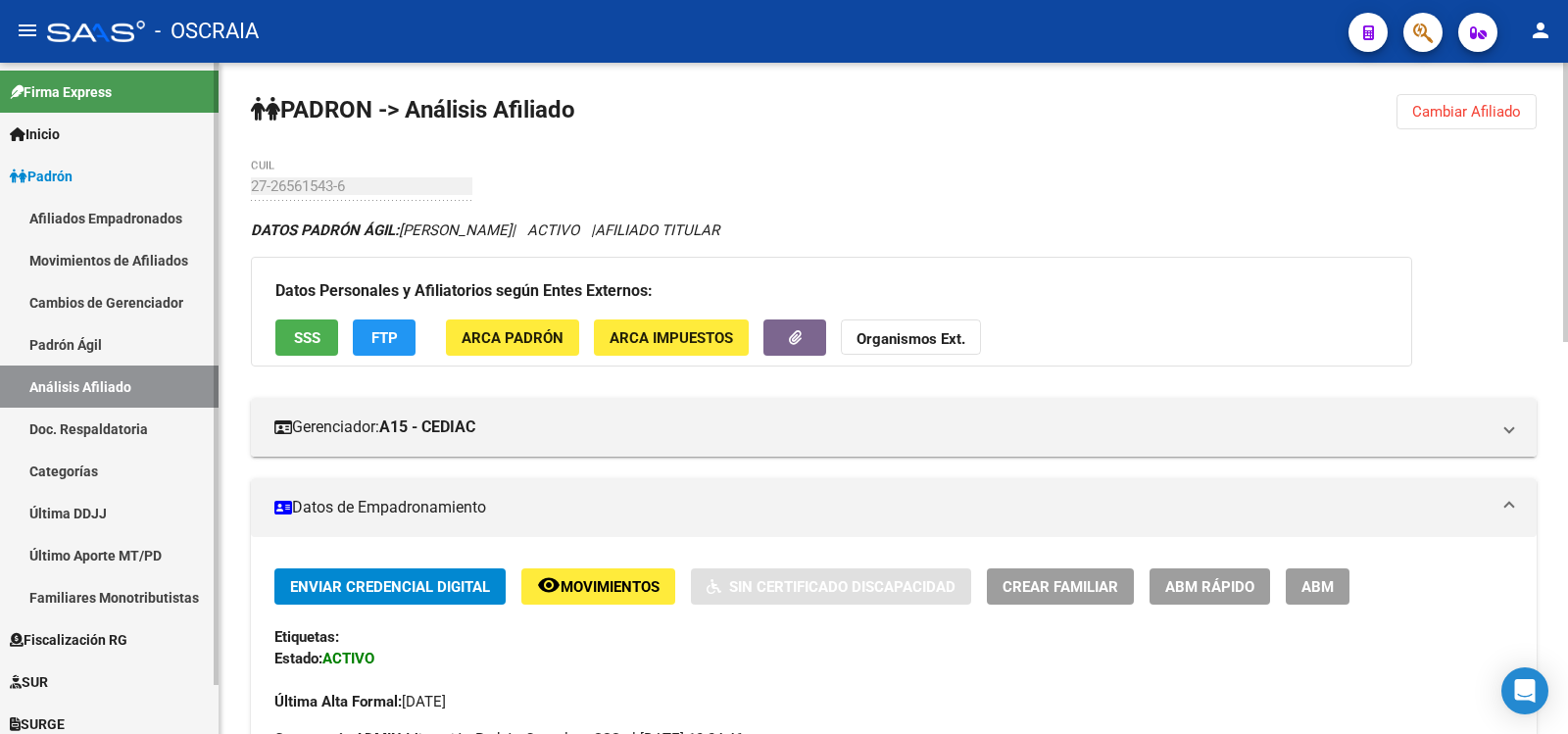
click at [71, 351] on link "Padrón Ágil" at bounding box center [109, 345] width 218 height 42
drag, startPoint x: 71, startPoint y: 351, endPoint x: 75, endPoint y: 367, distance: 16.5
click at [71, 351] on link "Padrón Ágil" at bounding box center [109, 345] width 218 height 42
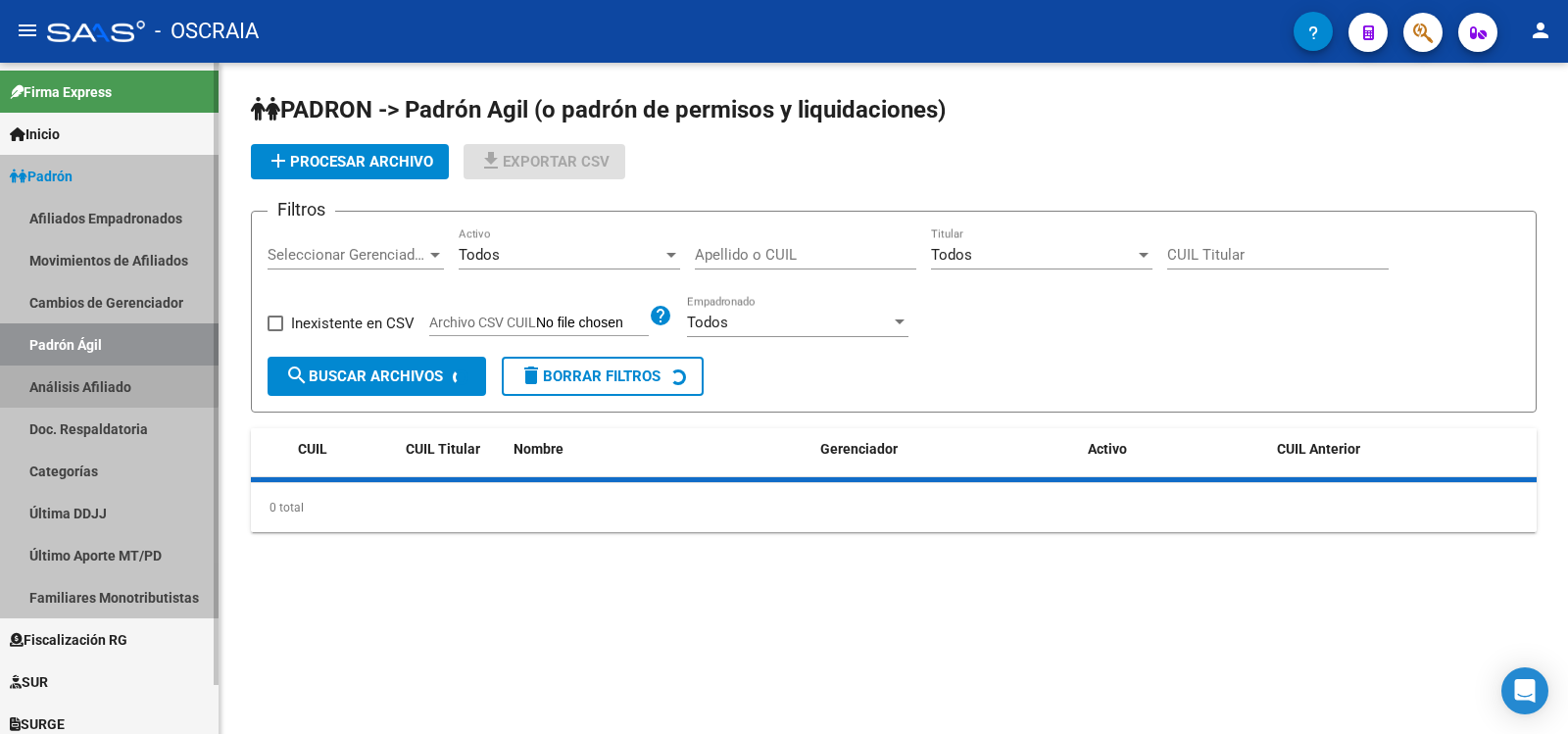
click at [77, 368] on link "Análisis Afiliado" at bounding box center [109, 386] width 218 height 42
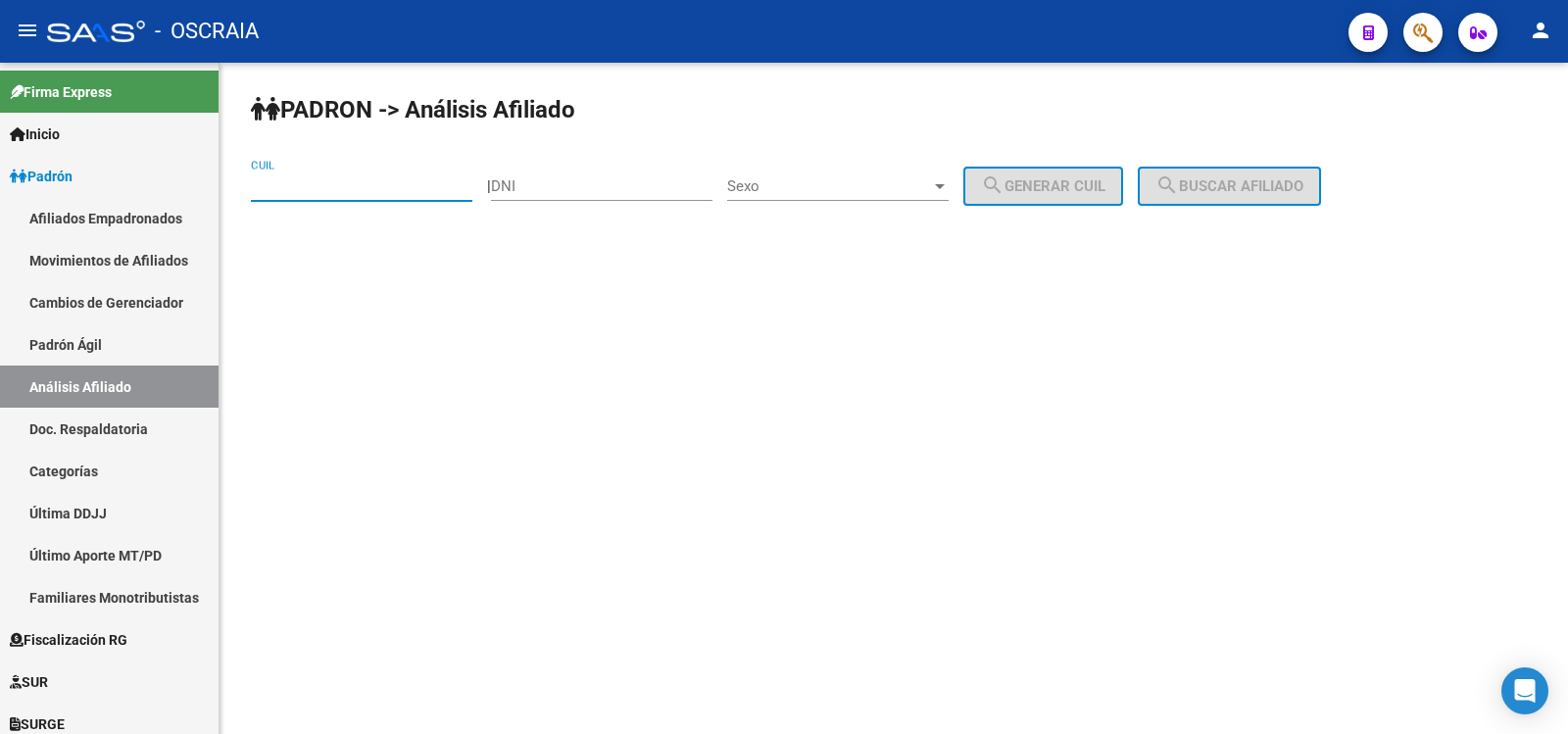
click at [352, 184] on input "CUIL" at bounding box center [362, 186] width 221 height 18
paste input "27-39962591-8"
type input "27-39962591-8"
click at [1178, 196] on mat-icon "search" at bounding box center [1168, 185] width 24 height 24
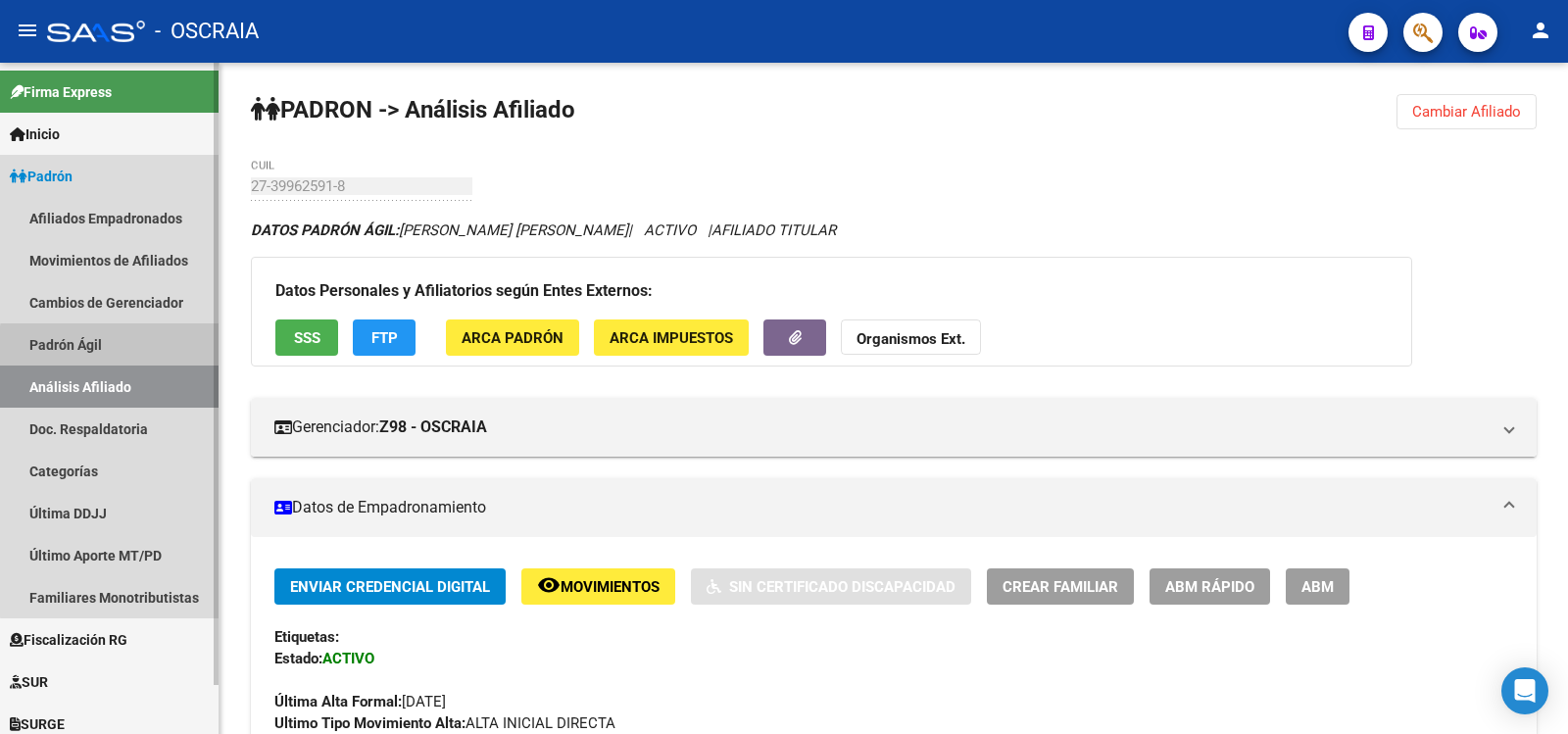
click at [156, 350] on link "Padrón Ágil" at bounding box center [109, 345] width 218 height 42
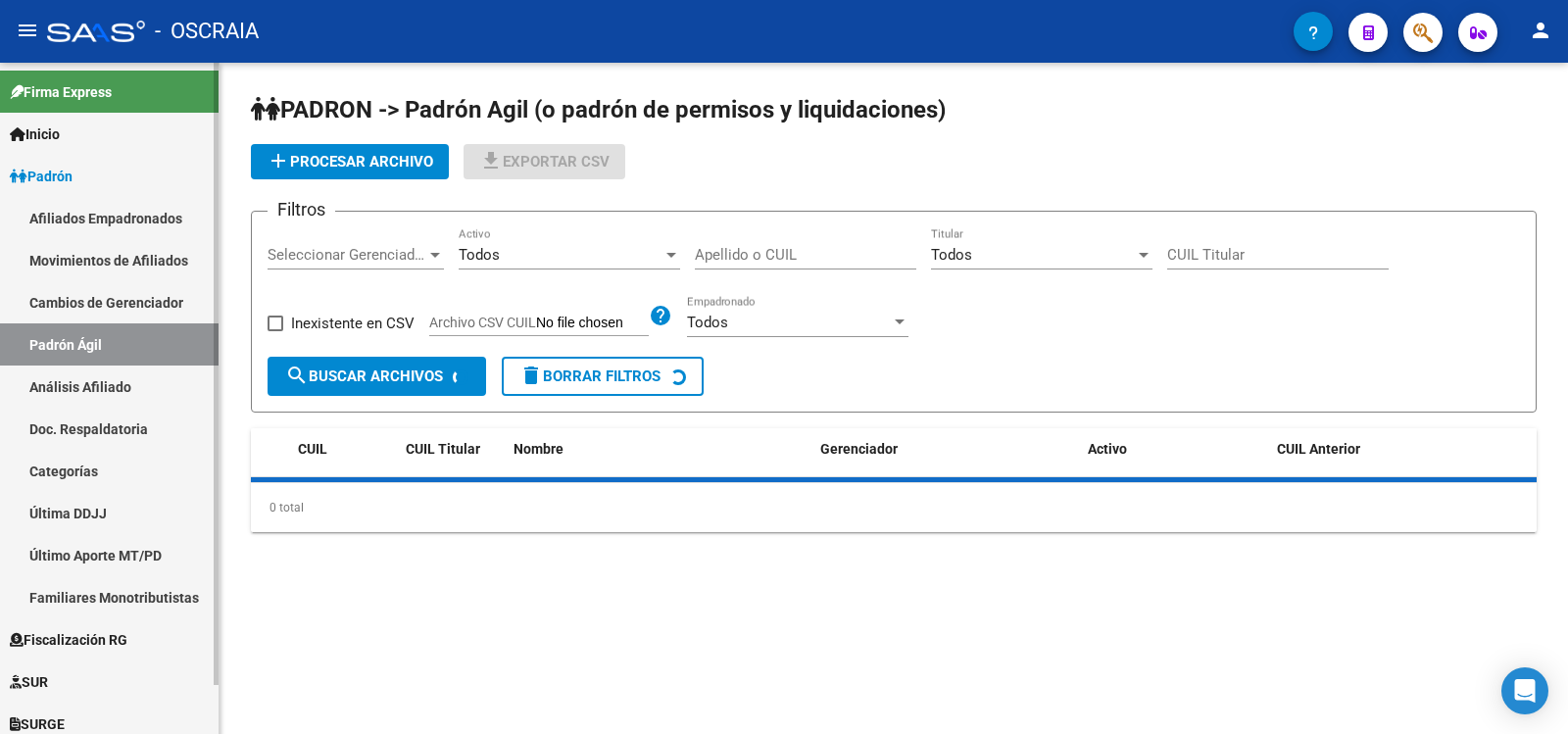
click at [153, 381] on link "Análisis Afiliado" at bounding box center [109, 386] width 218 height 42
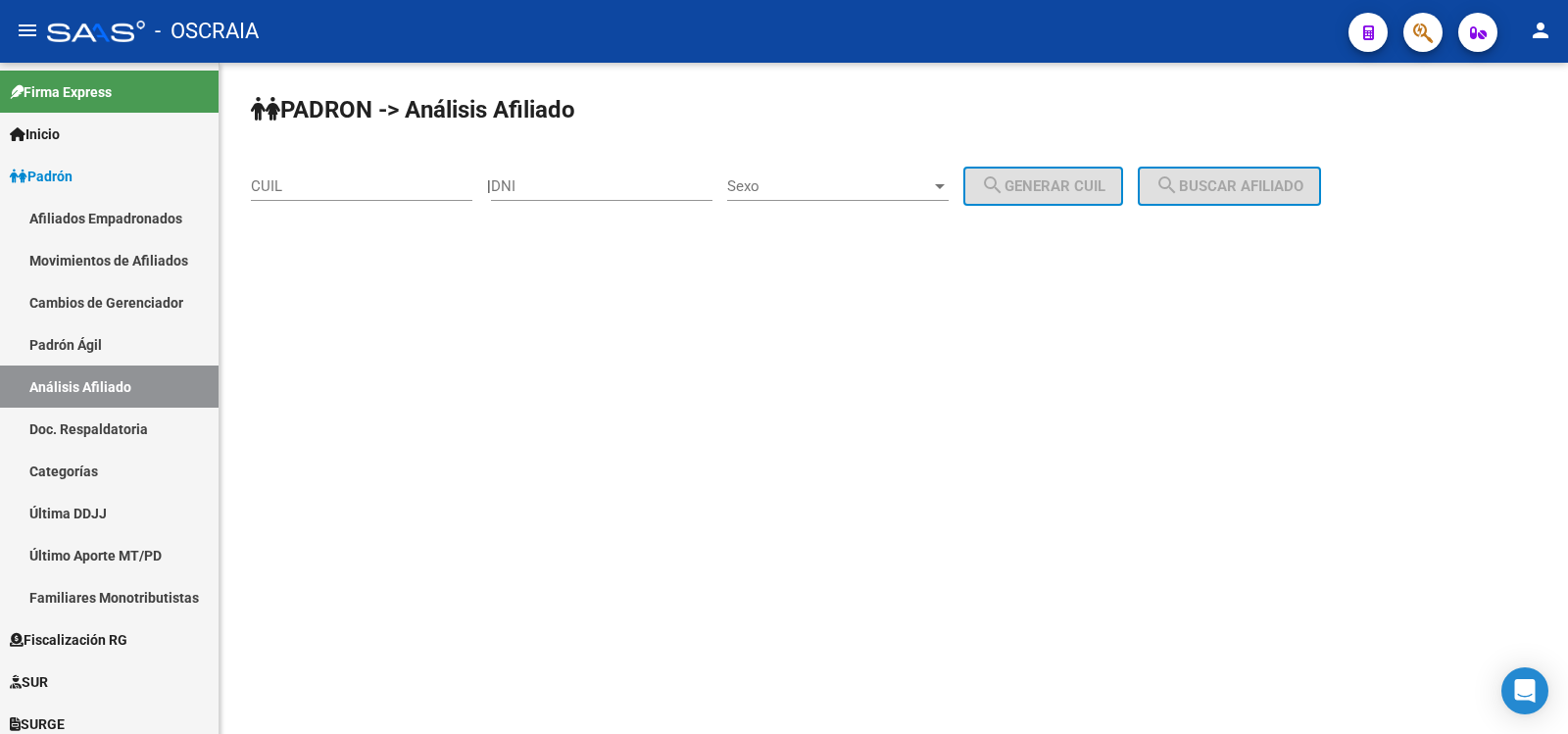
click at [320, 176] on div "CUIL" at bounding box center [362, 179] width 221 height 42
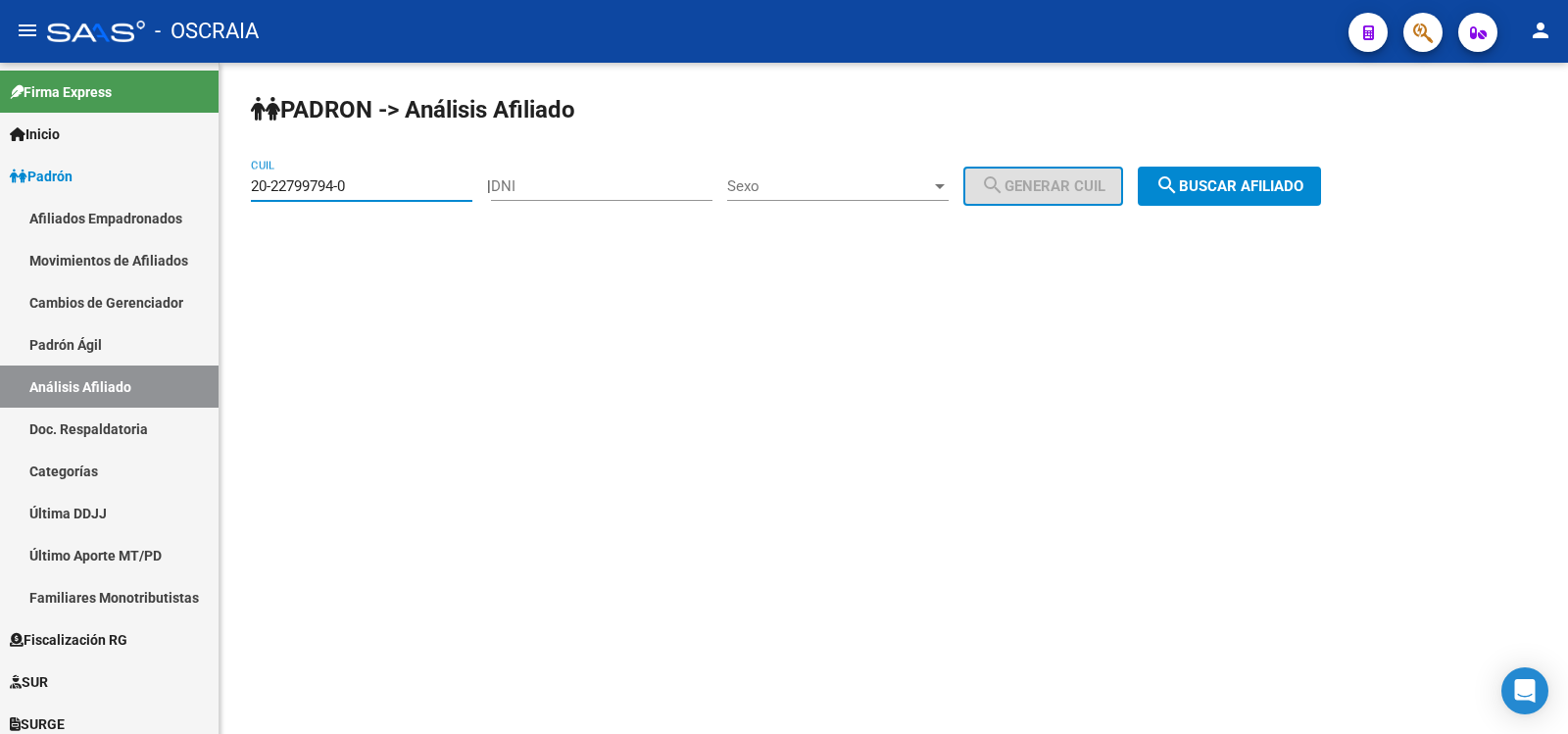
type input "20-22799794-0"
click at [1220, 201] on button "search Buscar afiliado" at bounding box center [1229, 185] width 183 height 39
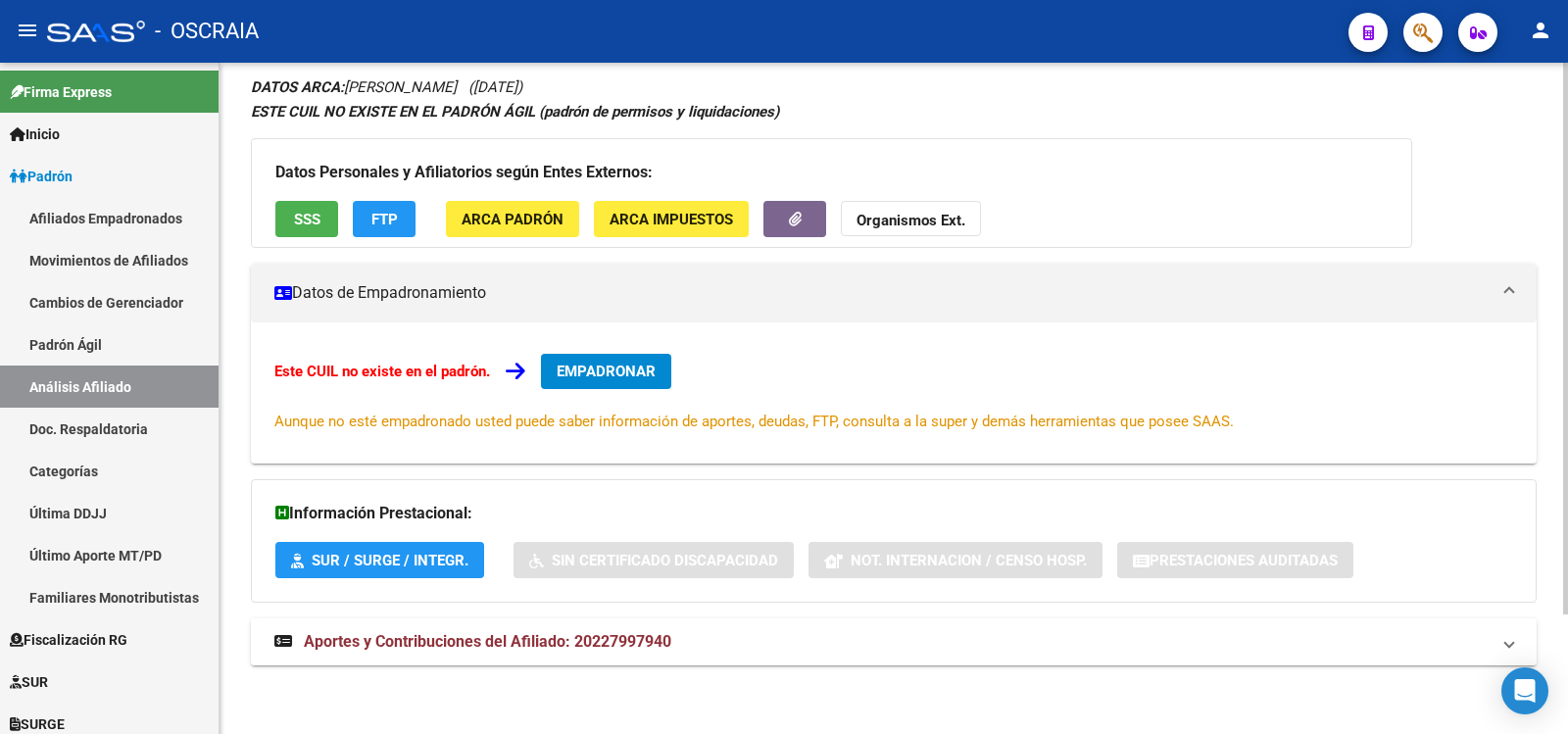
click at [577, 629] on mat-expansion-panel-header "Aportes y Contribuciones del Afiliado: 20227997940" at bounding box center [894, 641] width 1286 height 47
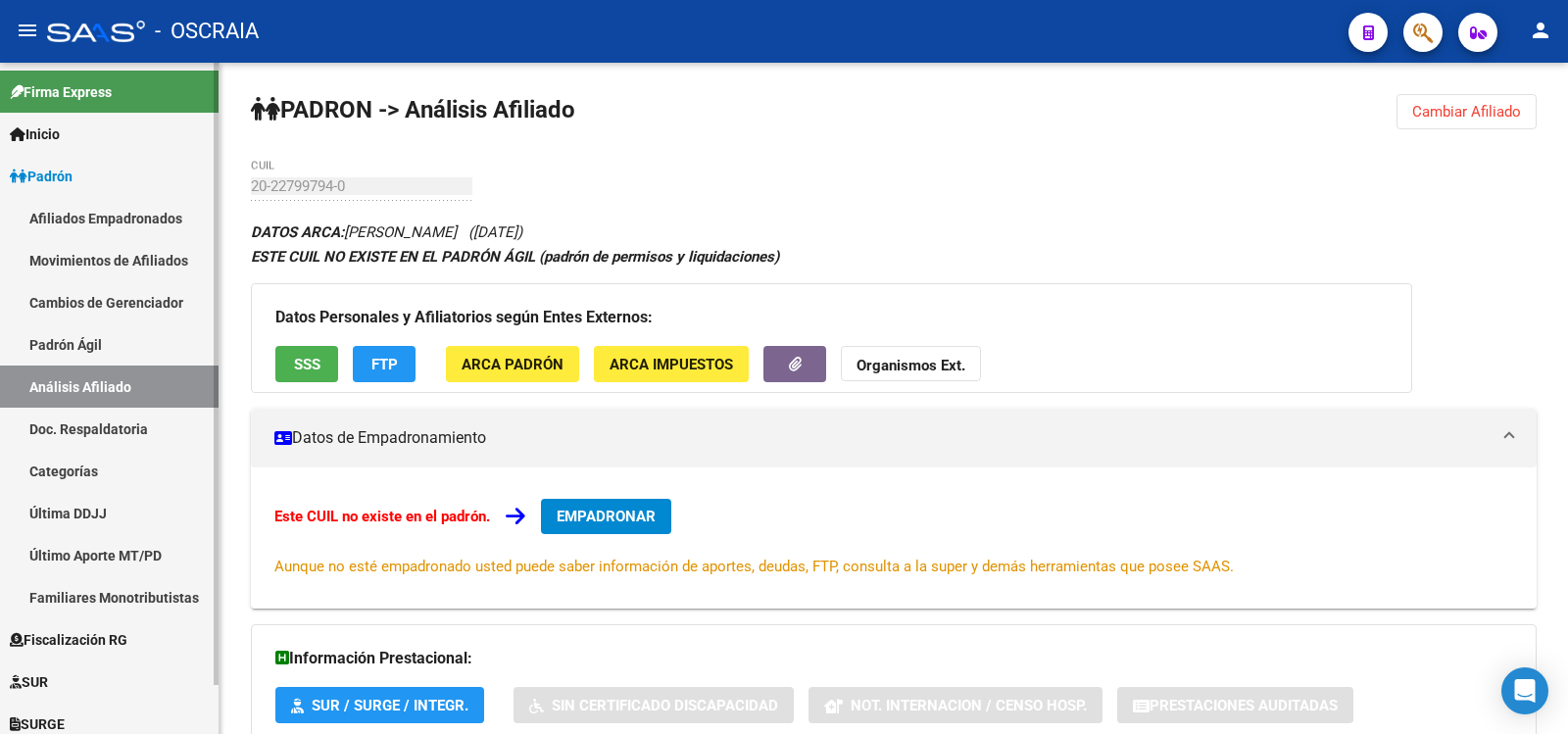
click at [130, 345] on link "Padrón Ágil" at bounding box center [109, 345] width 218 height 42
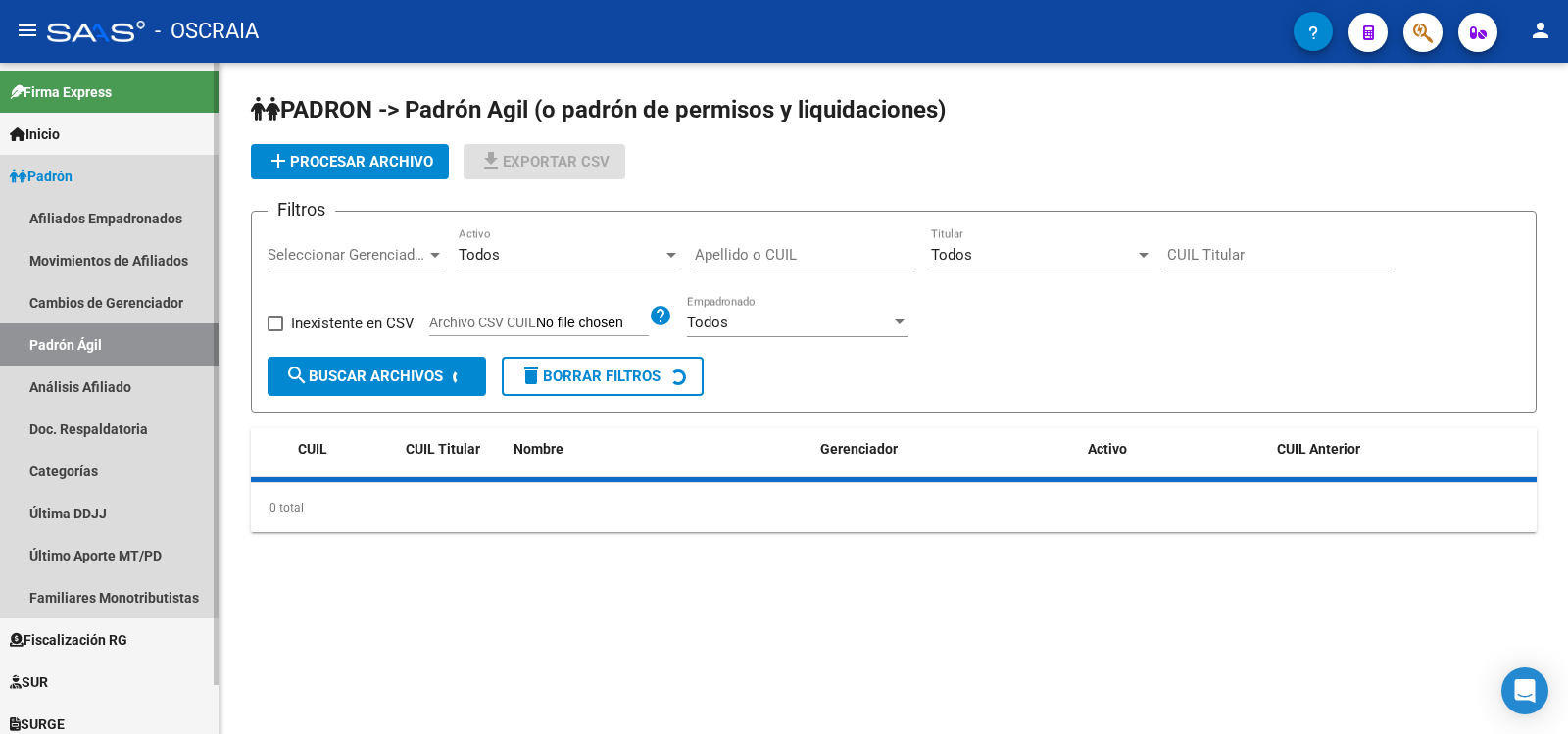
click at [131, 373] on link "Análisis Afiliado" at bounding box center [109, 386] width 218 height 42
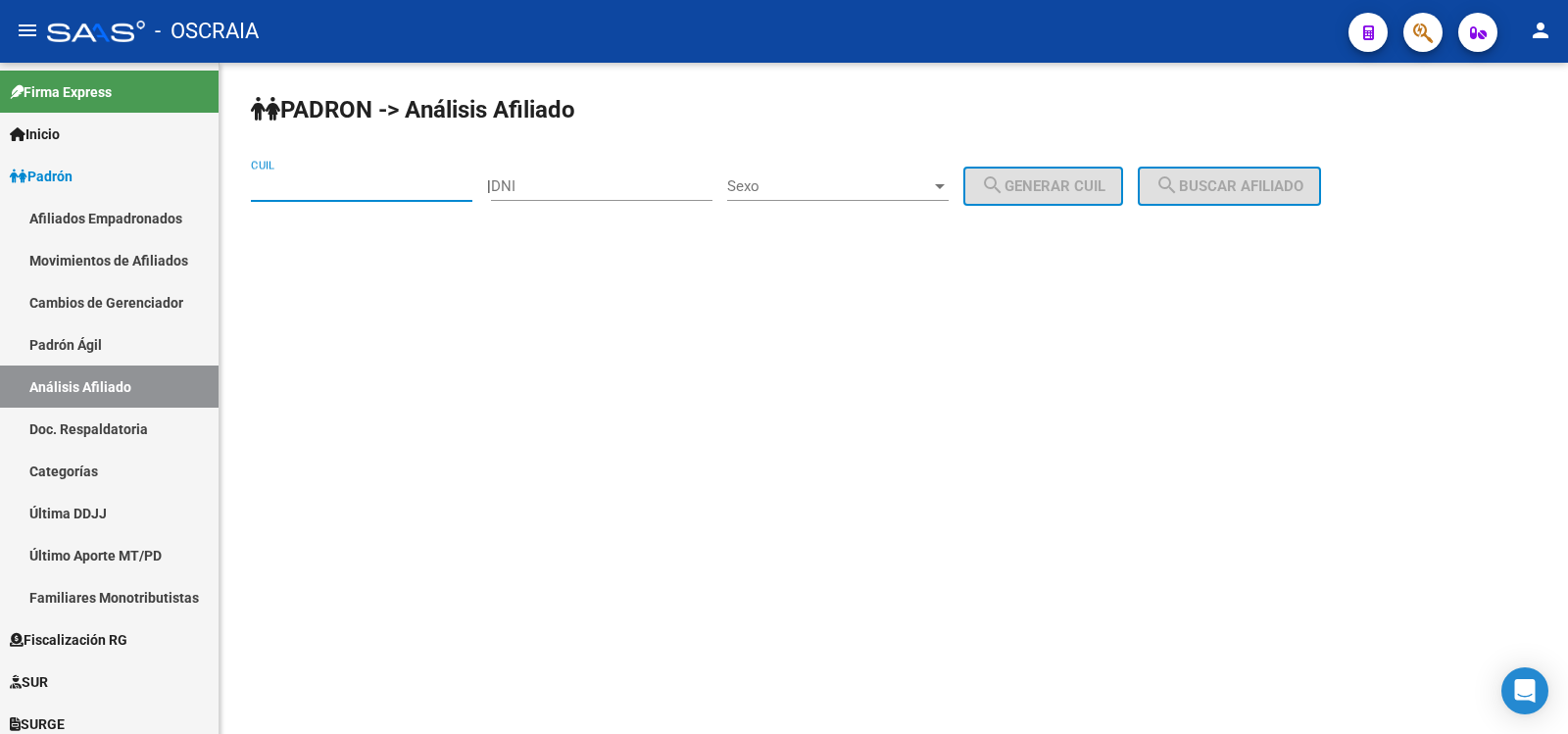
click at [333, 183] on input "CUIL" at bounding box center [362, 186] width 221 height 18
paste input "27-39962591-8"
type input "27-39962591-8"
click at [1174, 181] on button "search Buscar afiliado" at bounding box center [1229, 185] width 183 height 39
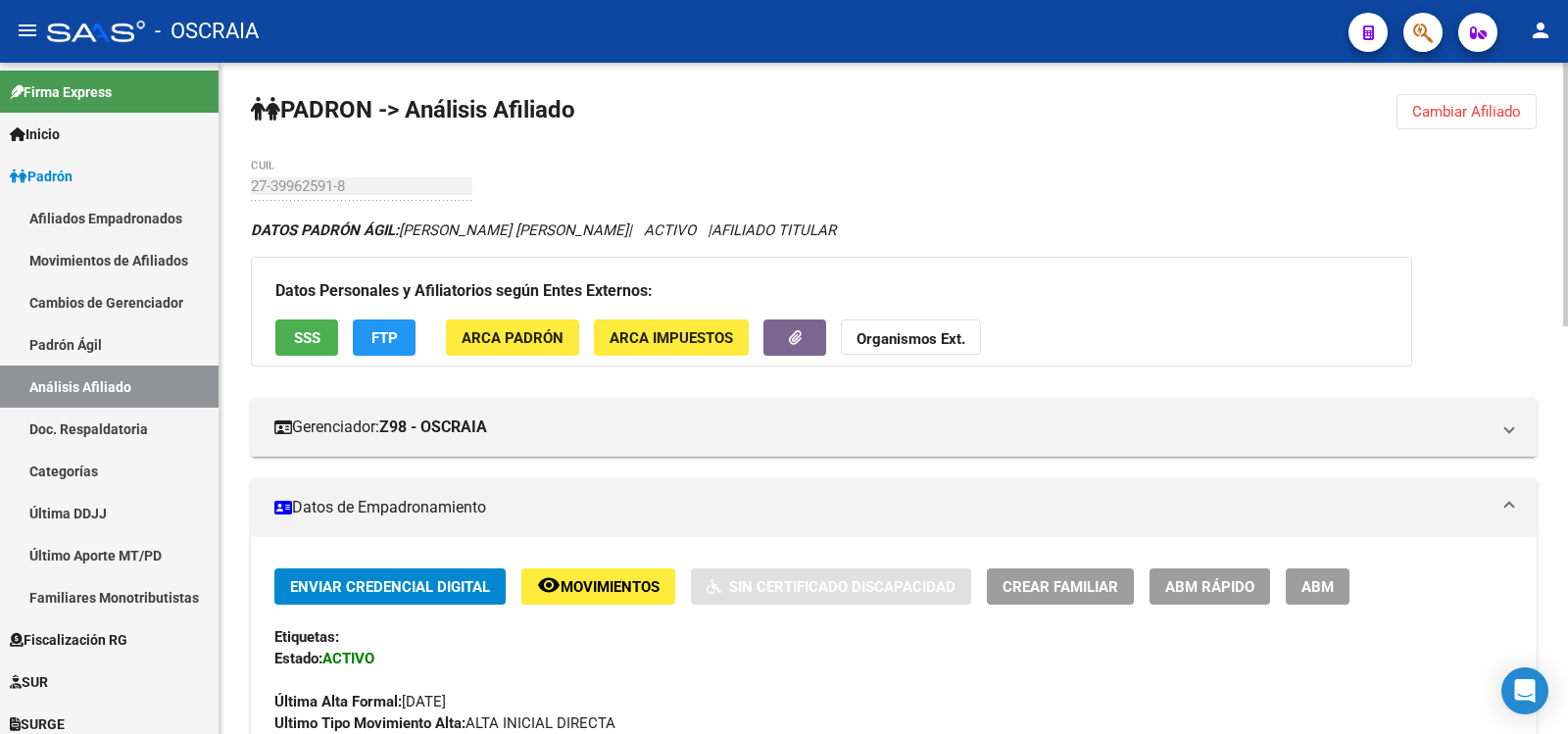
scroll to position [653, 0]
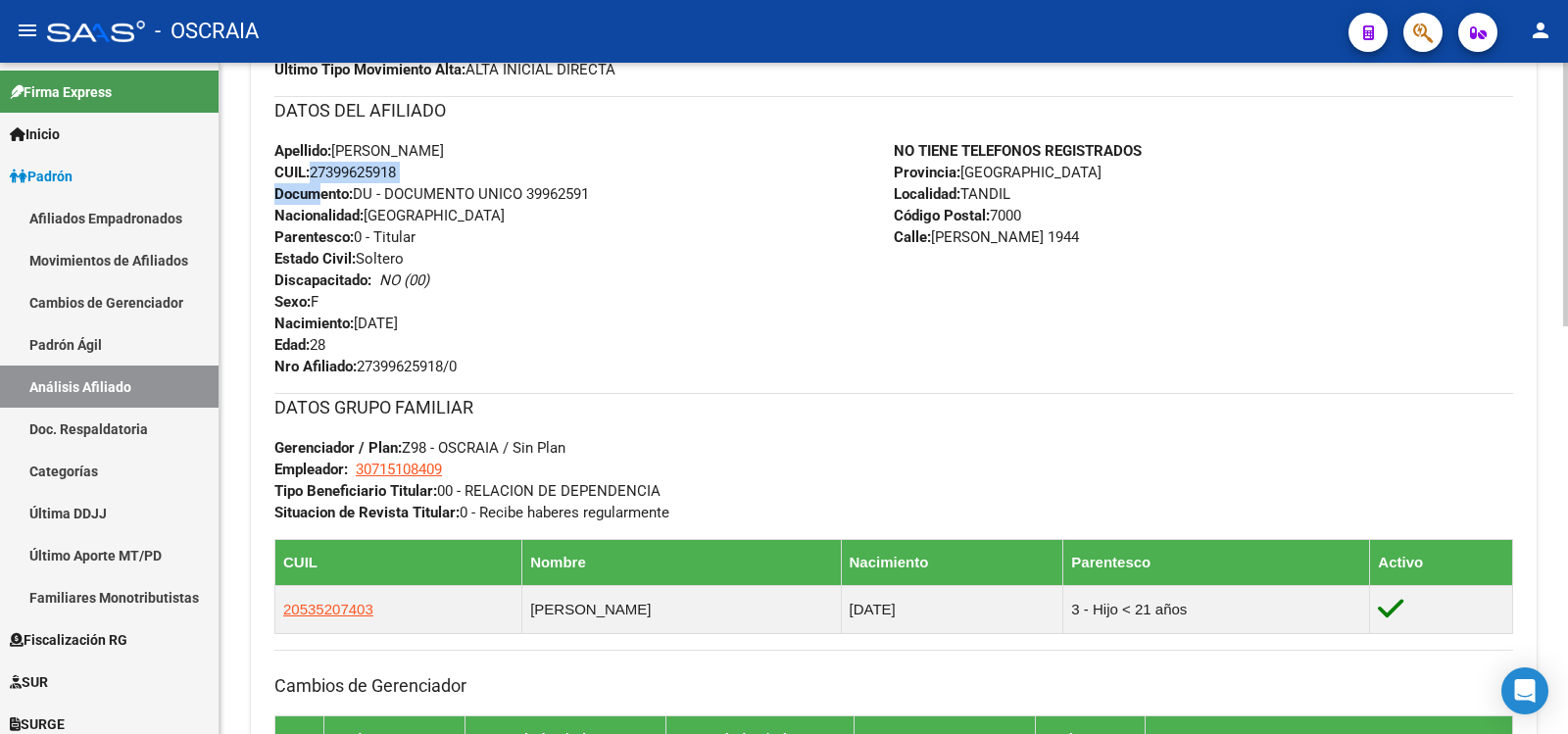
copy div "27399625918 Docum"
copy span "27399625918"
drag, startPoint x: 409, startPoint y: 172, endPoint x: 316, endPoint y: 176, distance: 93.1
click at [316, 176] on div "Apellido: [PERSON_NAME] CUIL: 27399625918 Documento: DU - DOCUMENTO UNICO 39962…" at bounding box center [584, 259] width 620 height 237
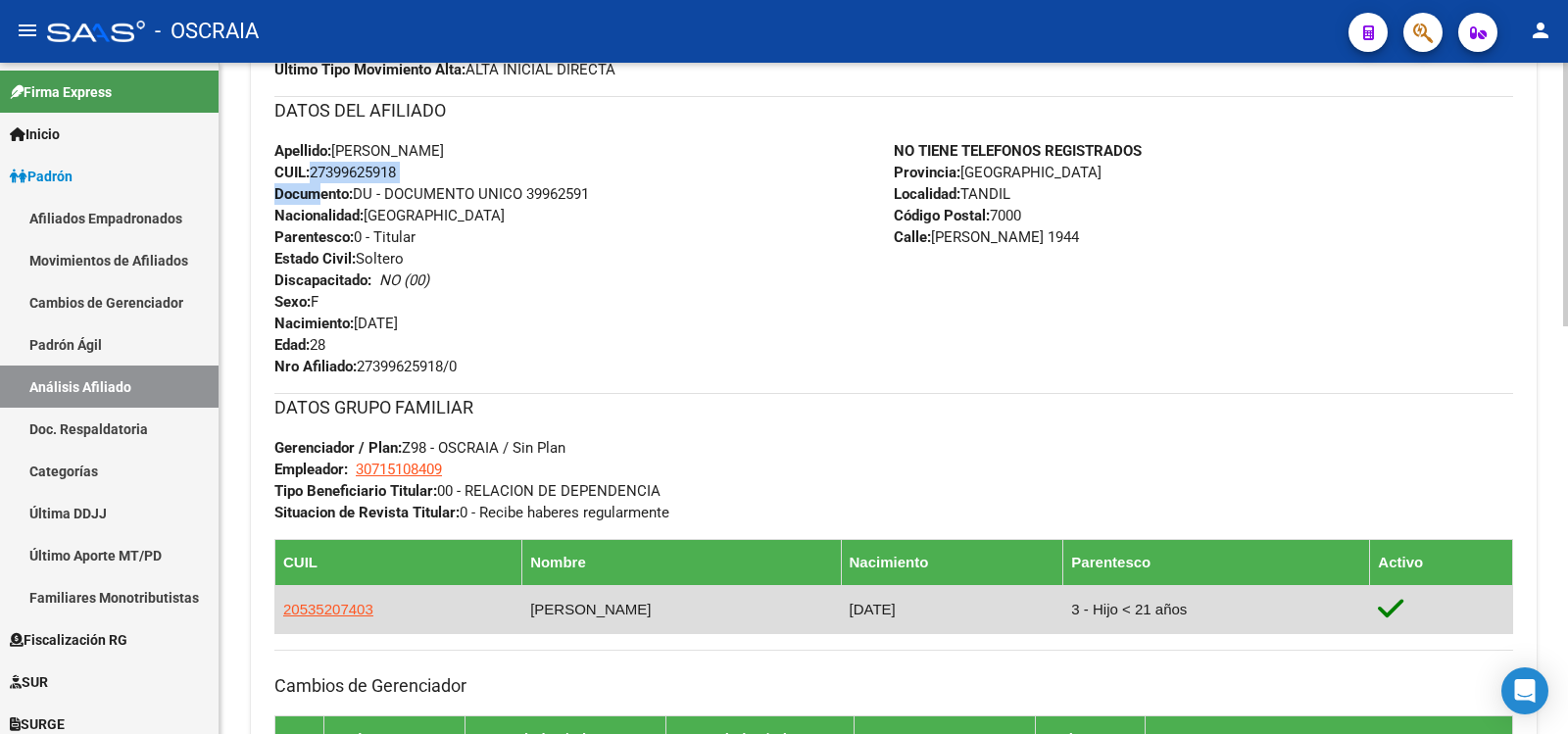
copy td "[PERSON_NAME]"
drag, startPoint x: 670, startPoint y: 604, endPoint x: 502, endPoint y: 612, distance: 168.2
click at [522, 612] on td "[PERSON_NAME]" at bounding box center [681, 609] width 319 height 48
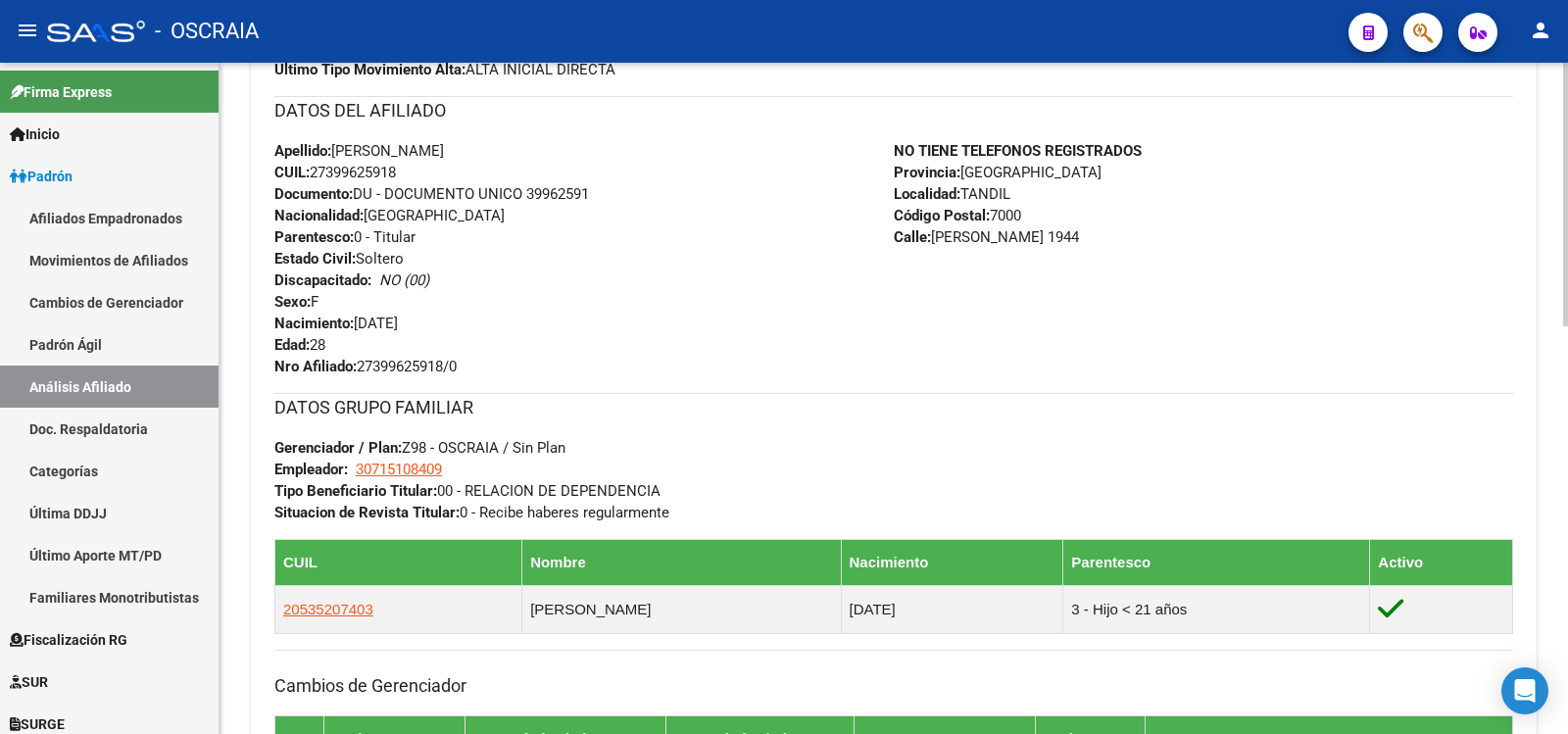
click at [545, 193] on span "Documento: DU - DOCUMENTO UNICO 39962591" at bounding box center [431, 194] width 315 height 18
copy span "39962591"
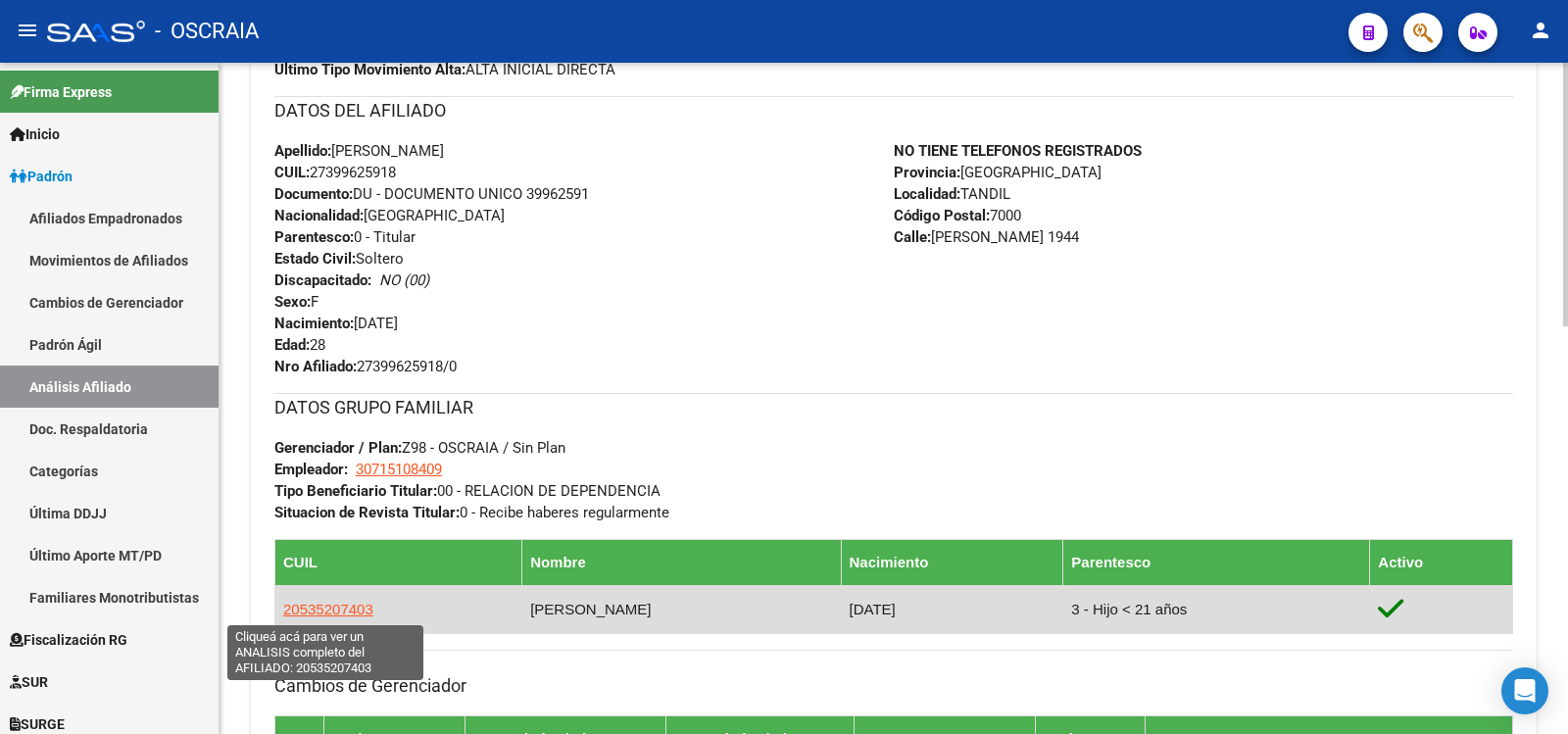
click at [343, 610] on span "20535207403" at bounding box center [328, 609] width 91 height 17
type textarea "20535207403"
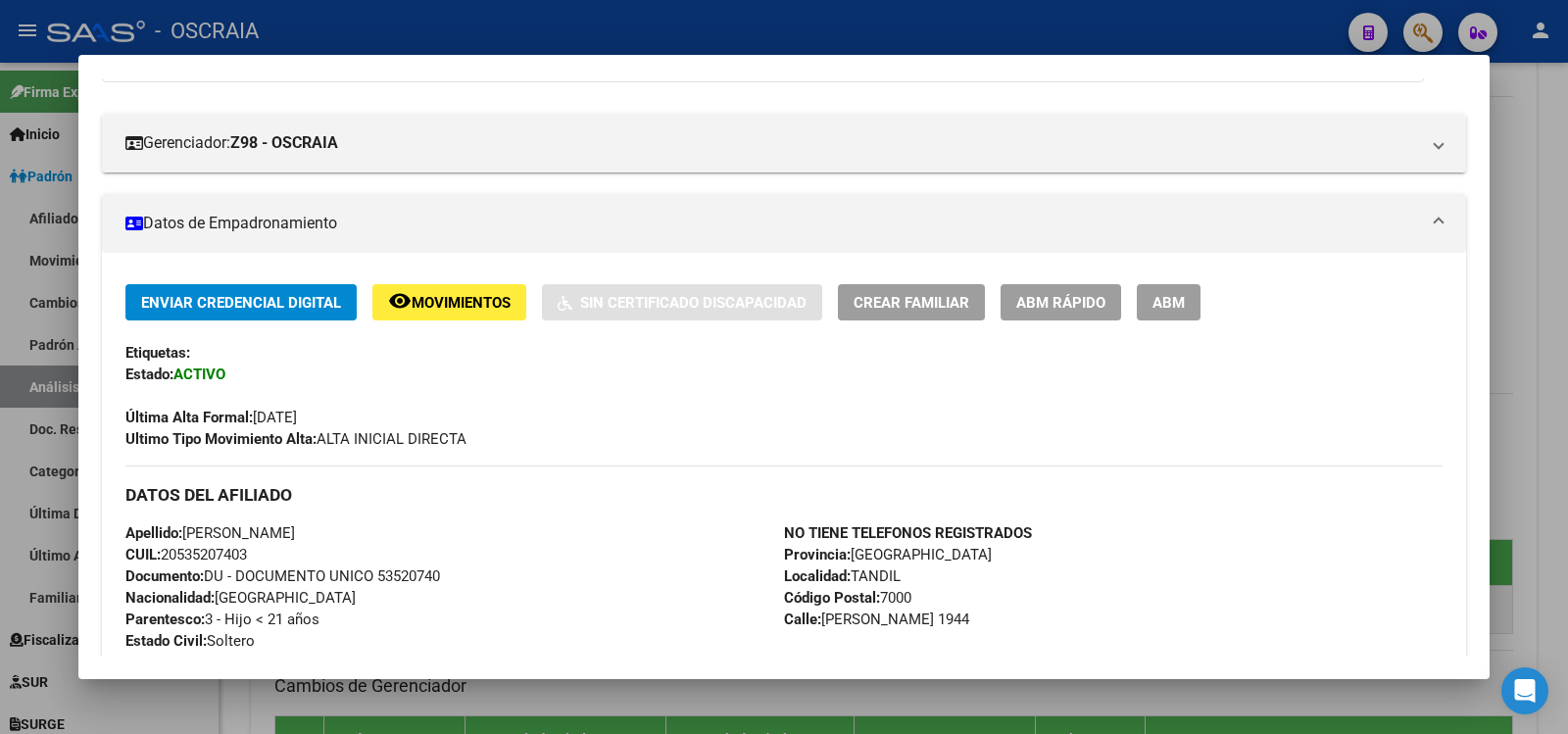
scroll to position [552, 0]
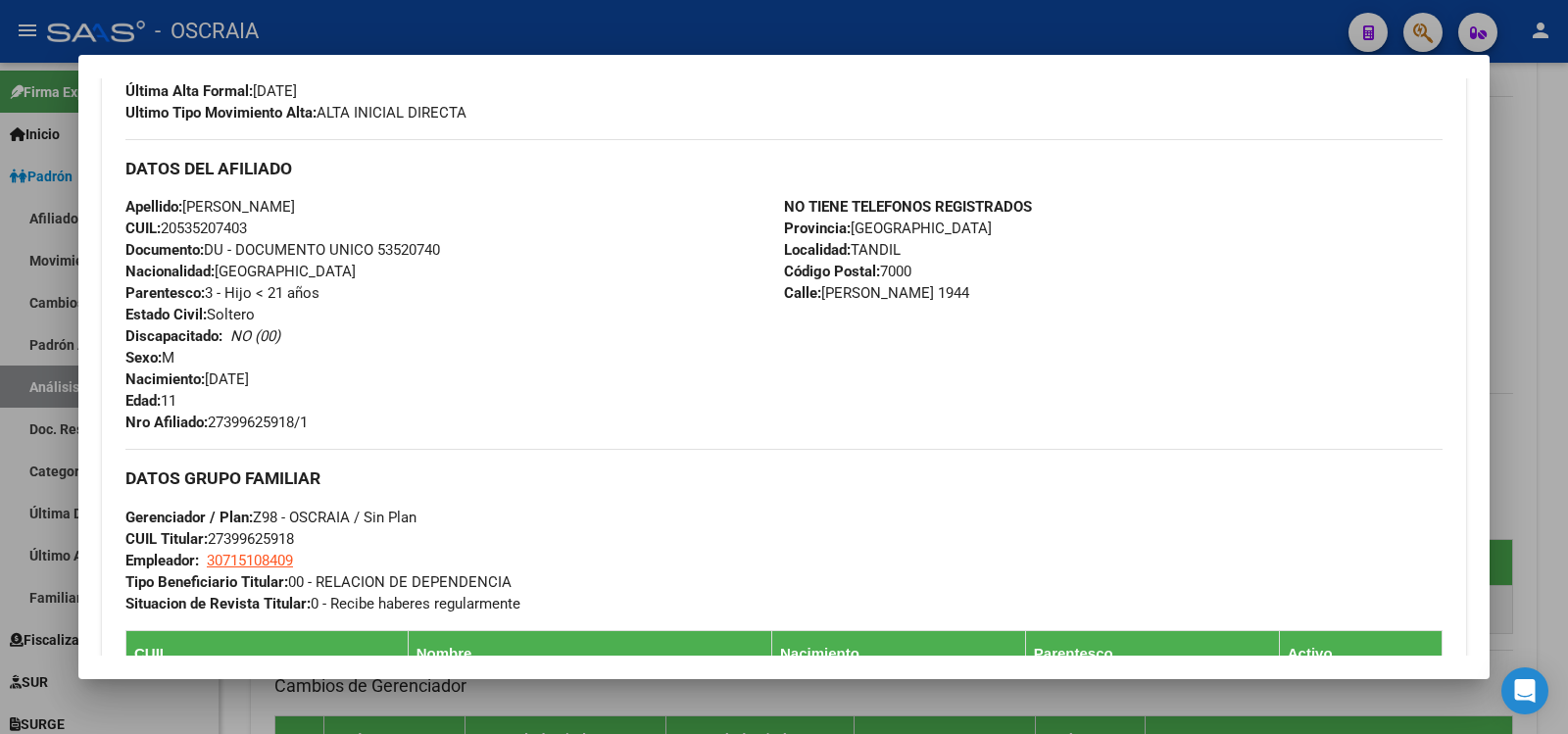
click at [394, 245] on span "Documento: DU - DOCUMENTO UNICO 53520740" at bounding box center [283, 250] width 315 height 18
click at [395, 245] on span "Documento: DU - DOCUMENTO UNICO 53520740" at bounding box center [283, 250] width 315 height 18
copy span "53520740"
click at [1529, 338] on div at bounding box center [784, 367] width 1568 height 734
click at [1529, 338] on div "Enviar Credencial Digital remove_red_eye Movimientos Sin Certificado Discapacid…" at bounding box center [894, 394] width 1286 height 961
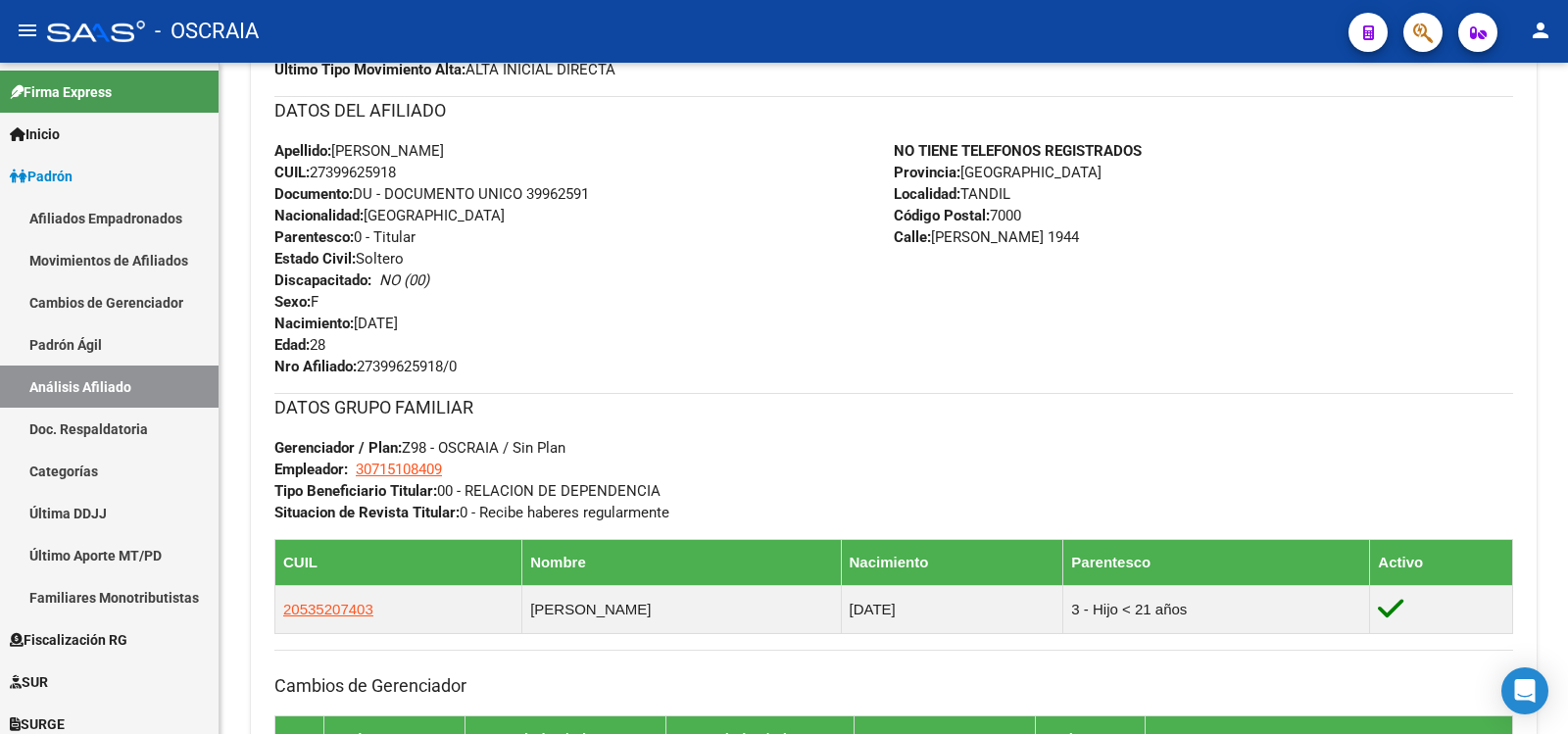
drag, startPoint x: 725, startPoint y: 726, endPoint x: 702, endPoint y: 762, distance: 42.7
click at [702, 733] on html "menu - OSCRAIA person Firma Express Inicio Calendario SSS Instructivos Contacto…" at bounding box center [784, 367] width 1568 height 734
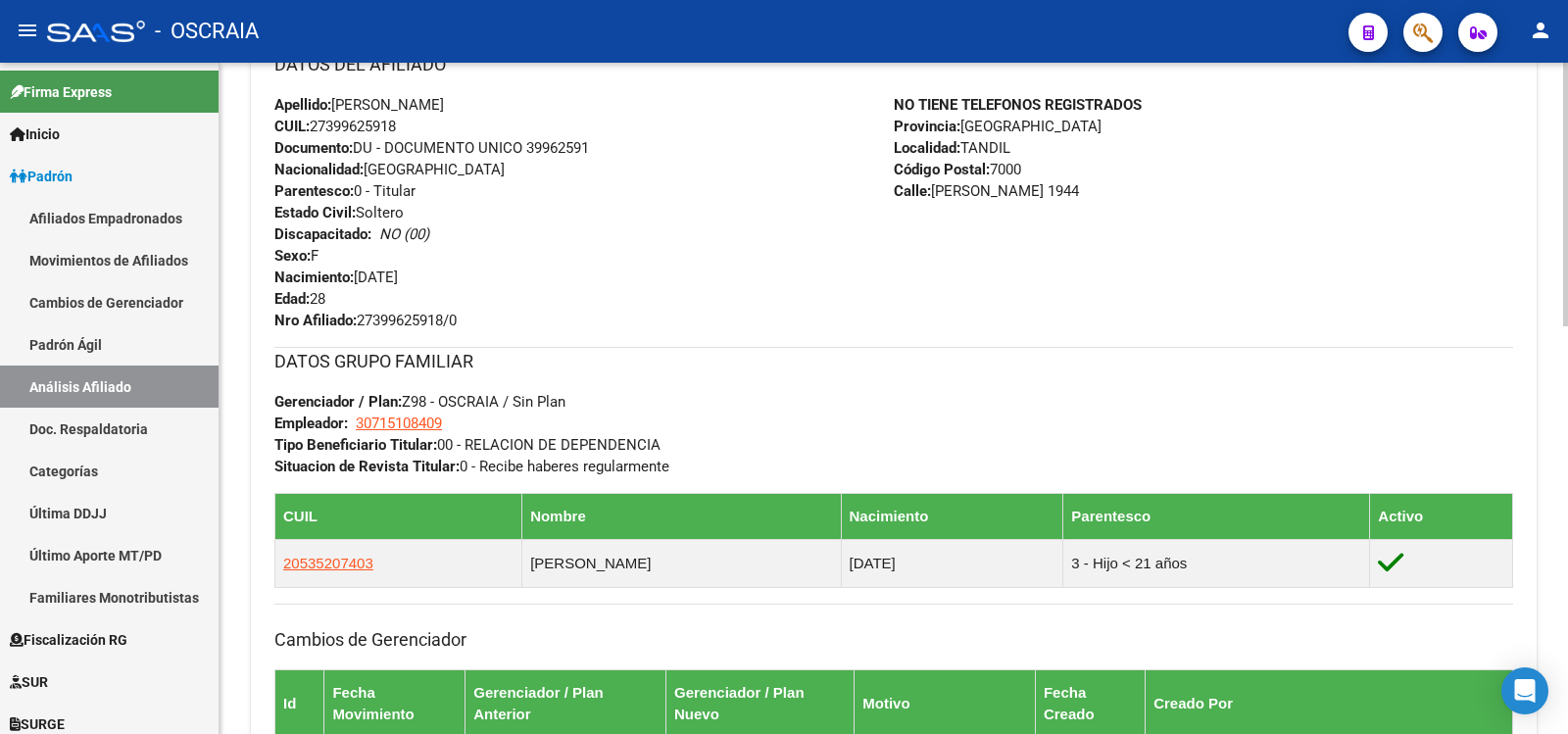
click at [998, 361] on h3 "DATOS GRUPO FAMILIAR" at bounding box center [893, 362] width 1238 height 28
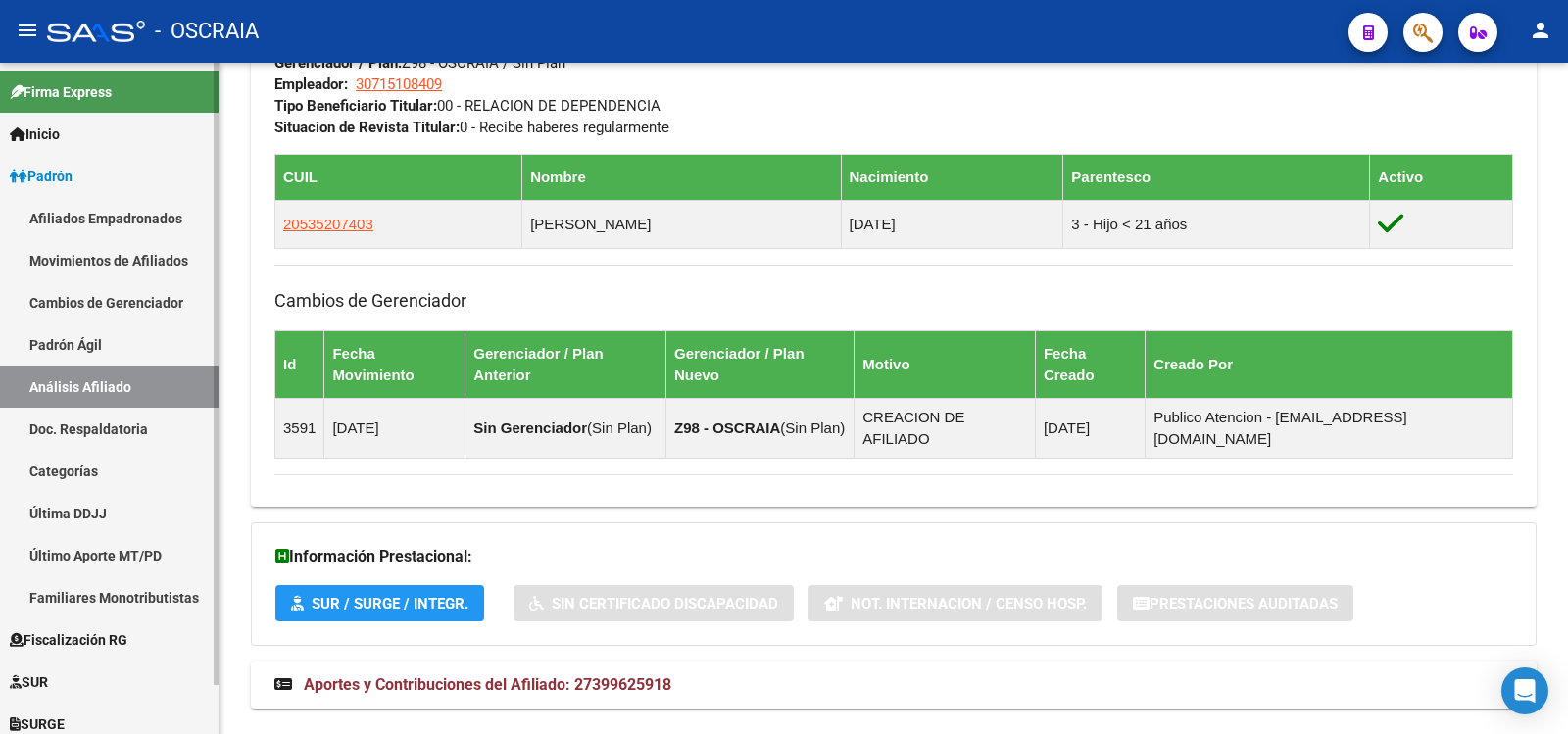
click at [132, 353] on link "Padrón Ágil" at bounding box center [109, 345] width 218 height 42
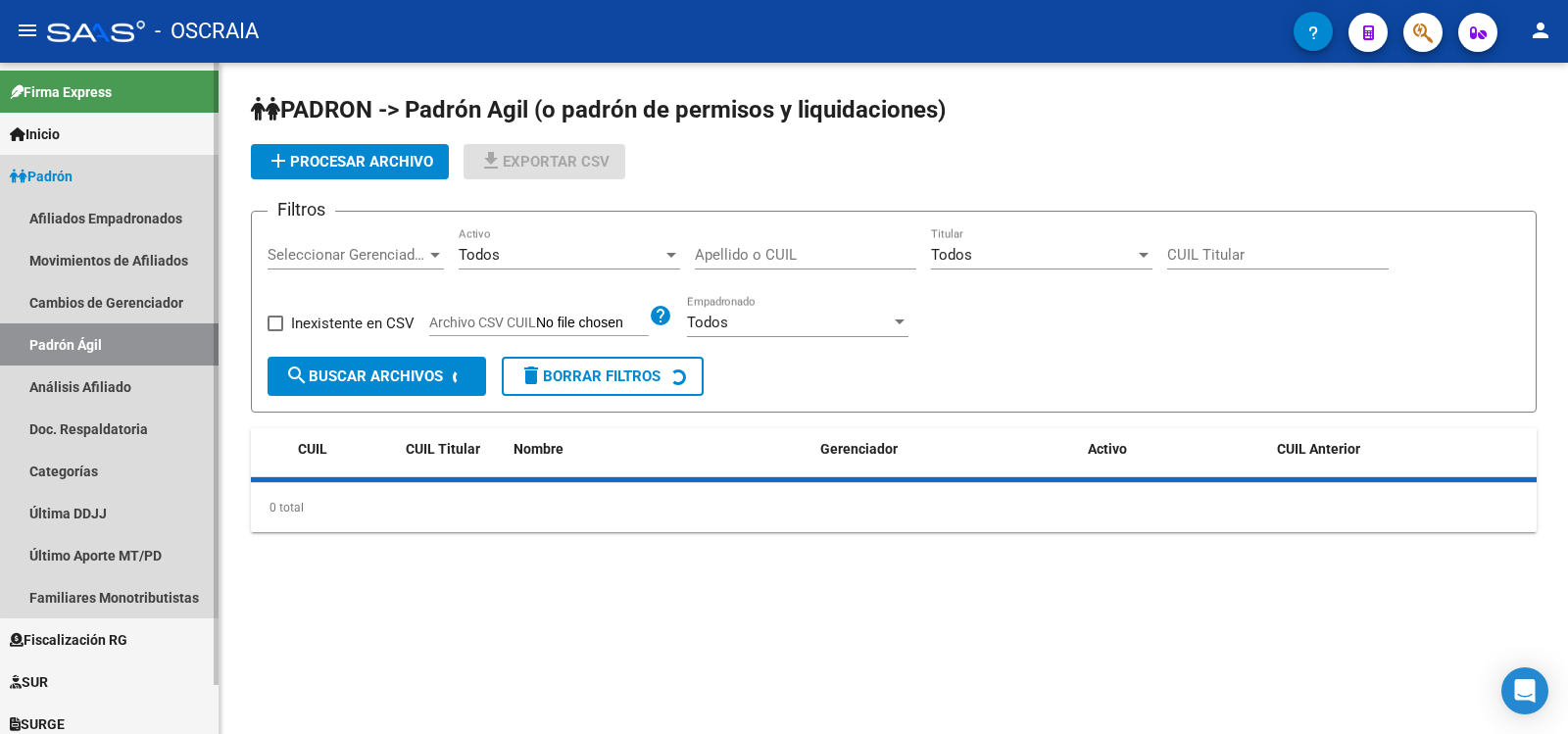
click at [133, 371] on link "Análisis Afiliado" at bounding box center [109, 386] width 218 height 42
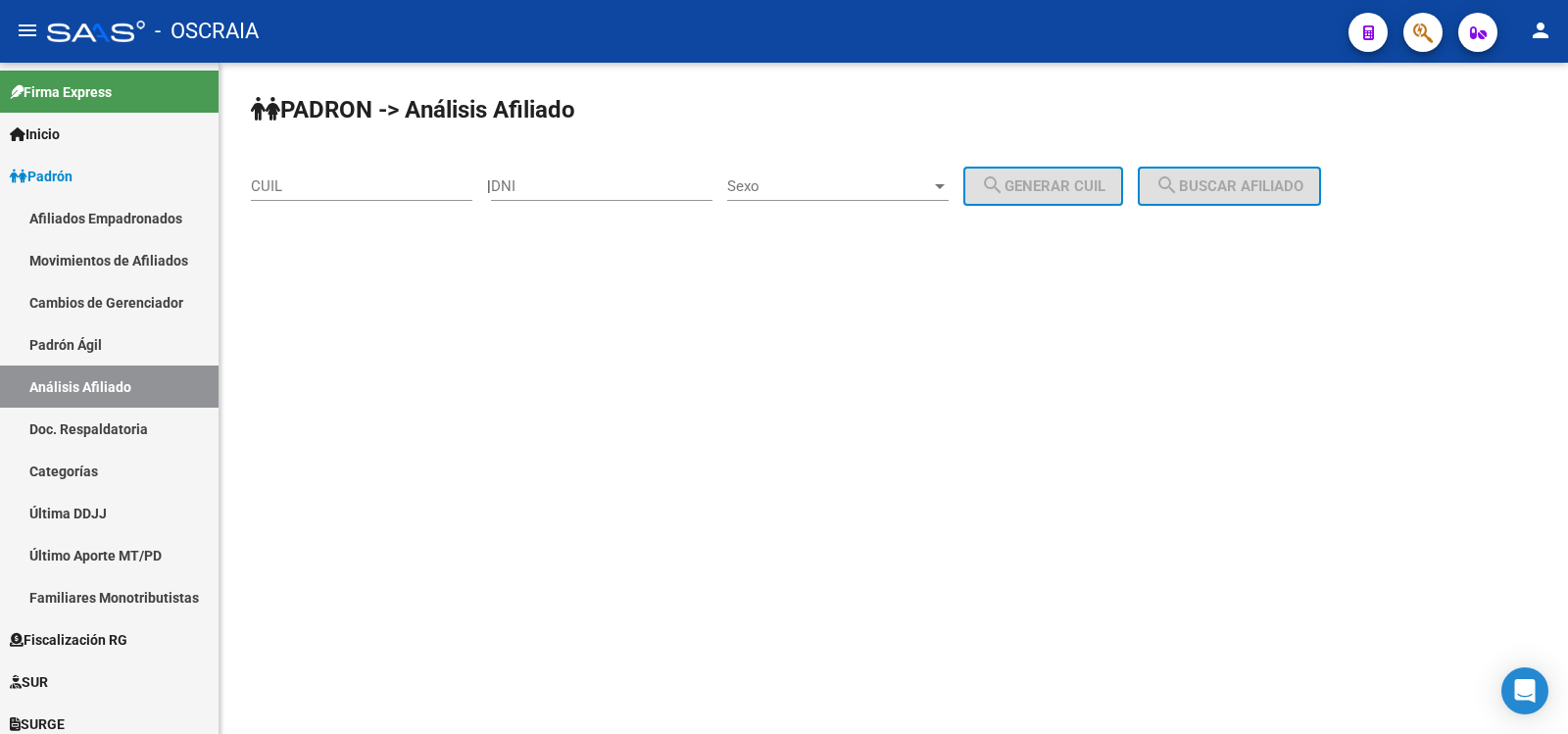
click at [341, 195] on div "CUIL" at bounding box center [362, 179] width 221 height 42
click at [343, 188] on input "CUIL" at bounding box center [362, 186] width 221 height 18
paste input "20-95707345-0"
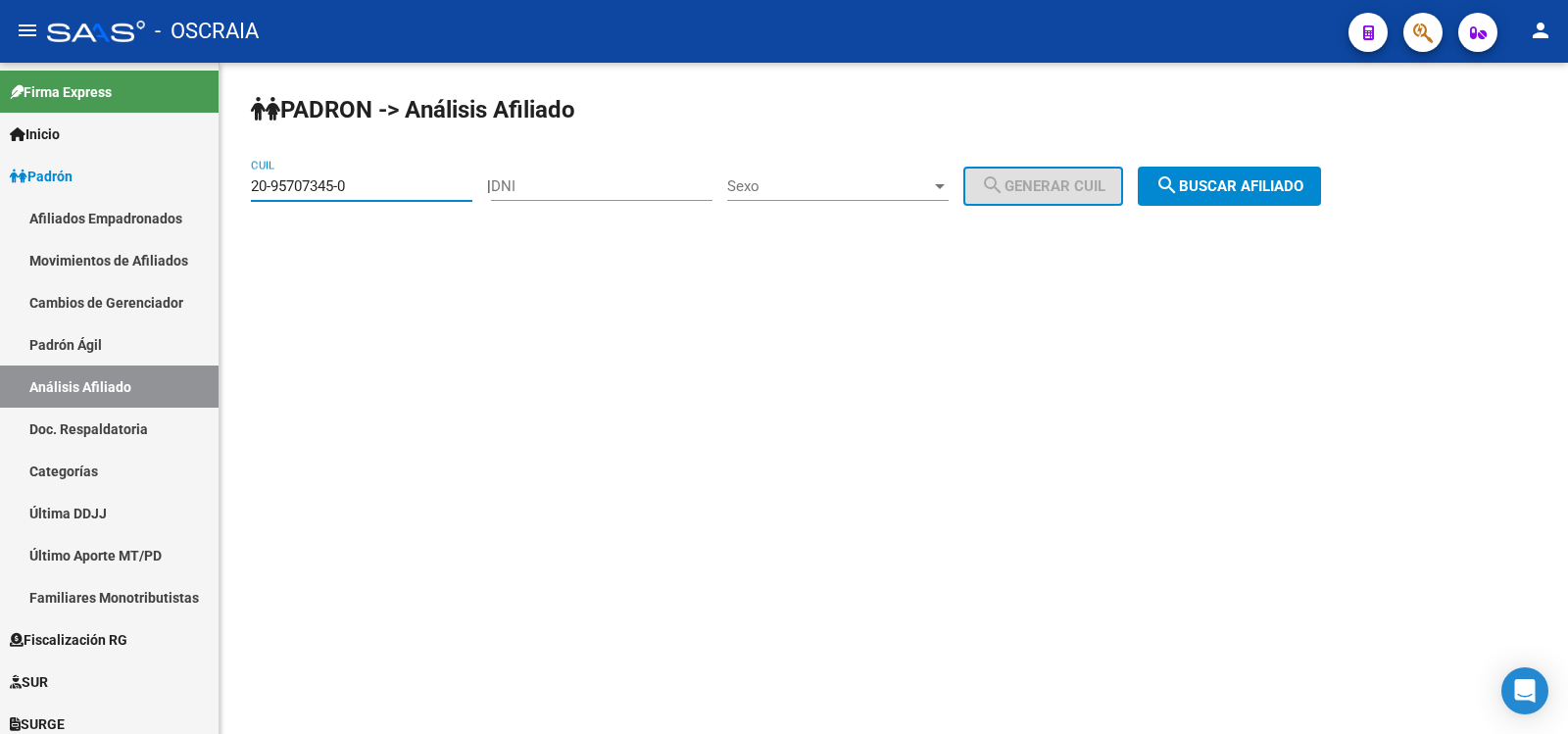
type input "20-95707345-0"
click at [1285, 175] on button "search Buscar afiliado" at bounding box center [1229, 185] width 183 height 39
